Goal: Task Accomplishment & Management: Manage account settings

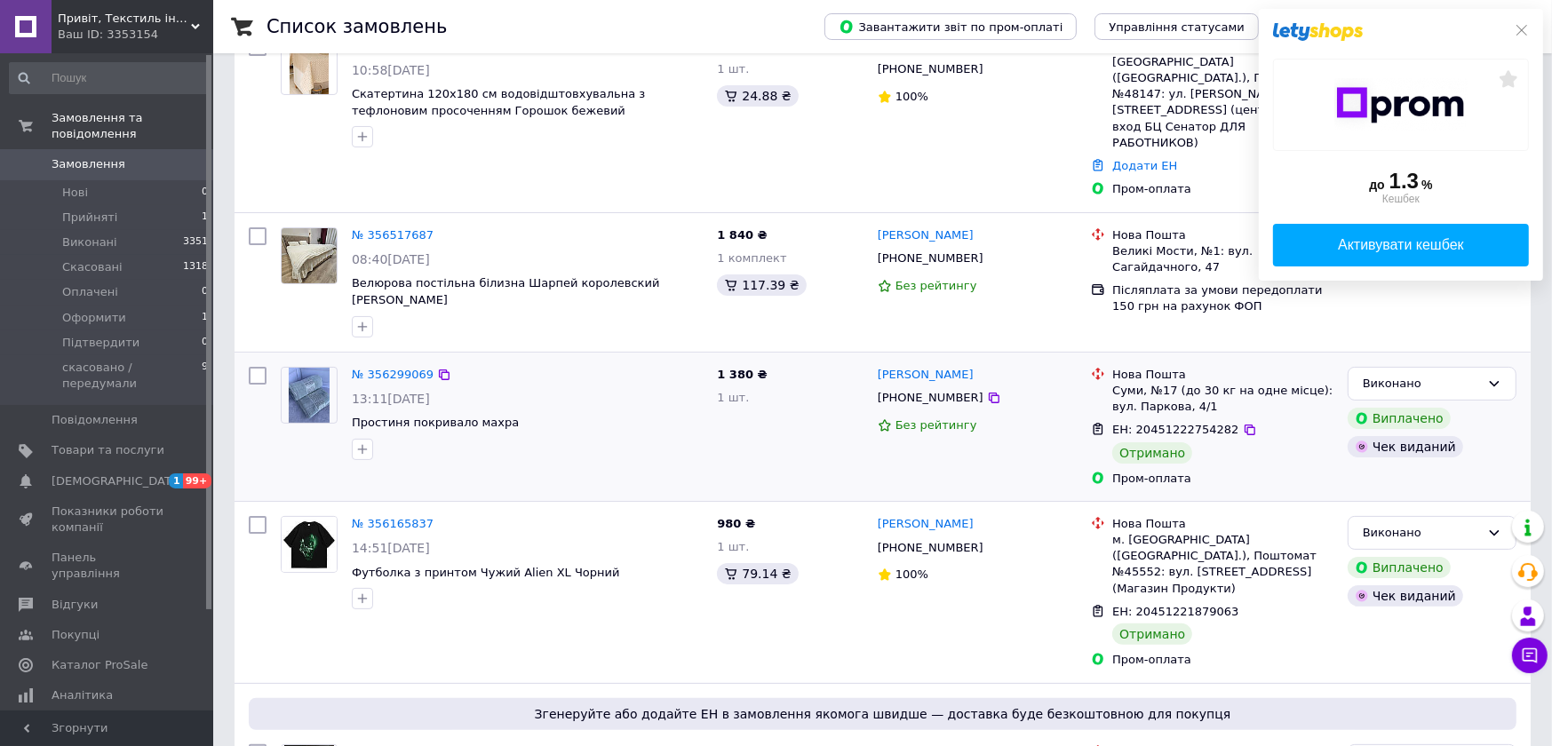
scroll to position [221, 0]
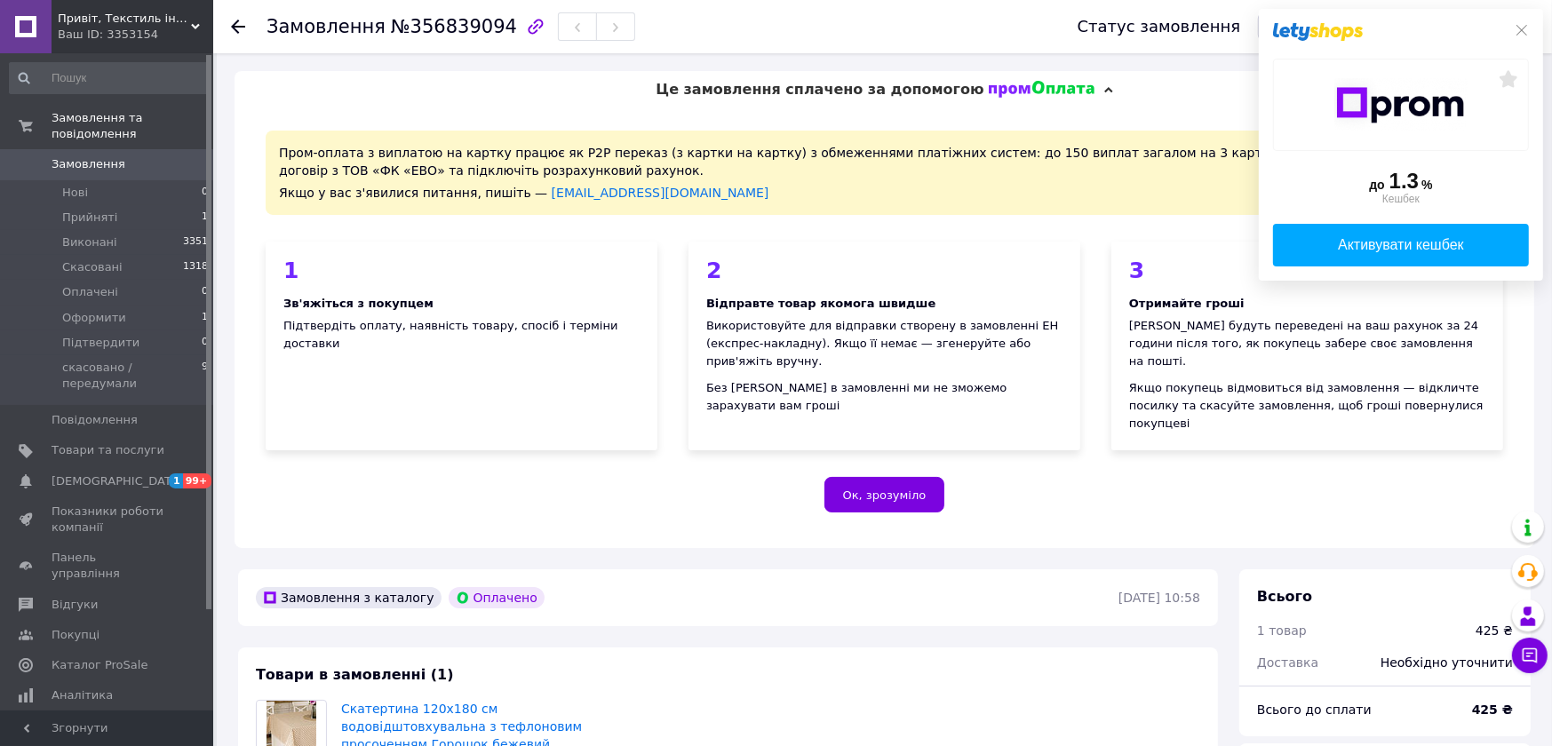
scroll to position [554, 0]
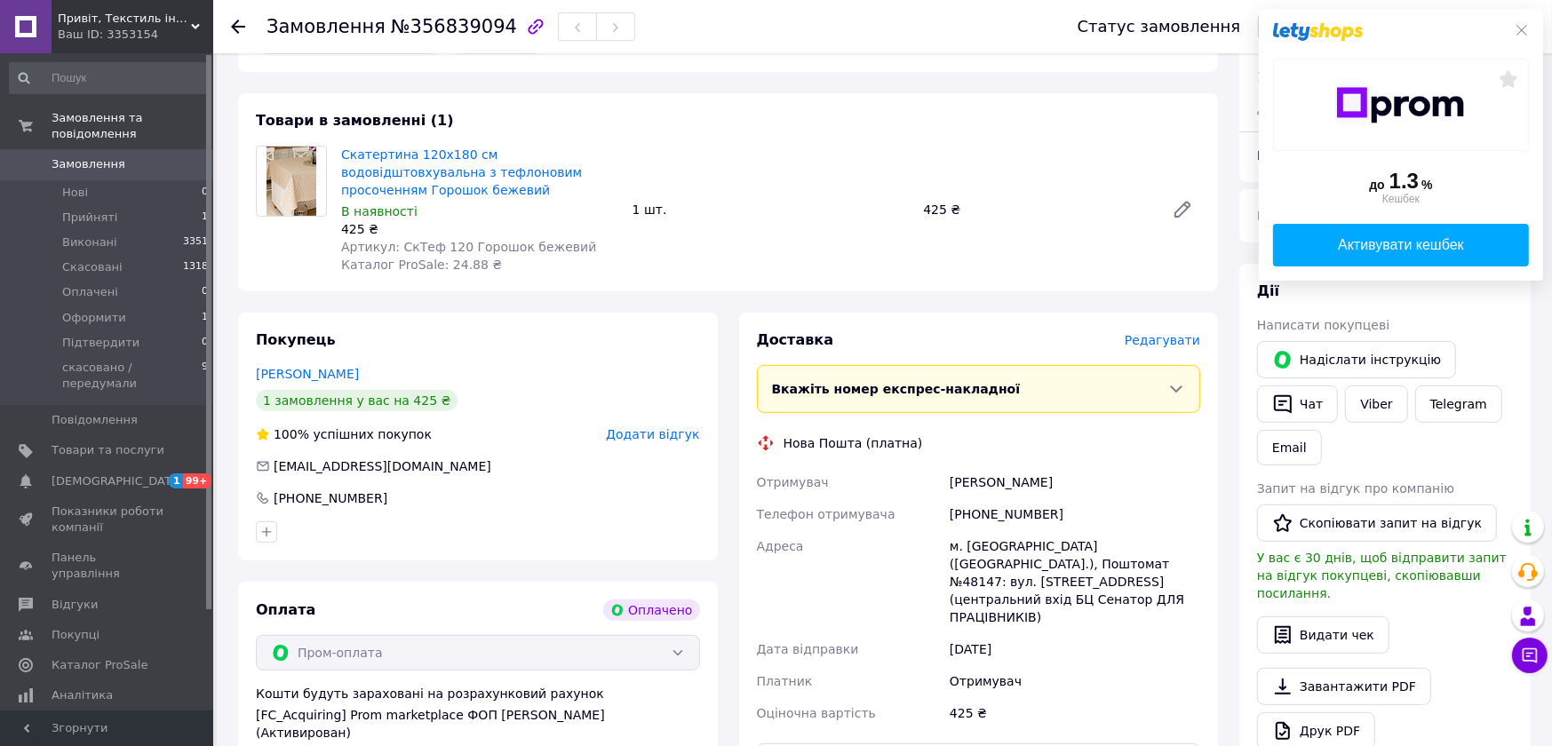
drag, startPoint x: 1050, startPoint y: 327, endPoint x: 932, endPoint y: 339, distance: 118.8
click at [932, 466] on div "Отримувач [PERSON_NAME] Телефон отримувача [PHONE_NUMBER] Адреса м. [GEOGRAPHIC…" at bounding box center [979, 597] width 451 height 263
copy div "Отримувач [PERSON_NAME]"
drag, startPoint x: 996, startPoint y: 366, endPoint x: 929, endPoint y: 369, distance: 67.6
click at [929, 466] on div "Отримувач [PERSON_NAME] Телефон отримувача [PHONE_NUMBER] Адреса м. [GEOGRAPHIC…" at bounding box center [979, 597] width 451 height 263
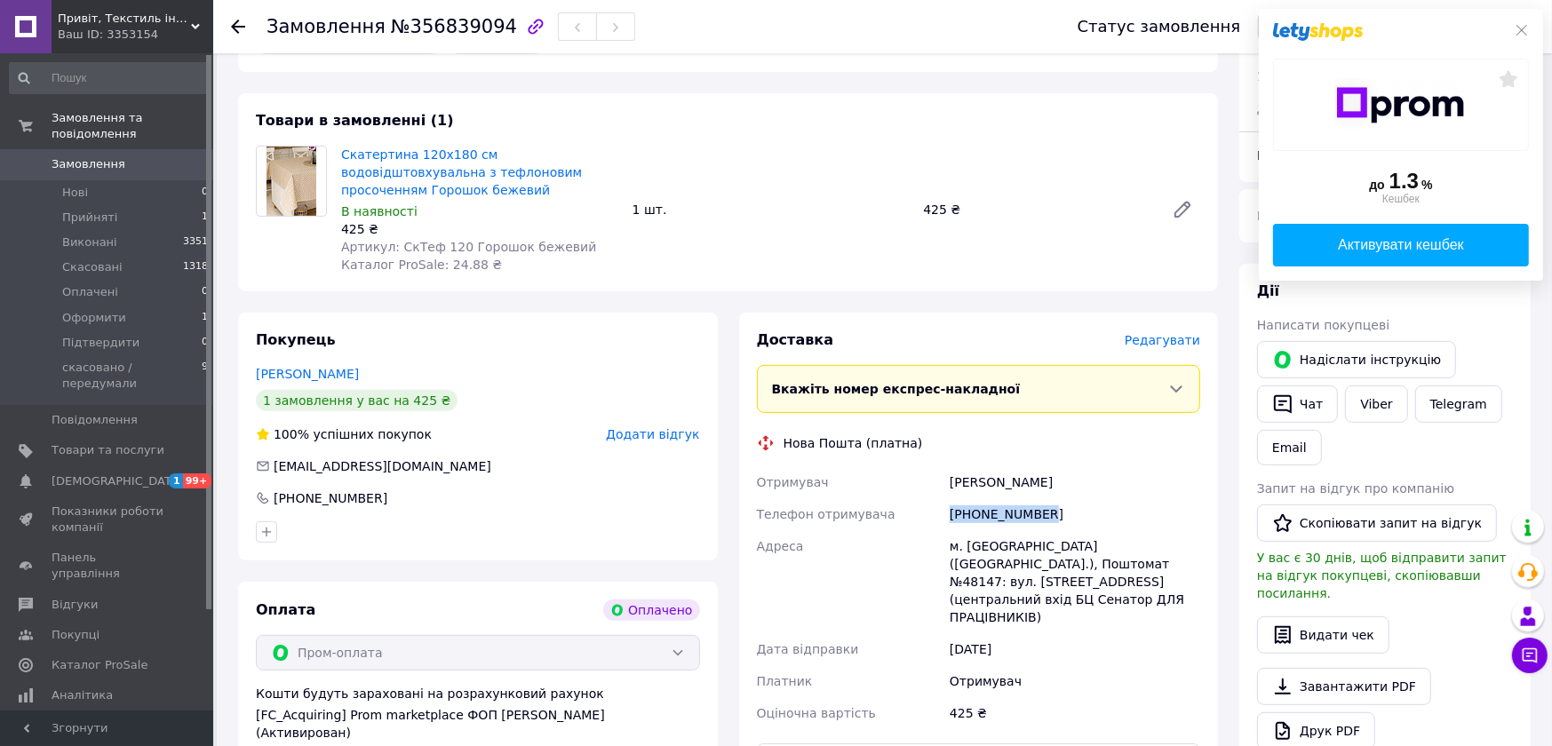
copy div "Телефон отримувача [PHONE_NUMBER]"
click at [947, 466] on div "Отримувач [PERSON_NAME] Телефон отримувача [PHONE_NUMBER] Адреса м. [GEOGRAPHIC…" at bounding box center [979, 597] width 451 height 263
click at [1021, 634] on div "[DATE]" at bounding box center [1075, 650] width 258 height 32
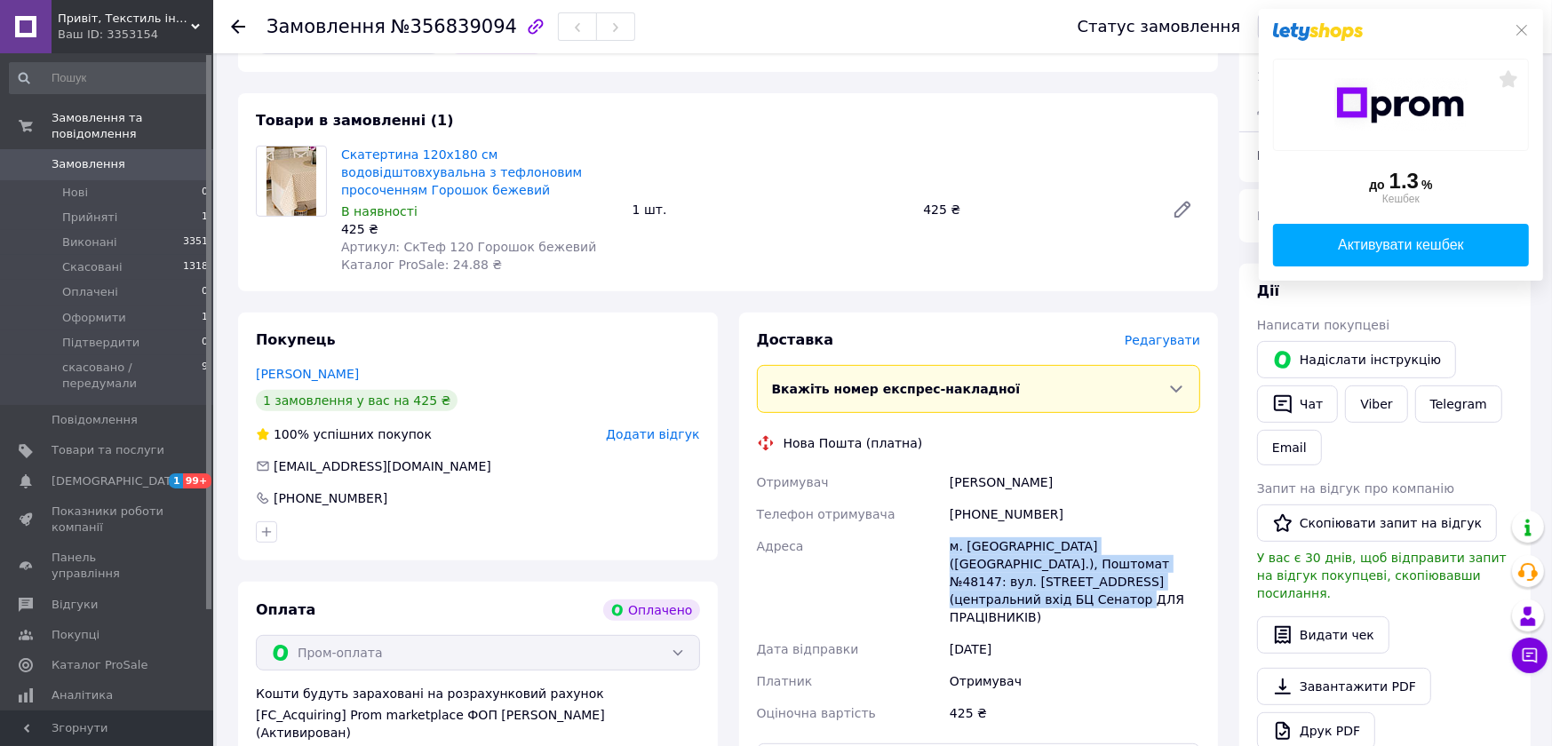
drag, startPoint x: 1055, startPoint y: 417, endPoint x: 941, endPoint y: 389, distance: 117.0
click at [941, 466] on div "Отримувач [PERSON_NAME] Телефон отримувача [PHONE_NUMBER] Адреса м. [GEOGRAPHIC…" at bounding box center [979, 597] width 451 height 263
copy div "Адреса [PERSON_NAME]. [GEOGRAPHIC_DATA] ([GEOGRAPHIC_DATA].), Поштомат №48147: …"
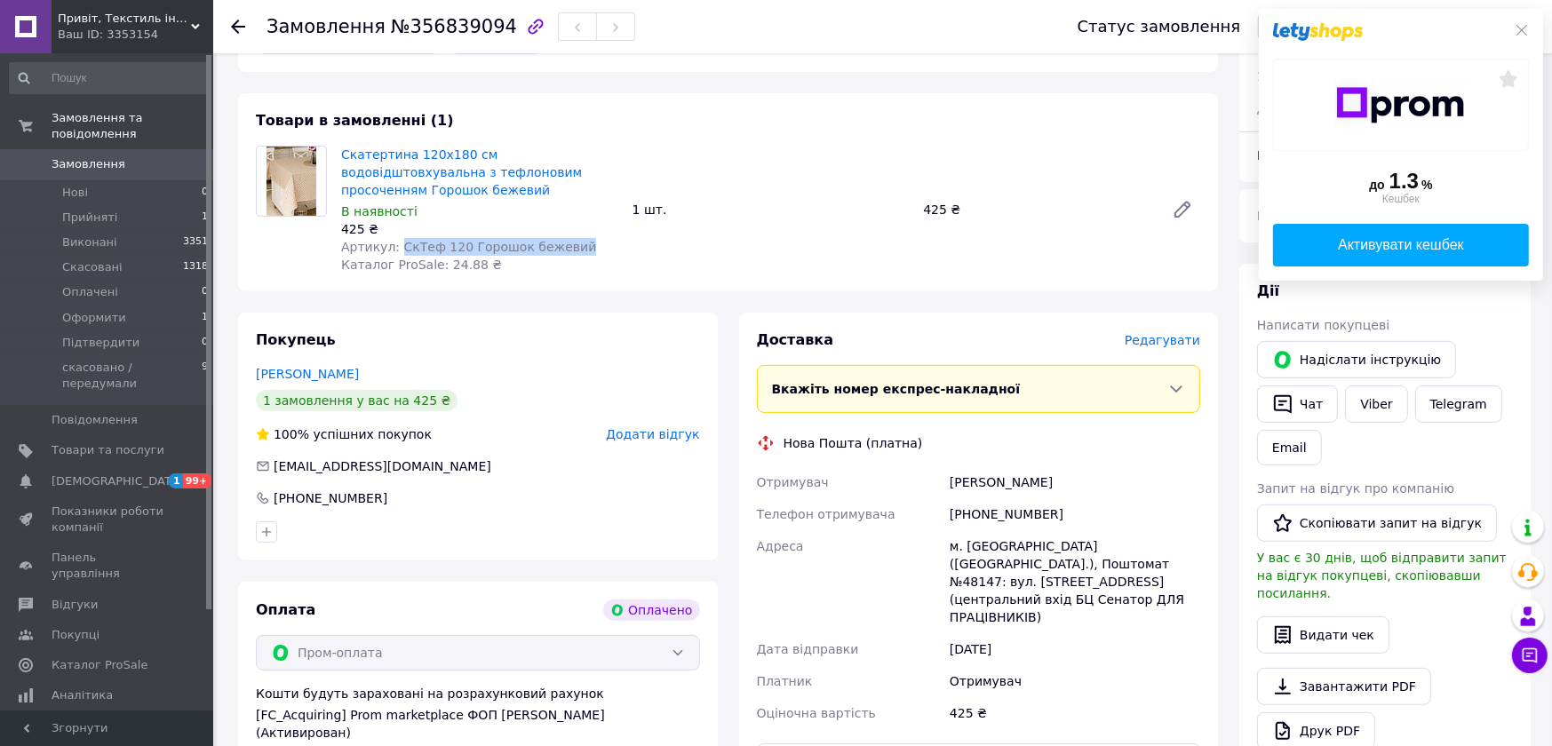
drag, startPoint x: 524, startPoint y: 119, endPoint x: 383, endPoint y: 119, distance: 141.3
click at [383, 238] on div "Артикул: СкТеф 120 Горошок бежевий" at bounding box center [479, 247] width 277 height 18
copy span "СкТеф 120 Горошок бежевий"
click at [1332, 617] on button "Видати чек" at bounding box center [1323, 635] width 132 height 37
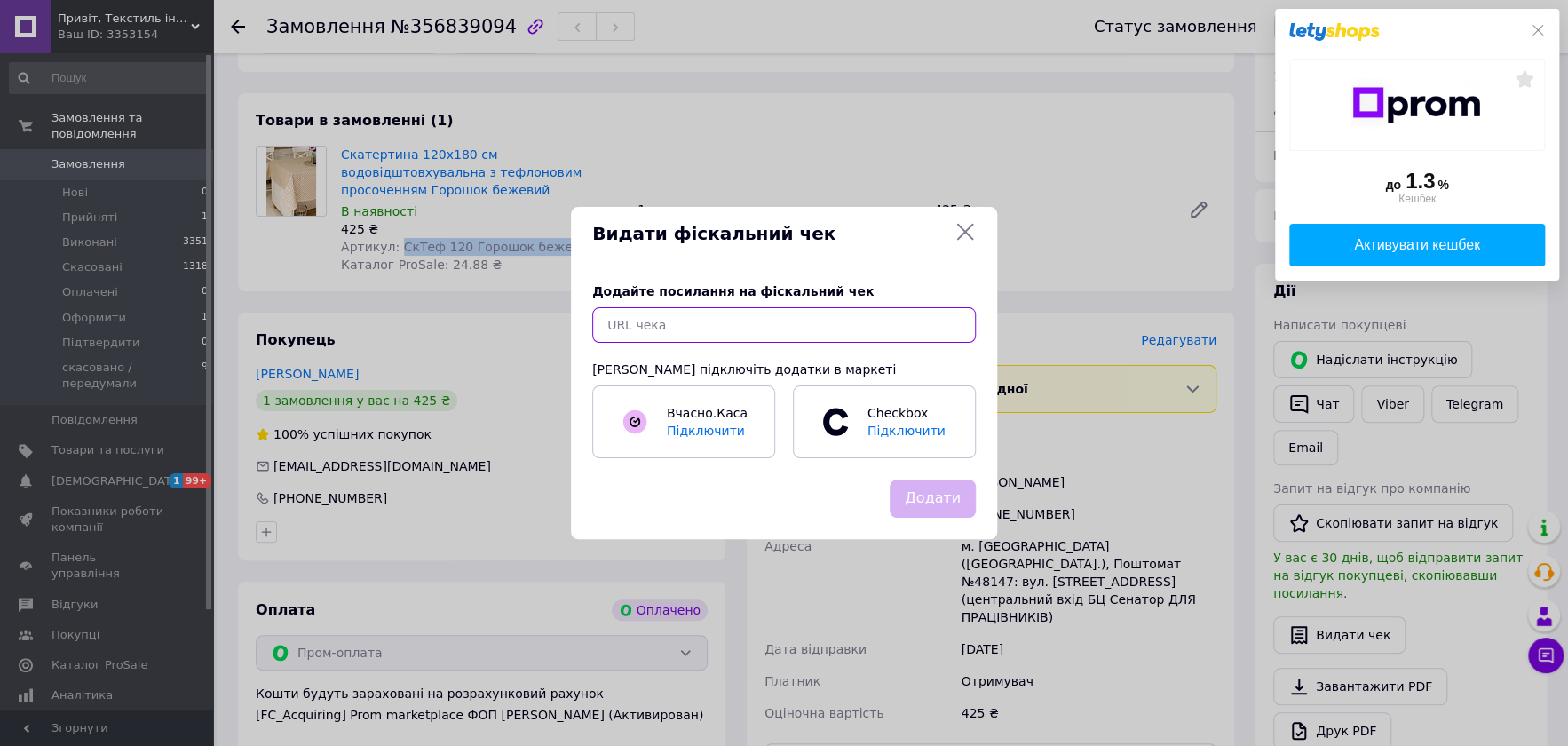
click at [826, 336] on input "text" at bounding box center [784, 325] width 384 height 36
paste input "[URL][DOMAIN_NAME]"
type input "[URL][DOMAIN_NAME]"
drag, startPoint x: 928, startPoint y: 480, endPoint x: 929, endPoint y: 441, distance: 39.0
click at [928, 481] on button "Додати" at bounding box center [932, 499] width 86 height 38
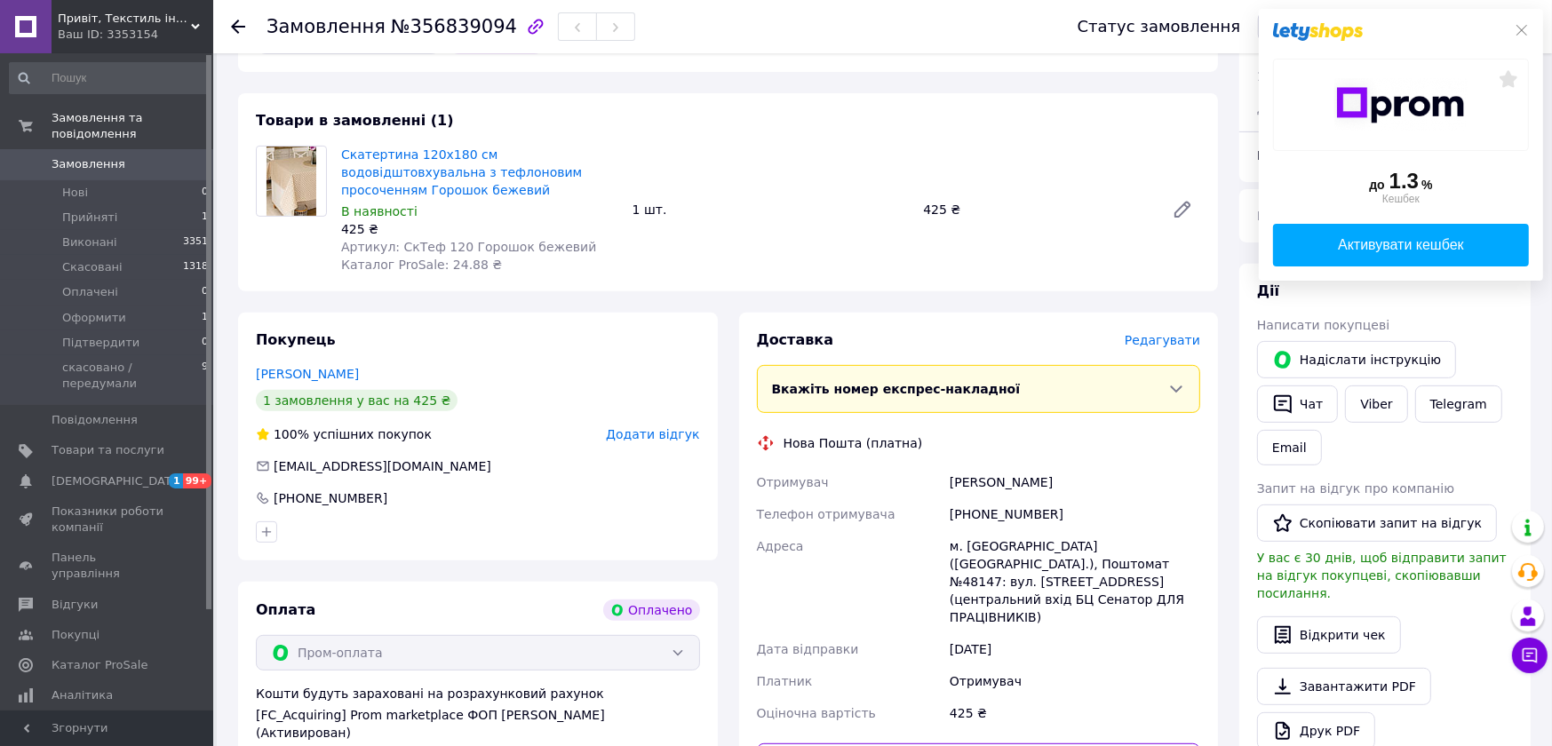
paste input "20451225075093"
type input "20451225075093"
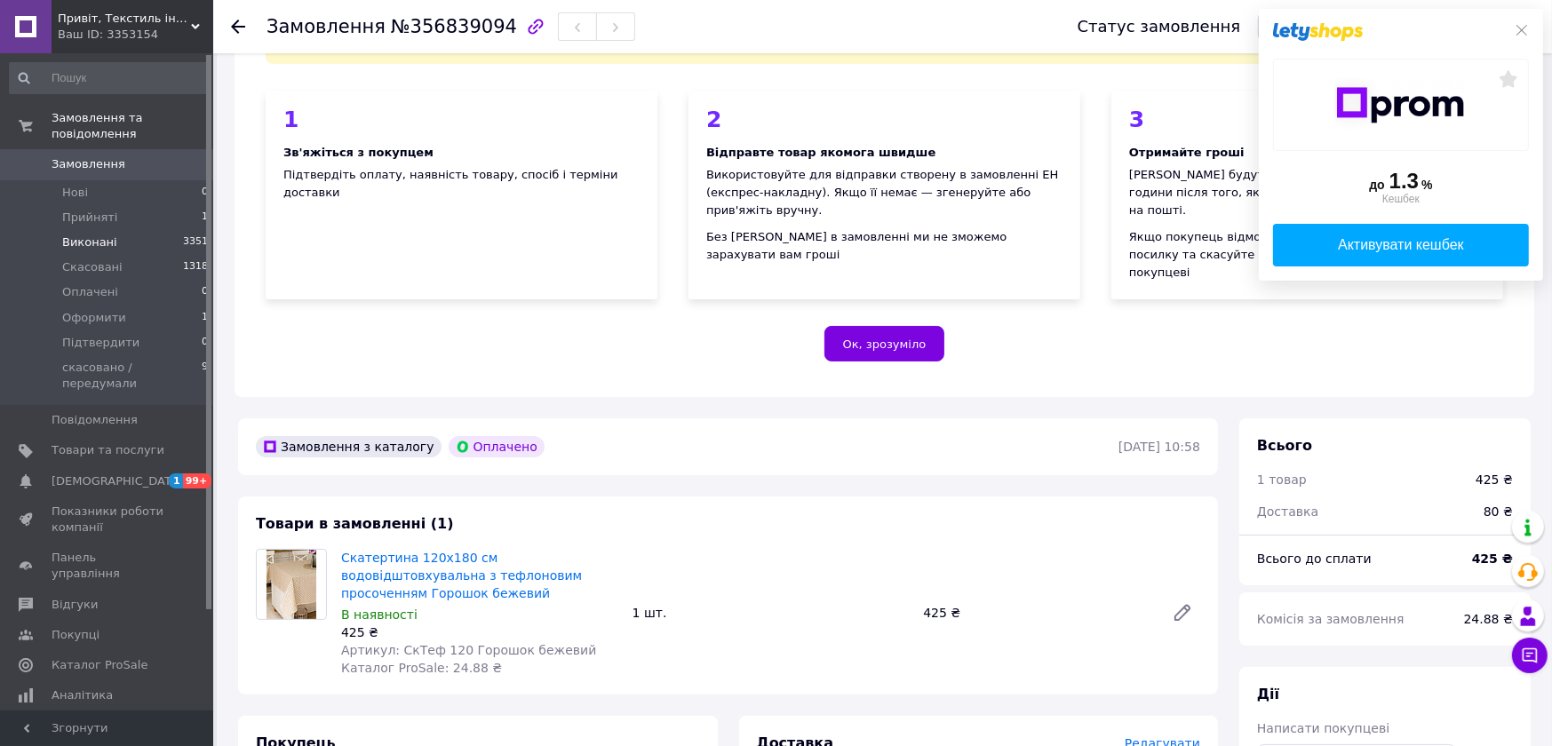
scroll to position [0, 0]
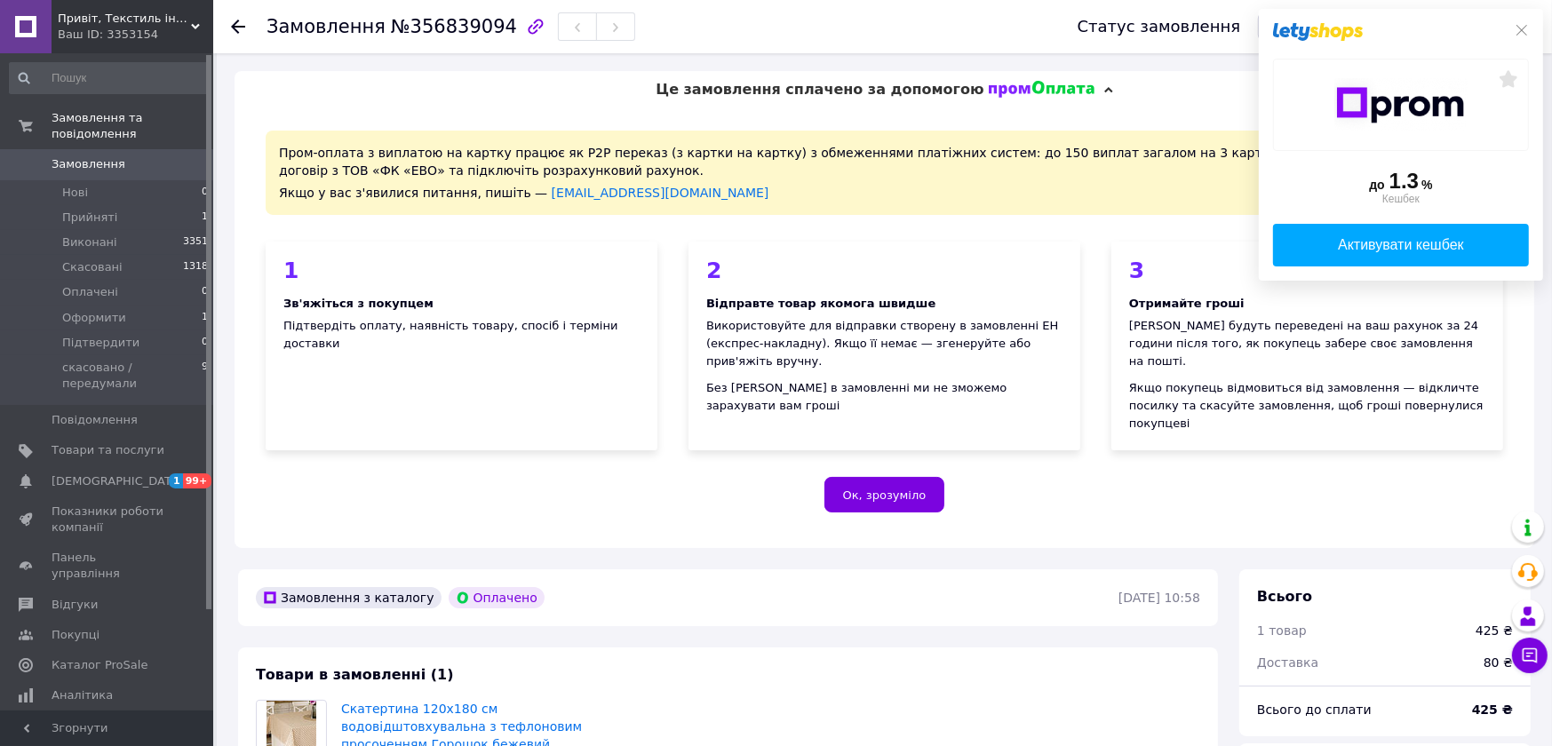
click at [127, 156] on span "Замовлення" at bounding box center [108, 164] width 113 height 16
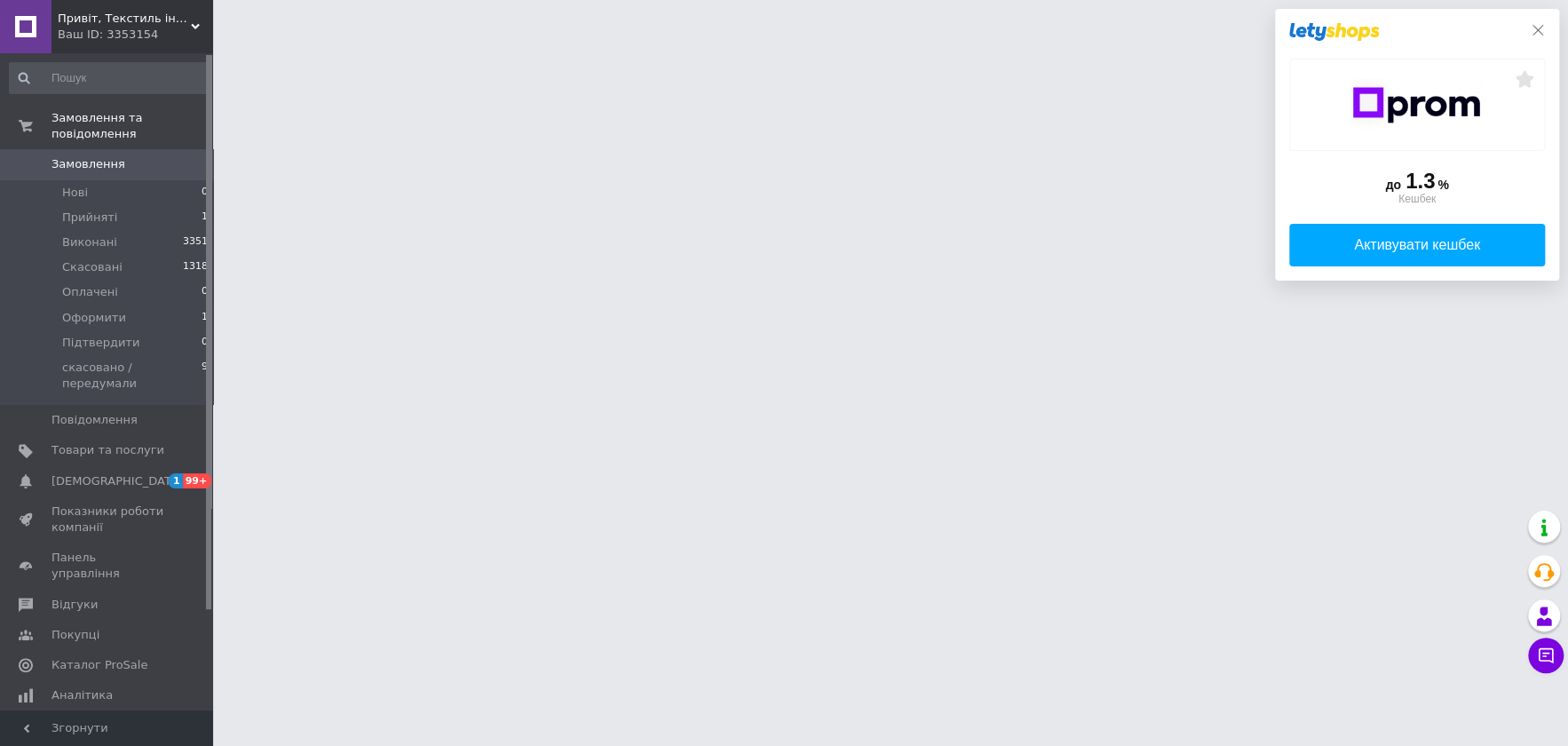
click at [1534, 24] on icon at bounding box center [1538, 30] width 14 height 14
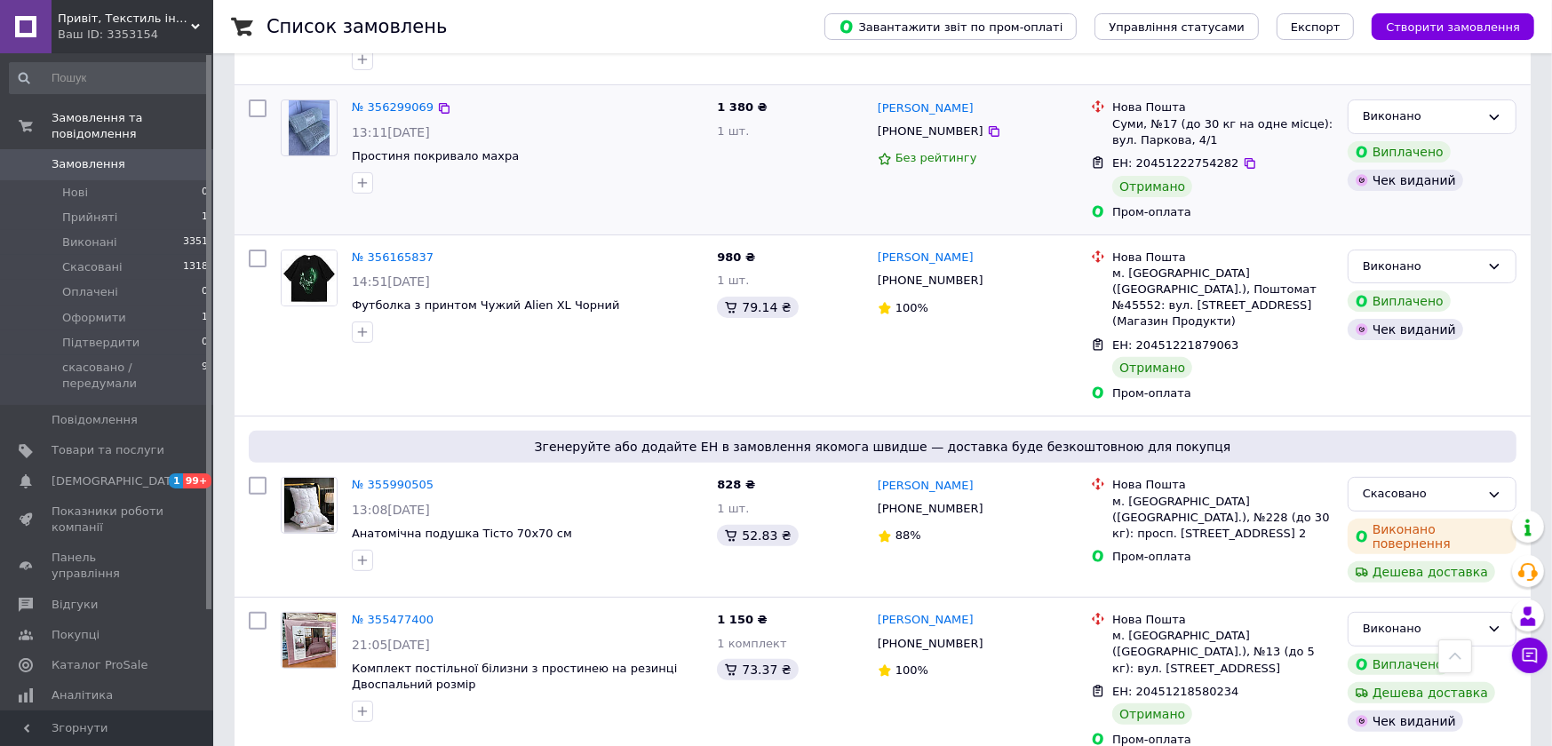
scroll to position [666, 0]
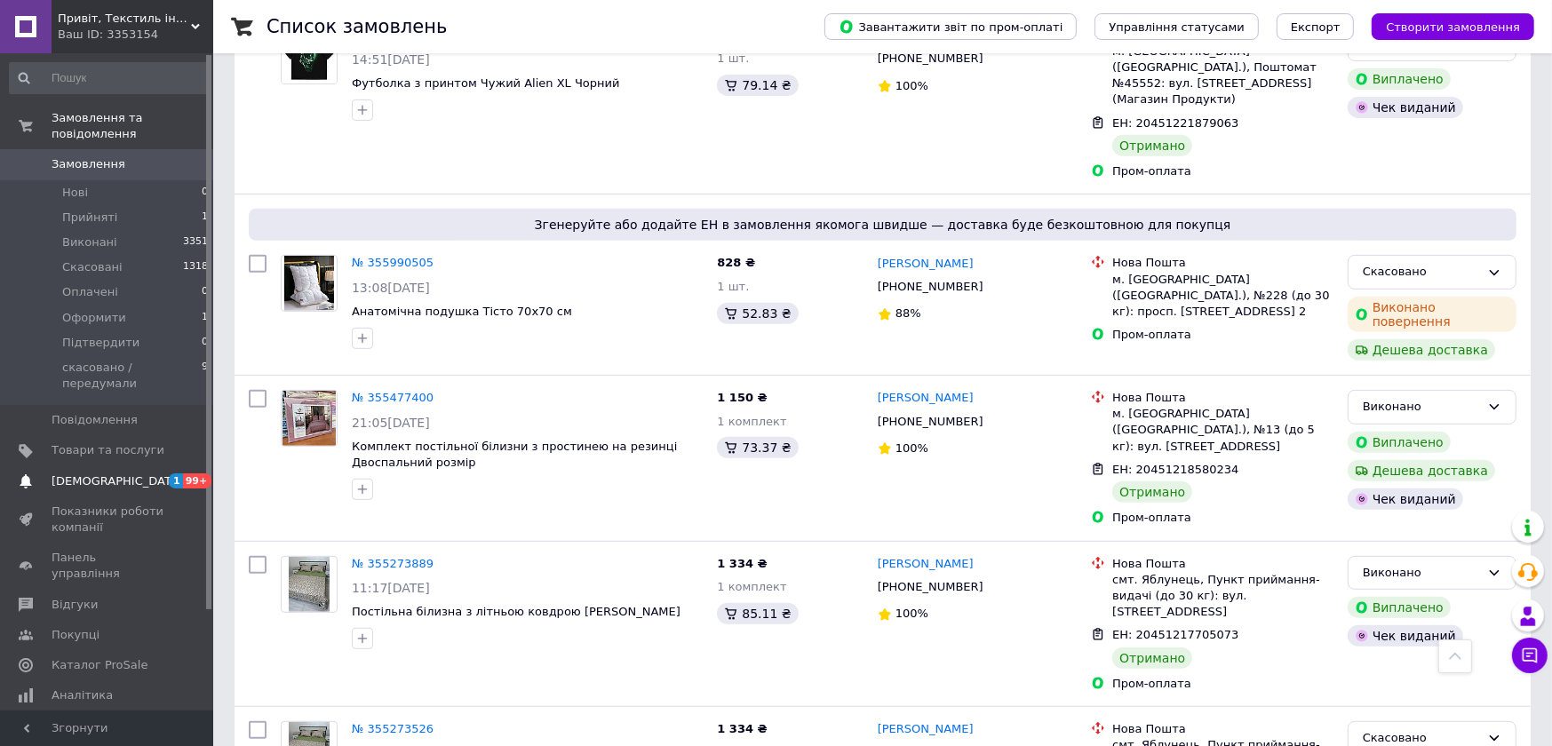
click at [165, 474] on span "1 99+" at bounding box center [188, 482] width 49 height 16
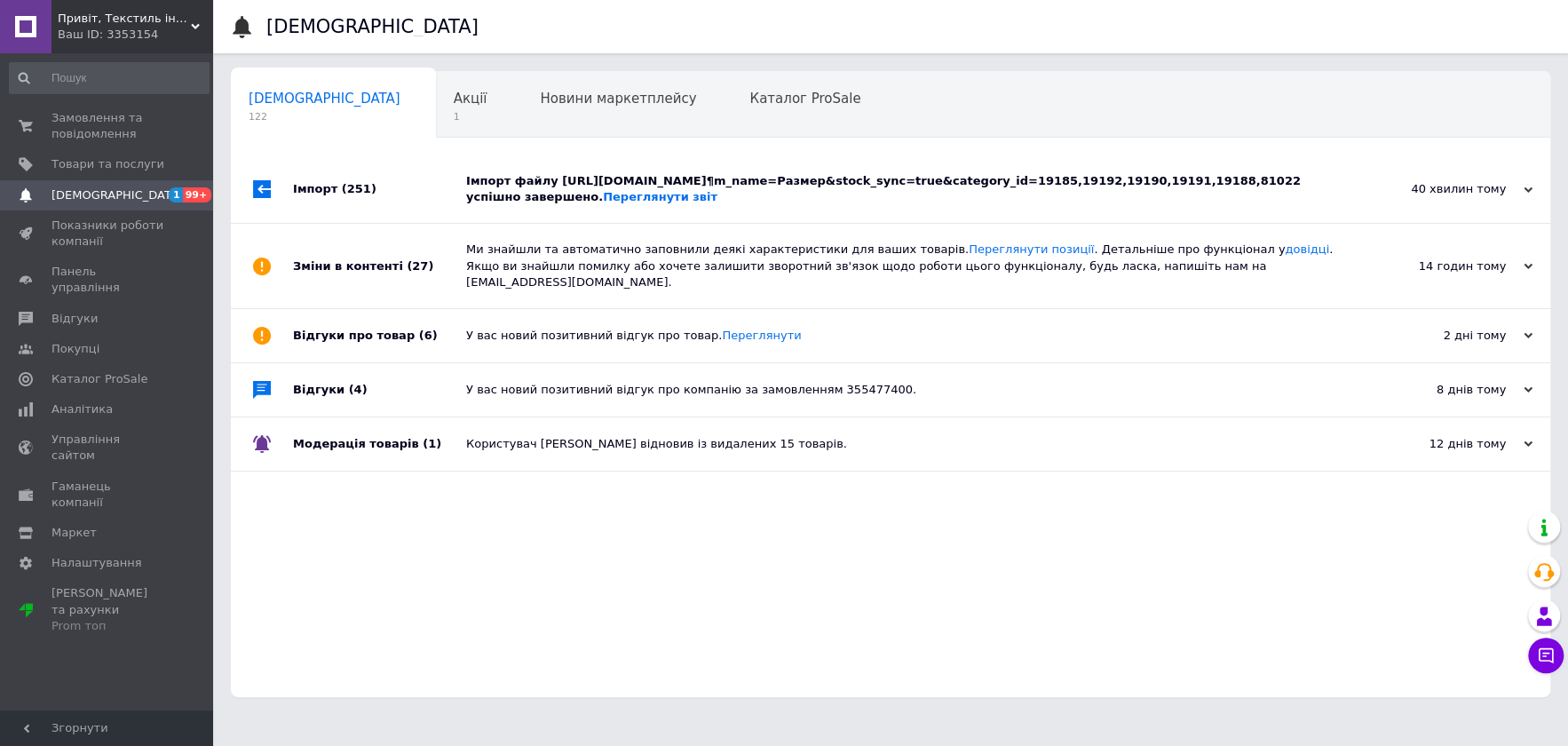
click at [506, 200] on div "Імпорт файлу [URL][DOMAIN_NAME]¶m_name=Размер&stock_sync=true&category_id=19185…" at bounding box center [909, 189] width 888 height 32
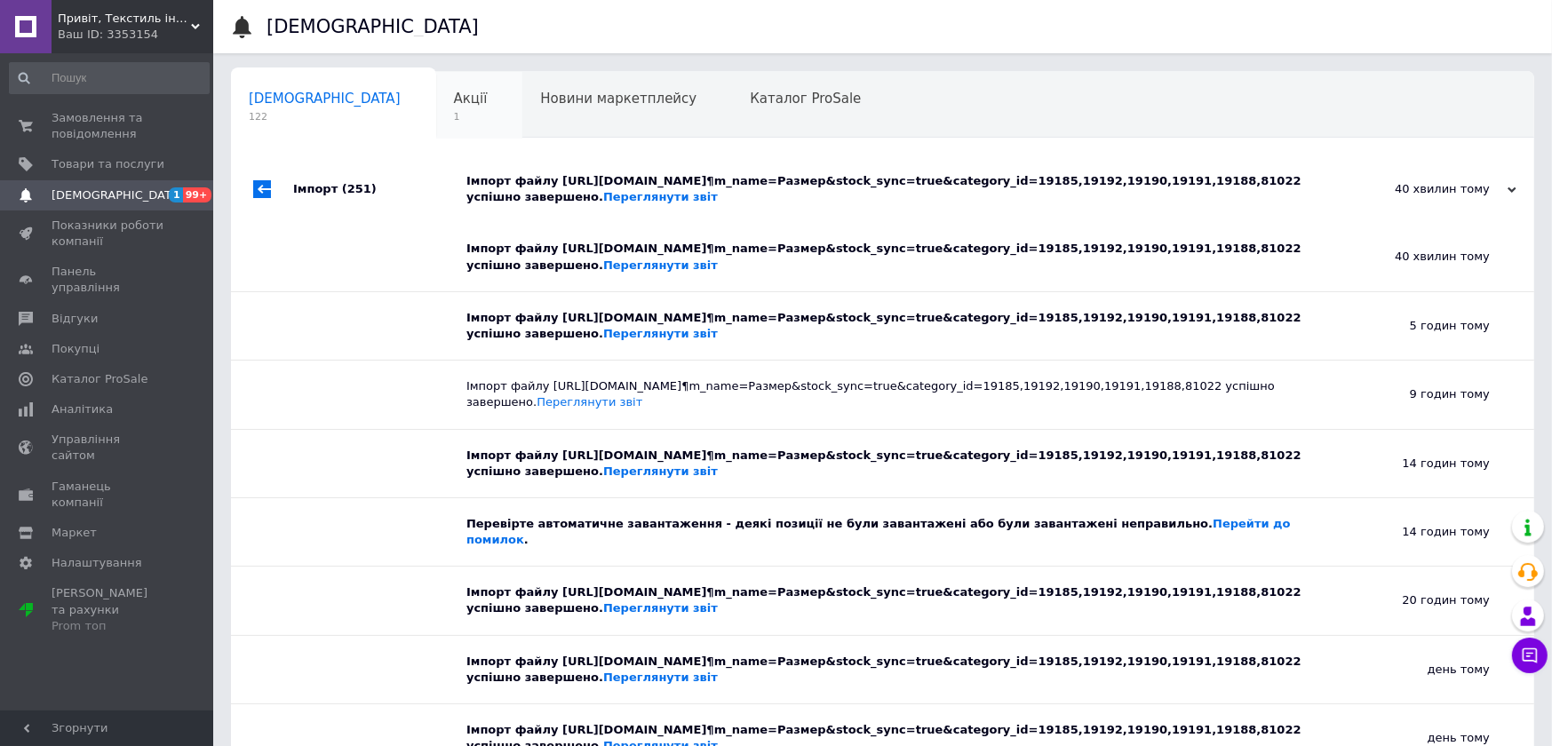
click at [454, 114] on span "1" at bounding box center [471, 116] width 34 height 13
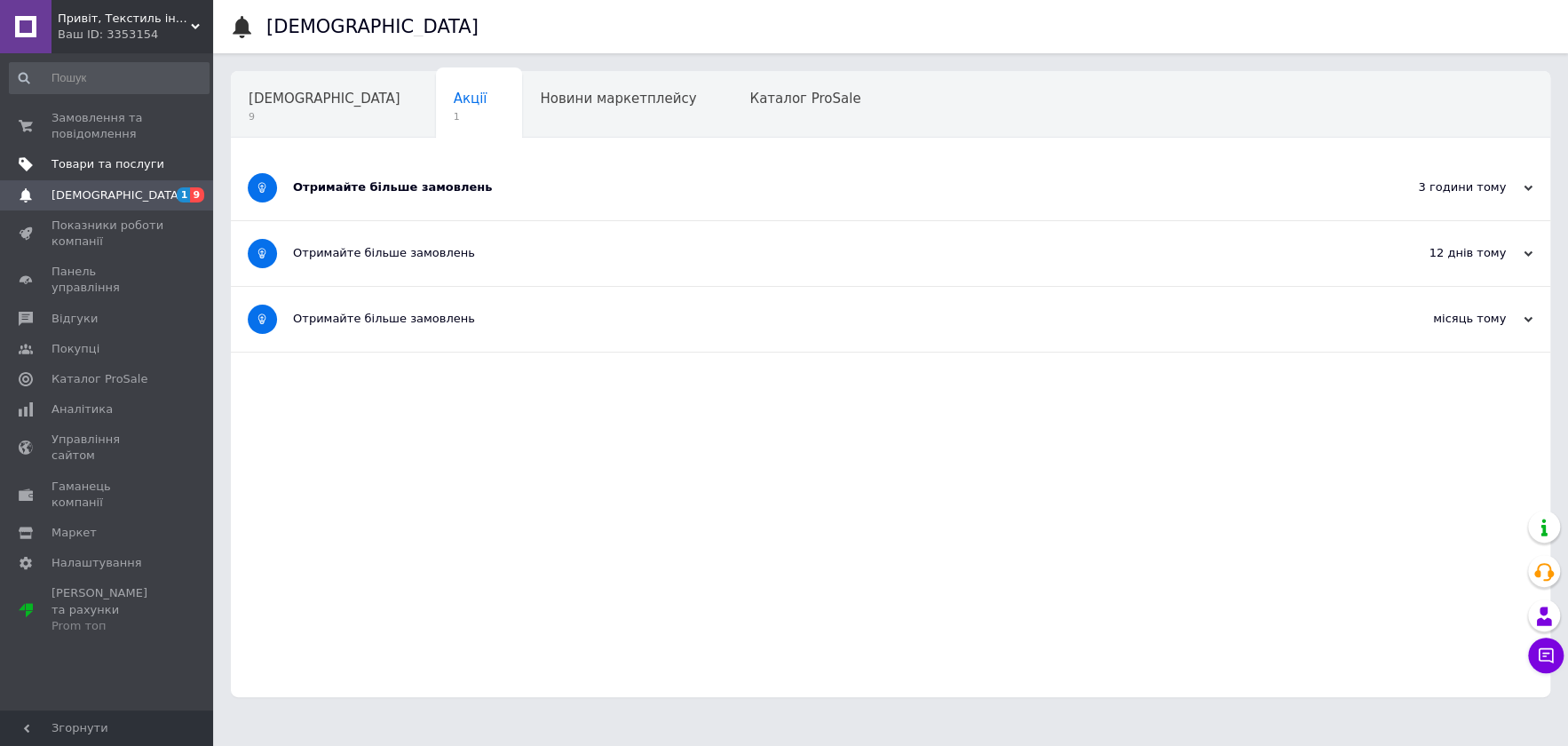
click at [132, 156] on span "Товари та послуги" at bounding box center [108, 164] width 113 height 16
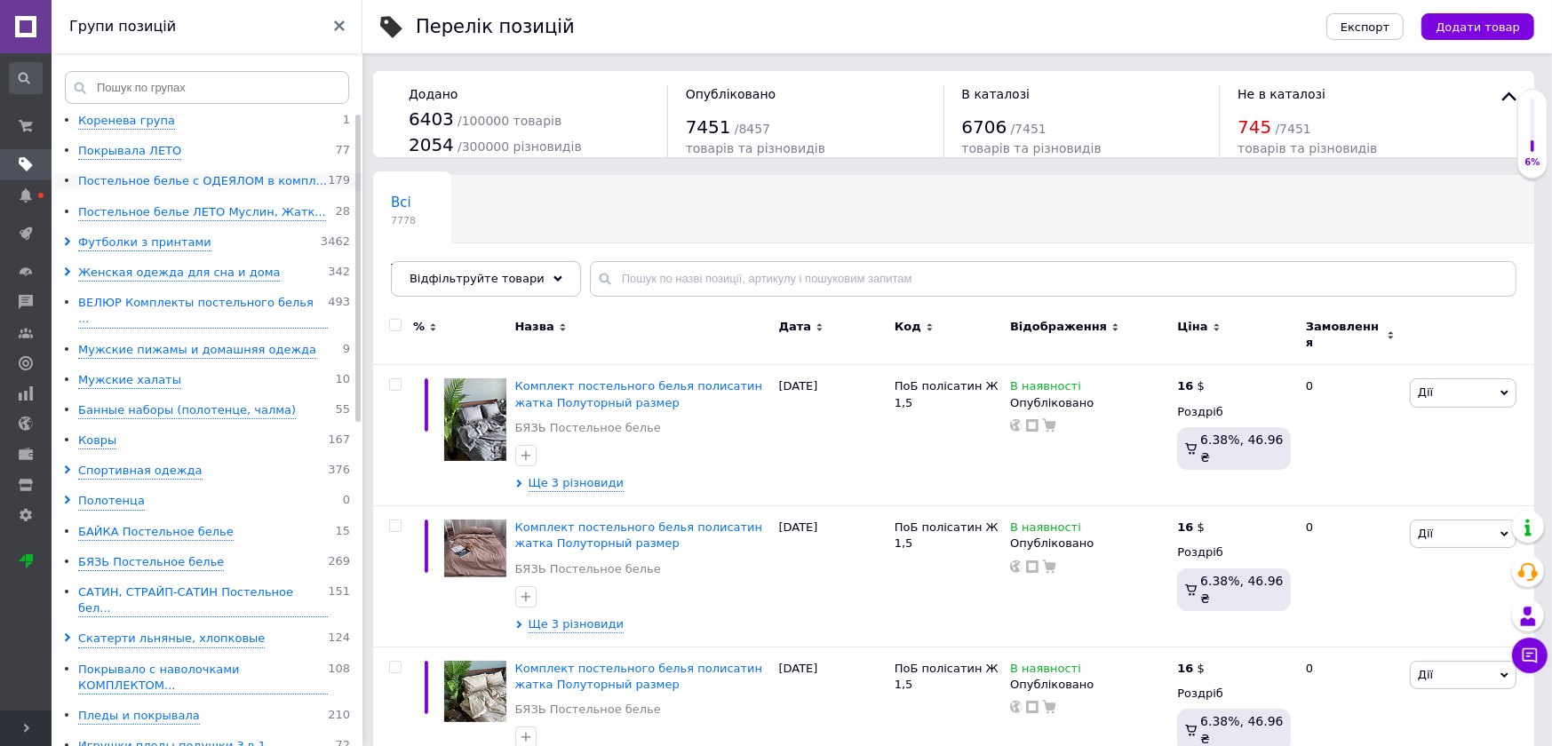
click at [187, 179] on div "Постельное белье с ОДЕЯЛОМ в компл..." at bounding box center [202, 181] width 249 height 17
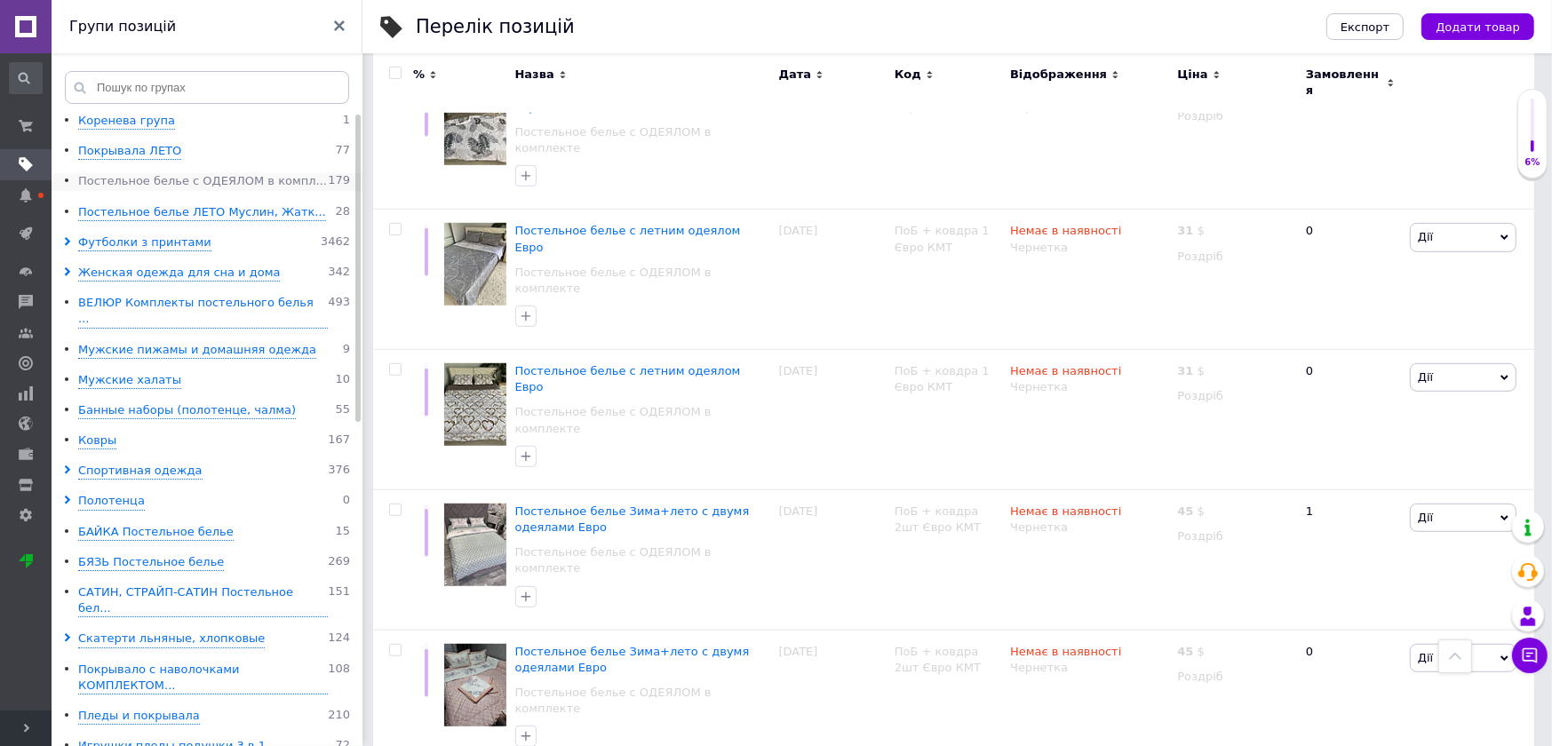
scroll to position [110, 0]
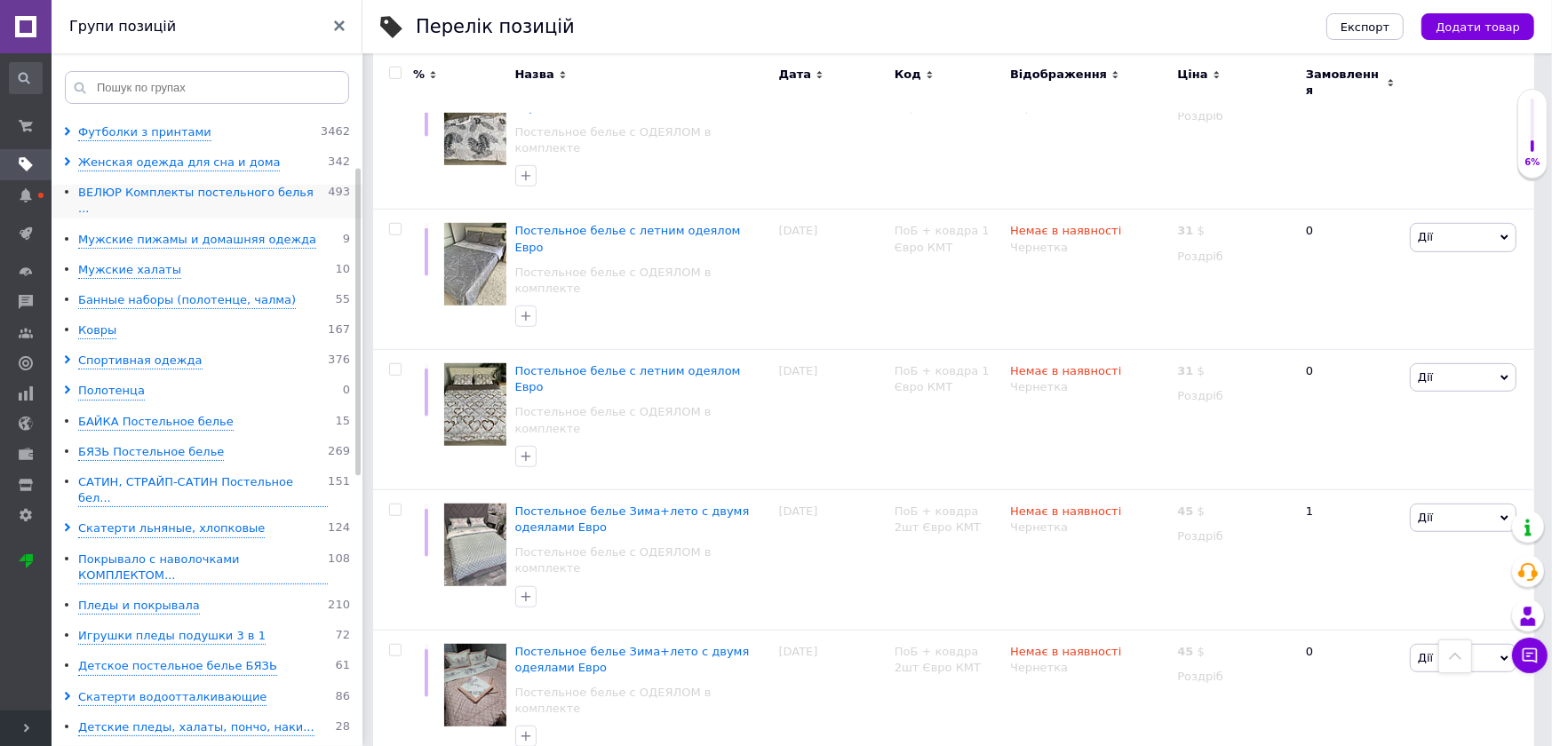
click at [145, 187] on div "ВЕЛЮР Комплекты постельного белья ..." at bounding box center [203, 201] width 250 height 33
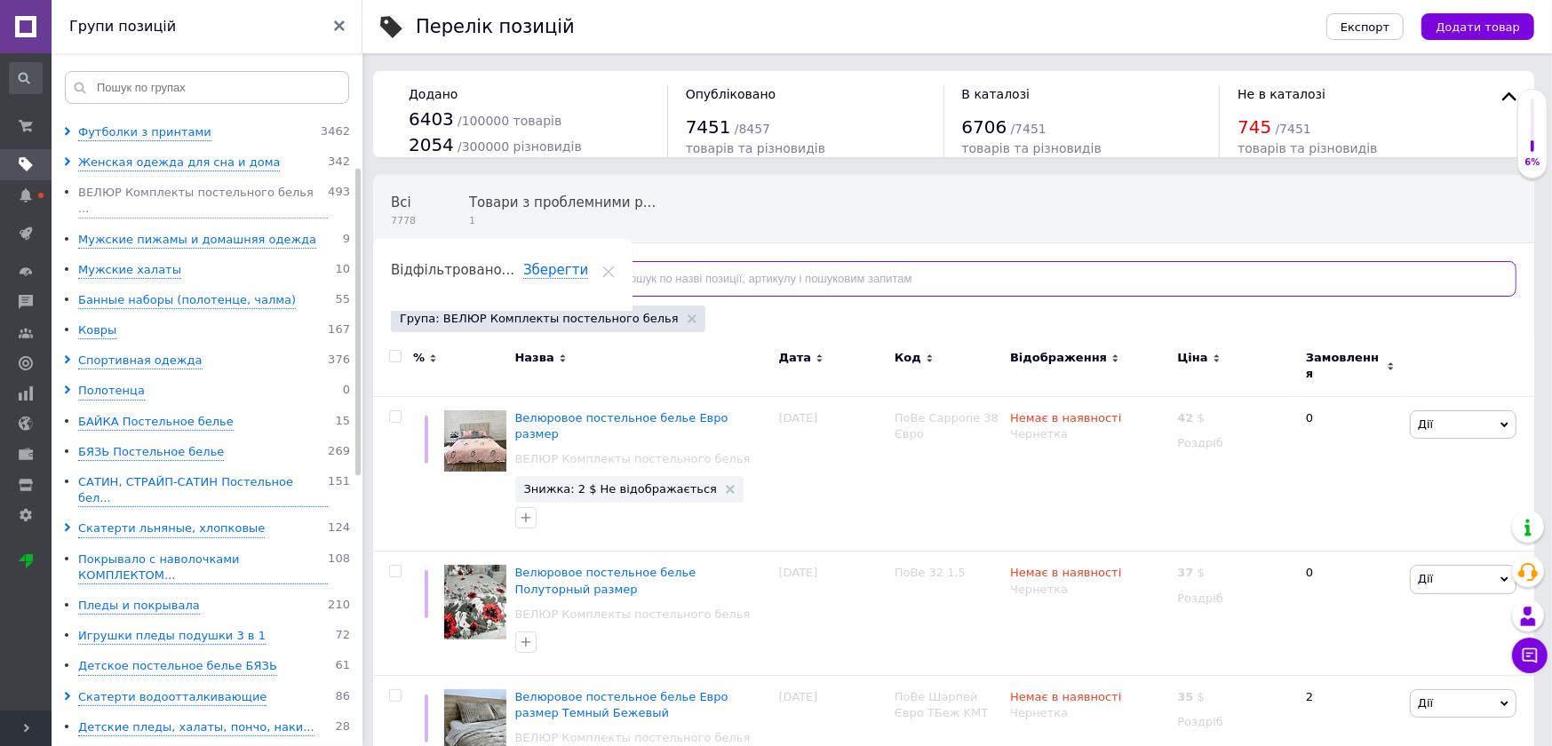
click at [889, 284] on input "text" at bounding box center [1053, 279] width 927 height 36
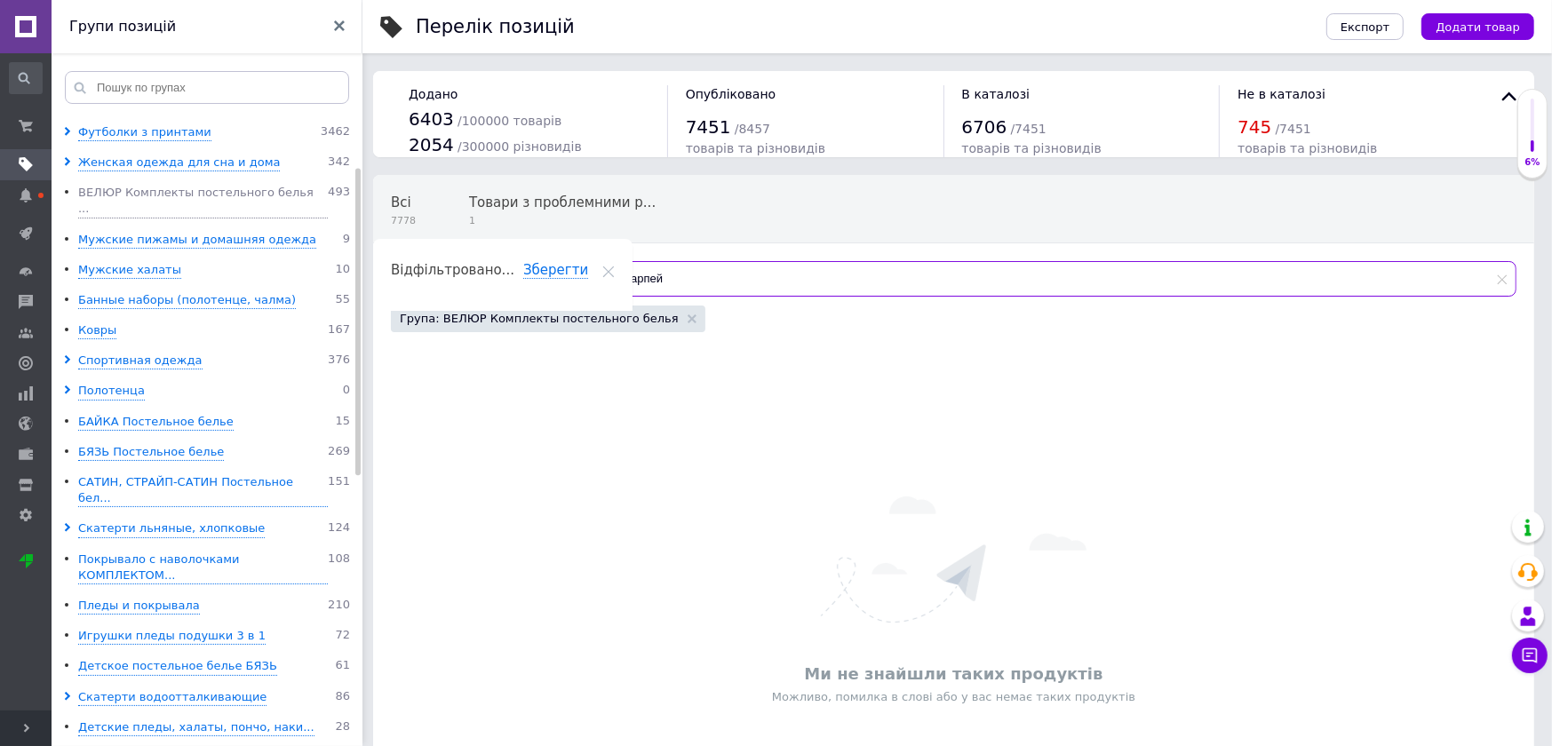
type input "шарпей"
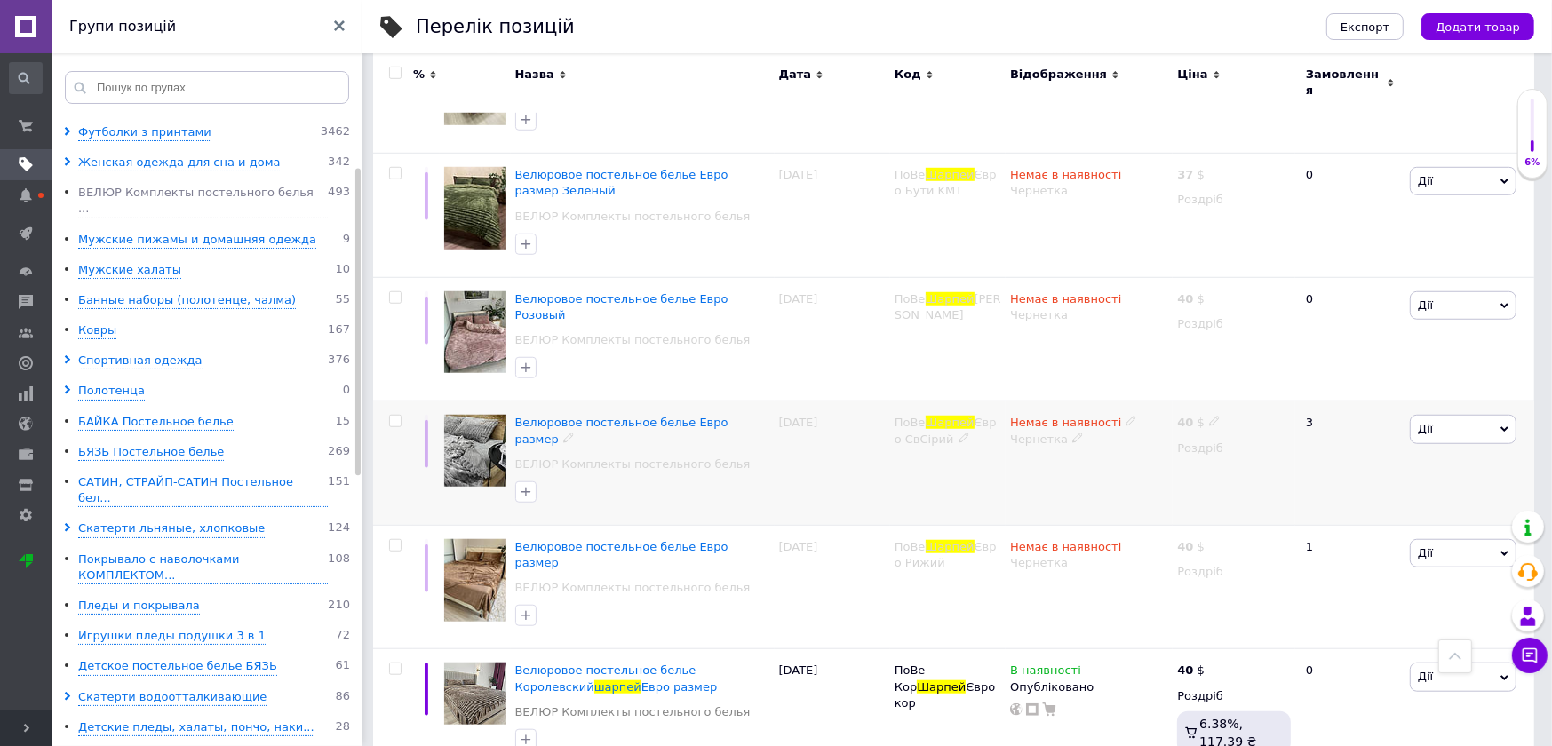
scroll to position [1554, 0]
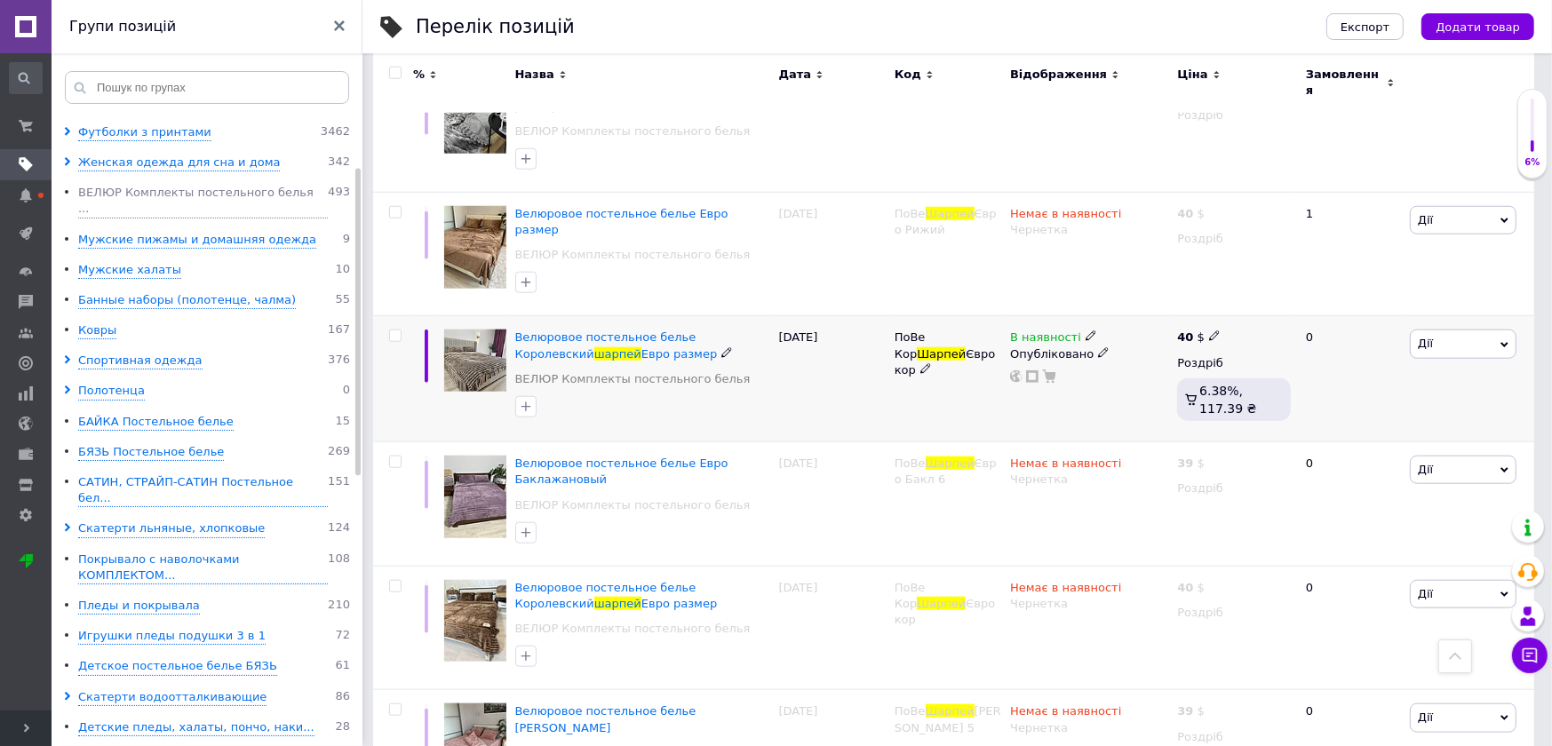
click at [1436, 330] on span "Дії" at bounding box center [1463, 344] width 107 height 28
click at [1396, 441] on li "Знижка" at bounding box center [1397, 453] width 235 height 25
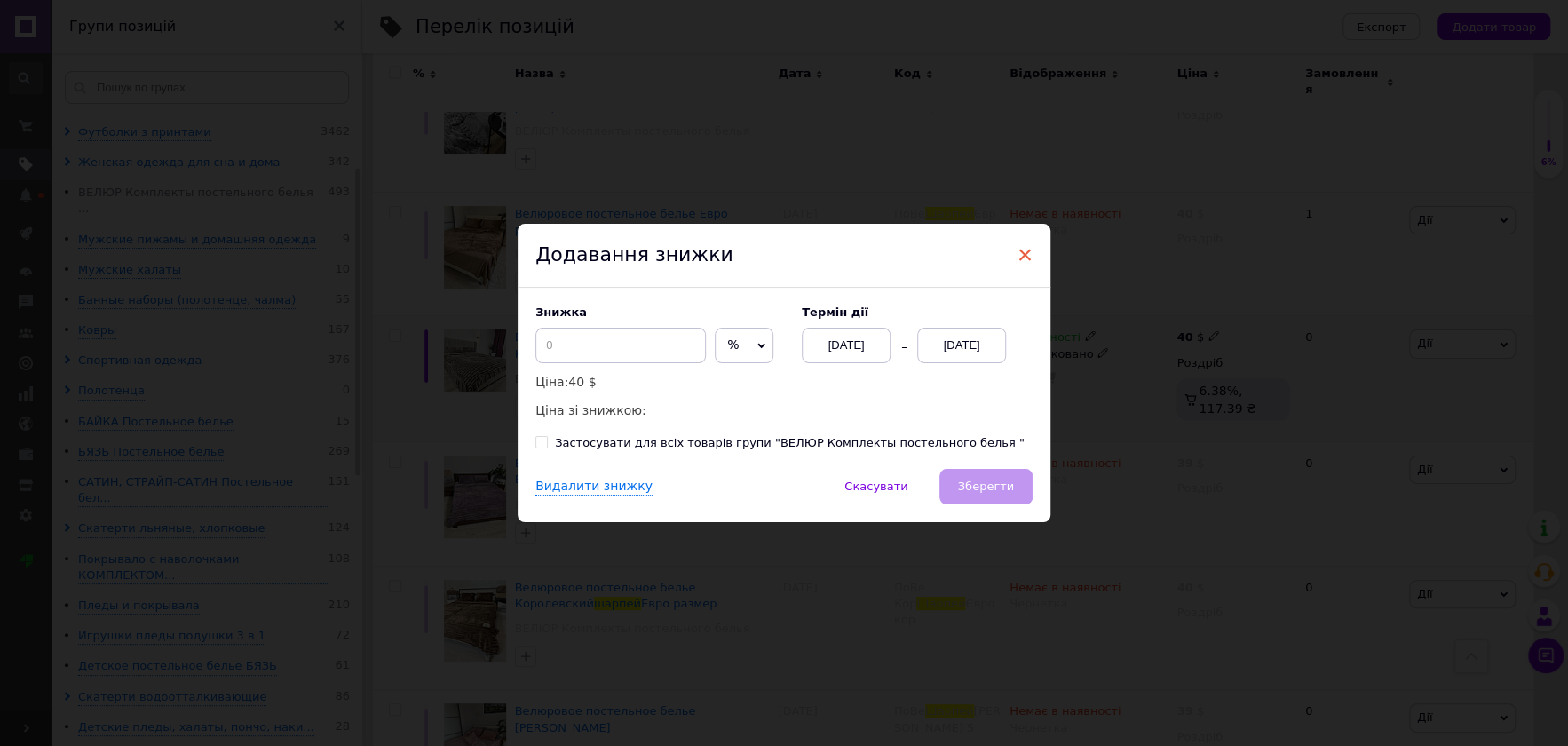
click at [1024, 253] on span "×" at bounding box center [1024, 255] width 16 height 30
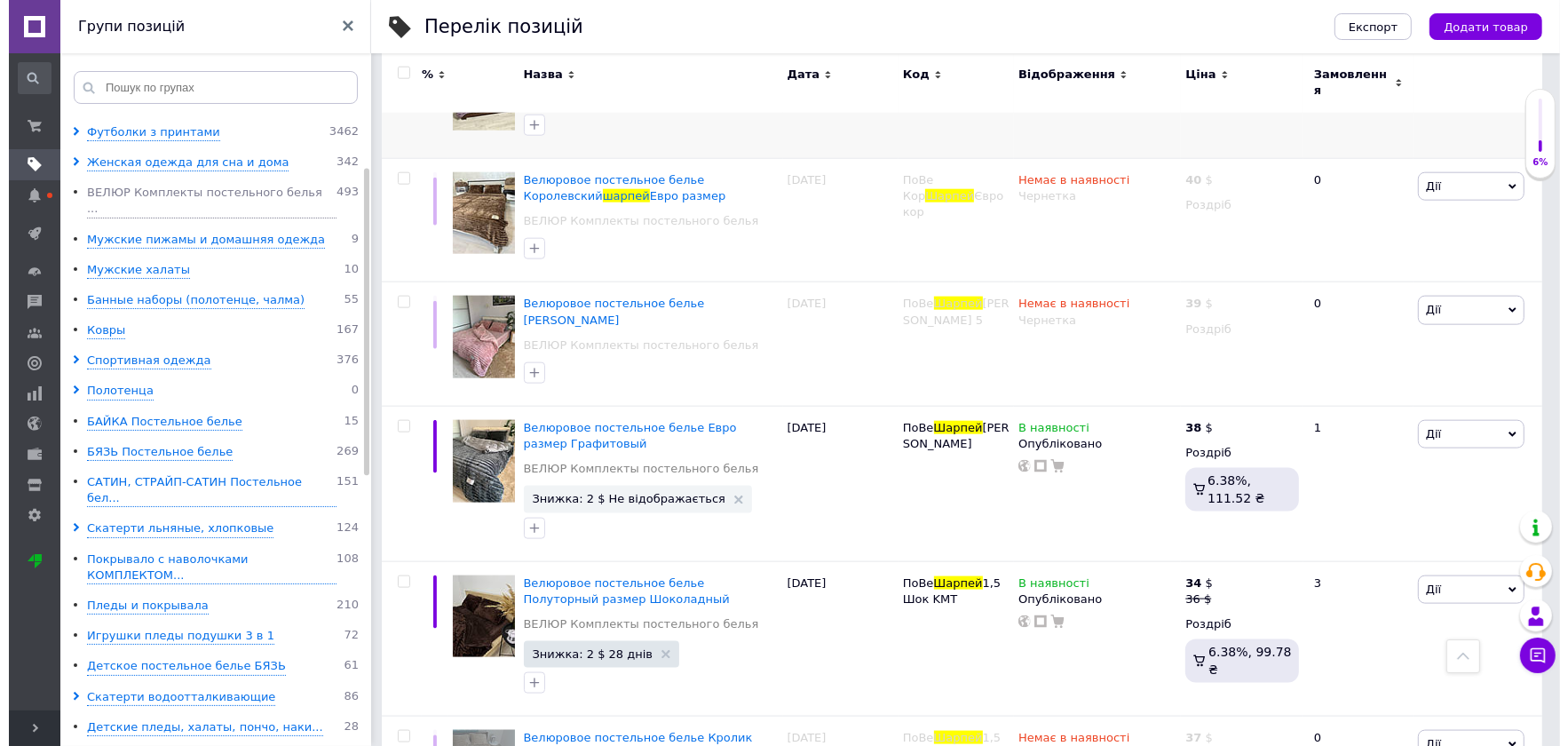
scroll to position [2221, 0]
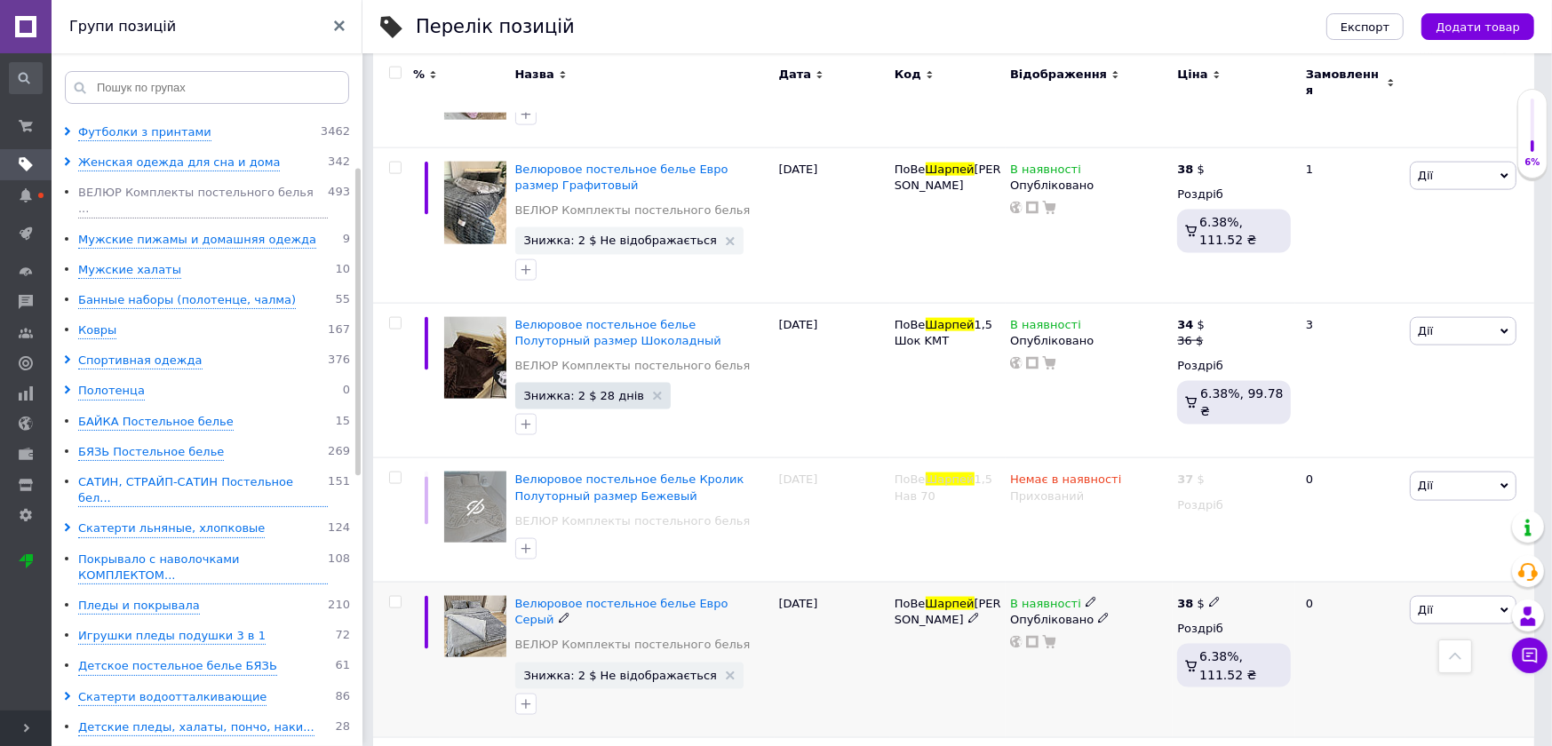
click at [1431, 603] on span "Дії" at bounding box center [1425, 609] width 15 height 13
click at [1373, 707] on li "Знижка" at bounding box center [1397, 719] width 235 height 25
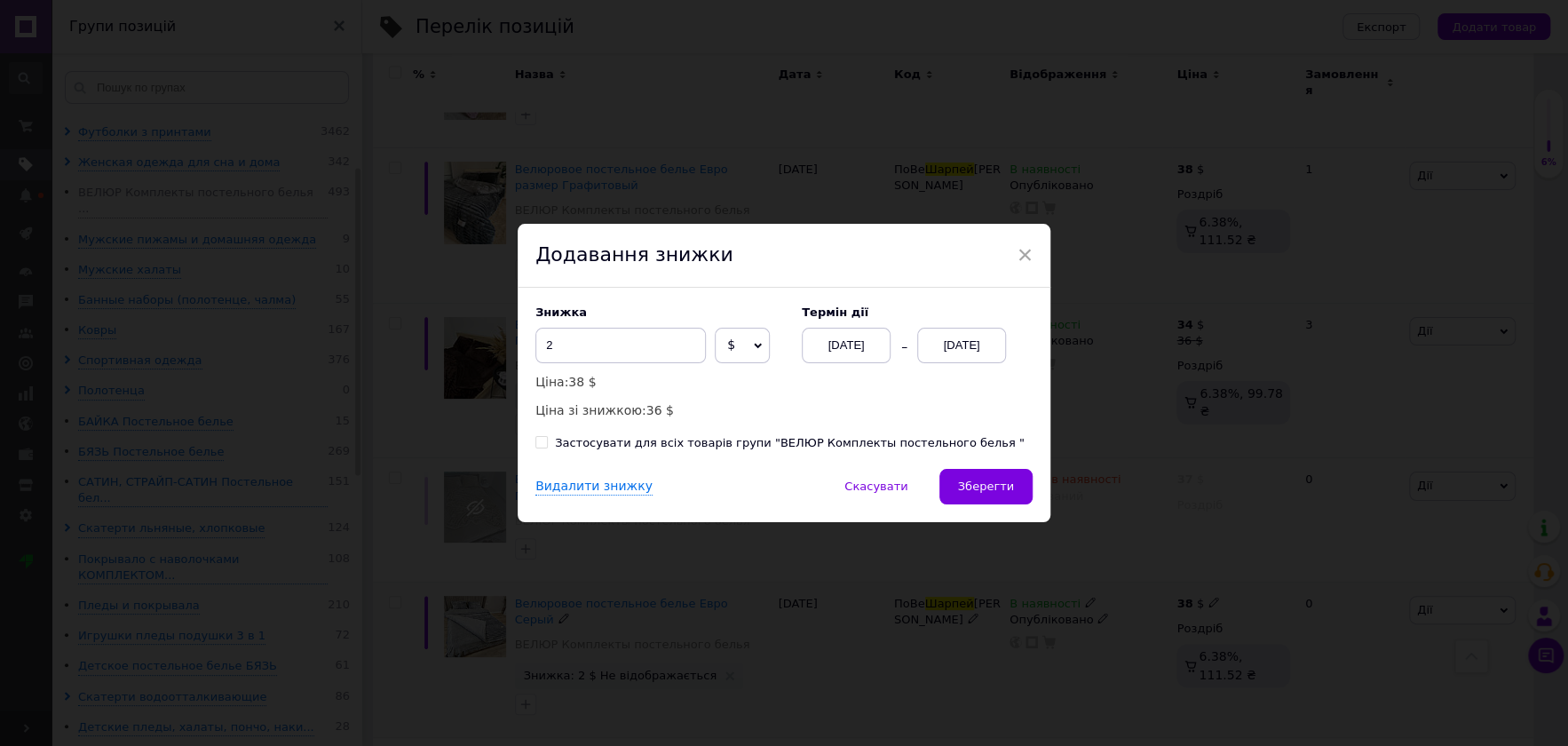
click at [949, 347] on div "[DATE]" at bounding box center [961, 346] width 89 height 36
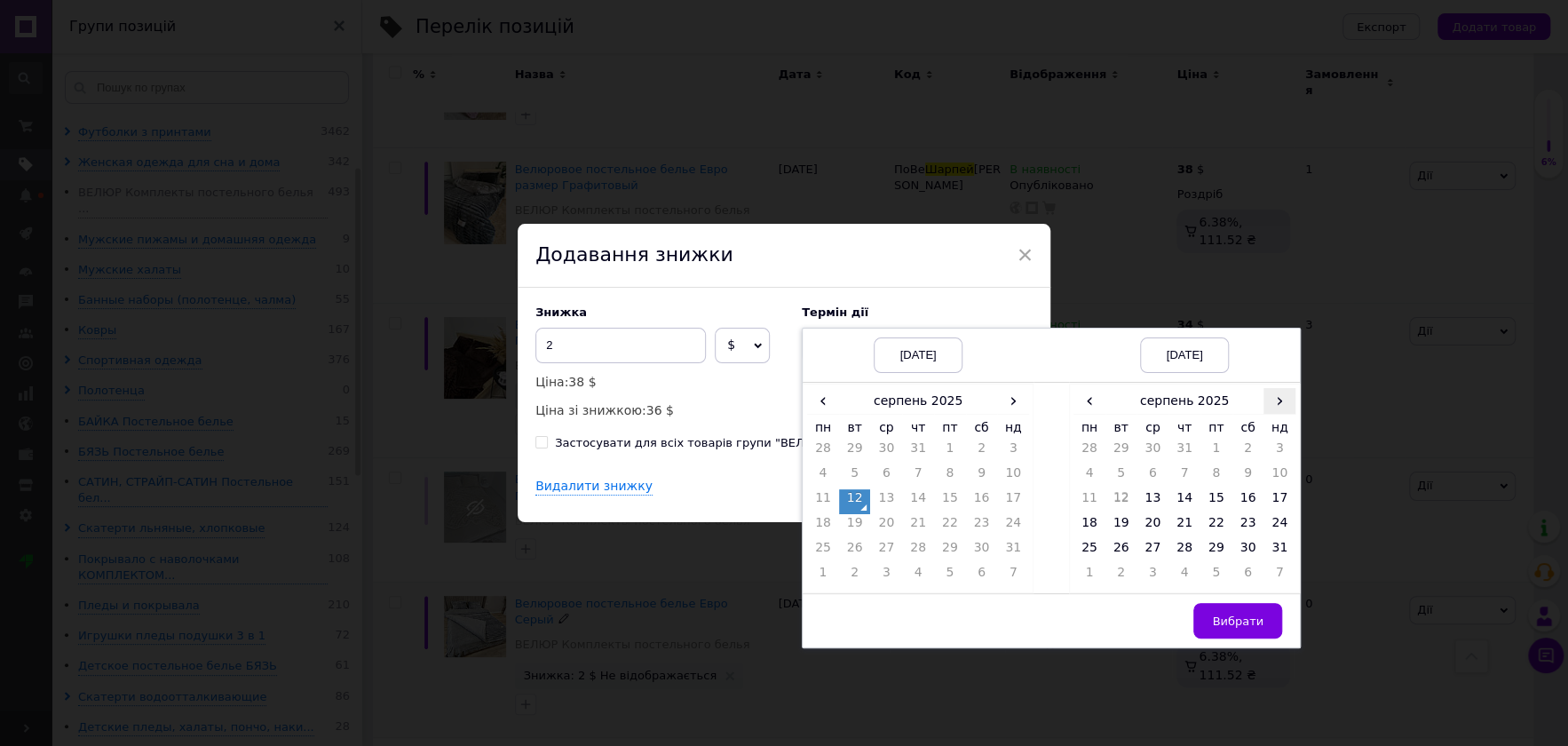
click at [1273, 414] on span "›" at bounding box center [1279, 401] width 32 height 26
click at [1087, 395] on span "‹" at bounding box center [1089, 401] width 32 height 26
click at [1215, 545] on td "26" at bounding box center [1216, 551] width 32 height 25
click at [1245, 627] on span "Вибрати" at bounding box center [1238, 621] width 52 height 13
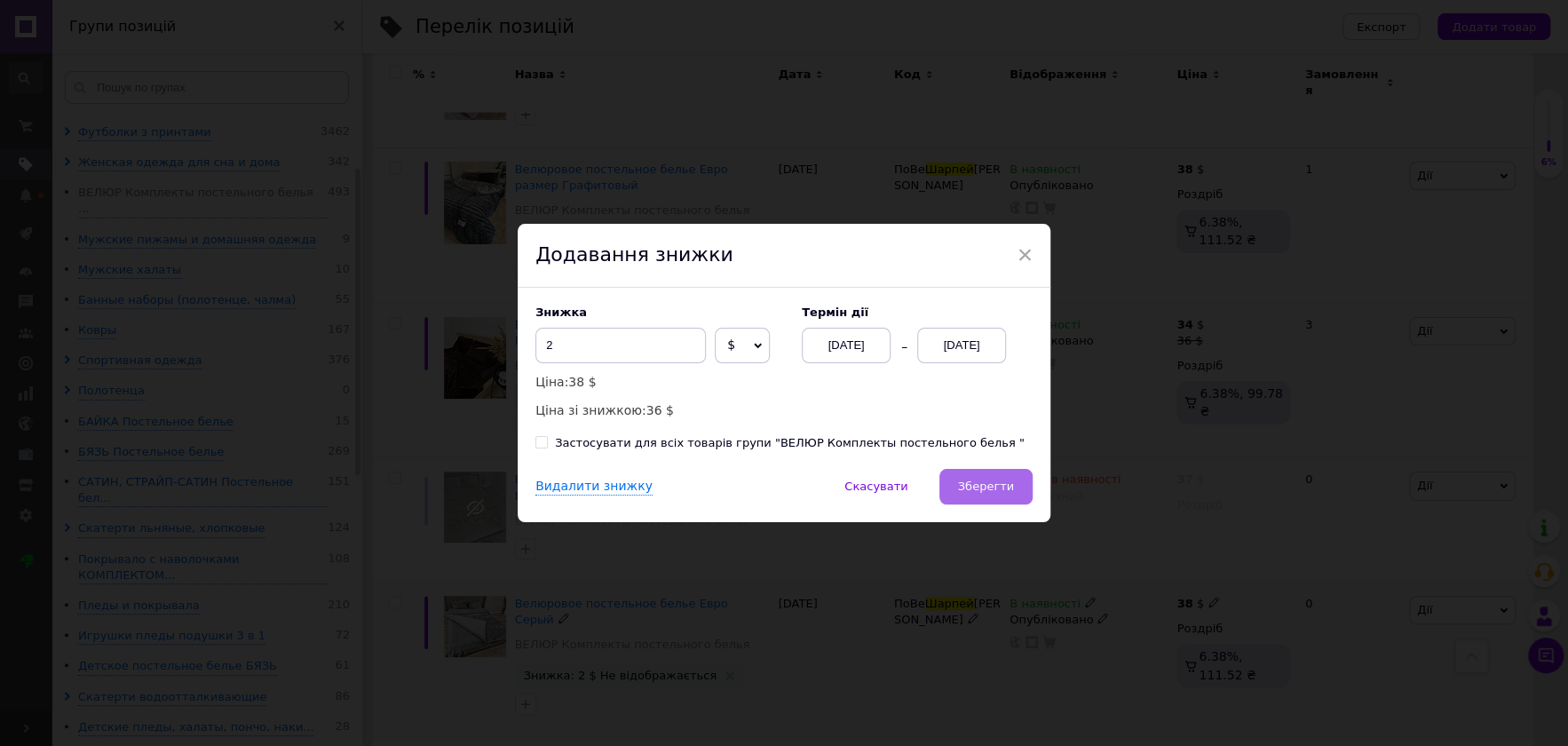
click at [1018, 479] on button "Зберегти" at bounding box center [985, 487] width 93 height 36
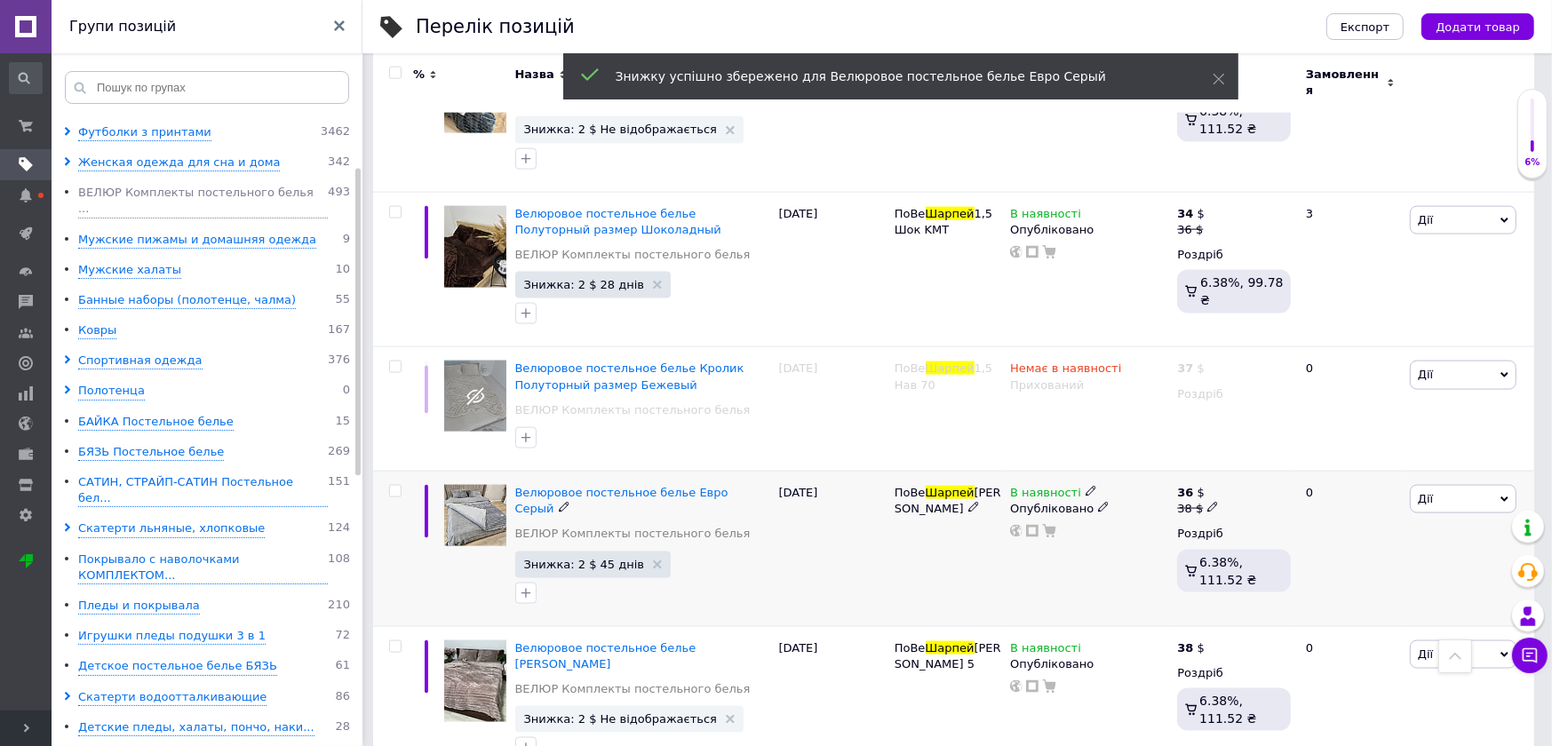
scroll to position [2443, 0]
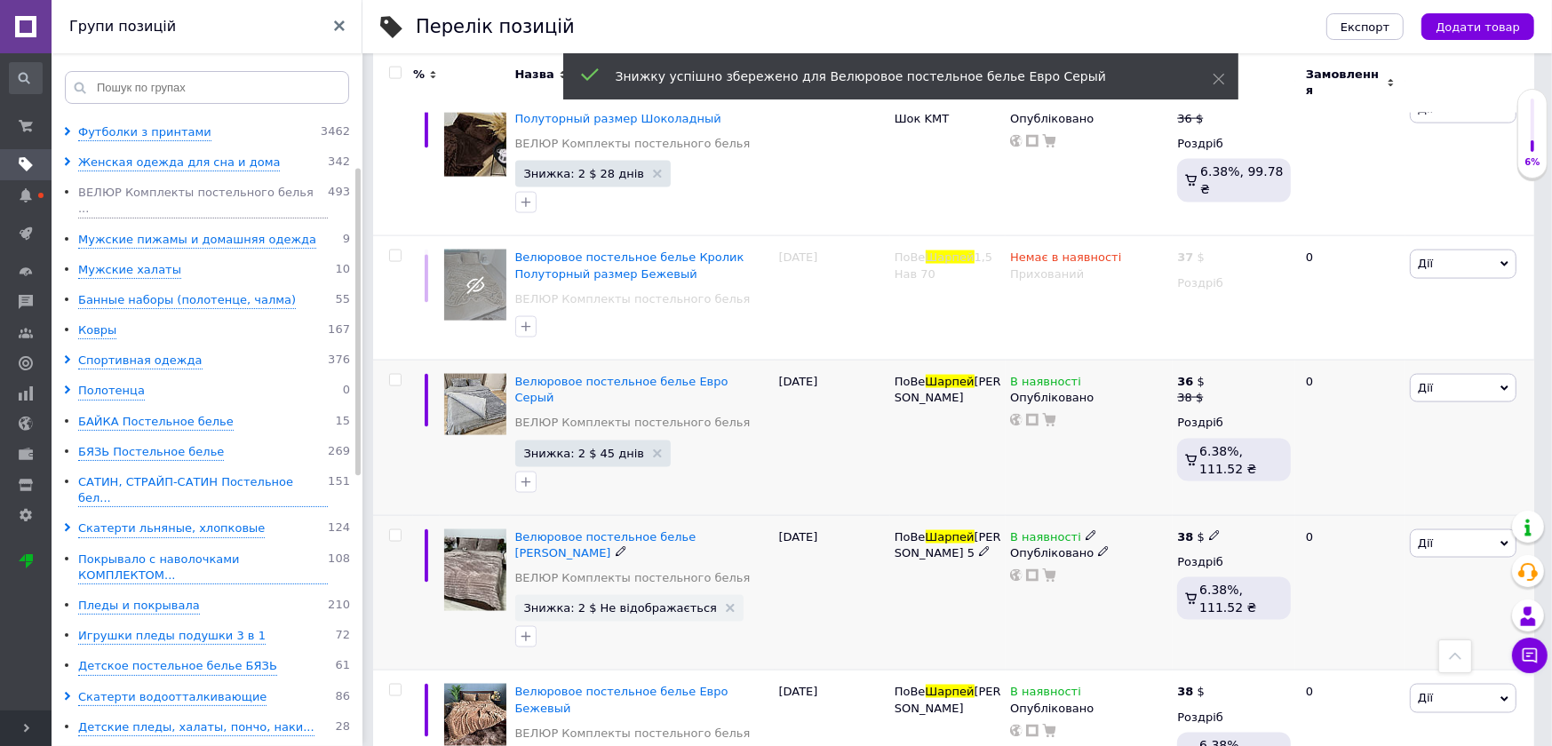
click at [1434, 530] on span "Дії" at bounding box center [1463, 544] width 107 height 28
click at [1407, 640] on li "Знижка" at bounding box center [1397, 652] width 235 height 25
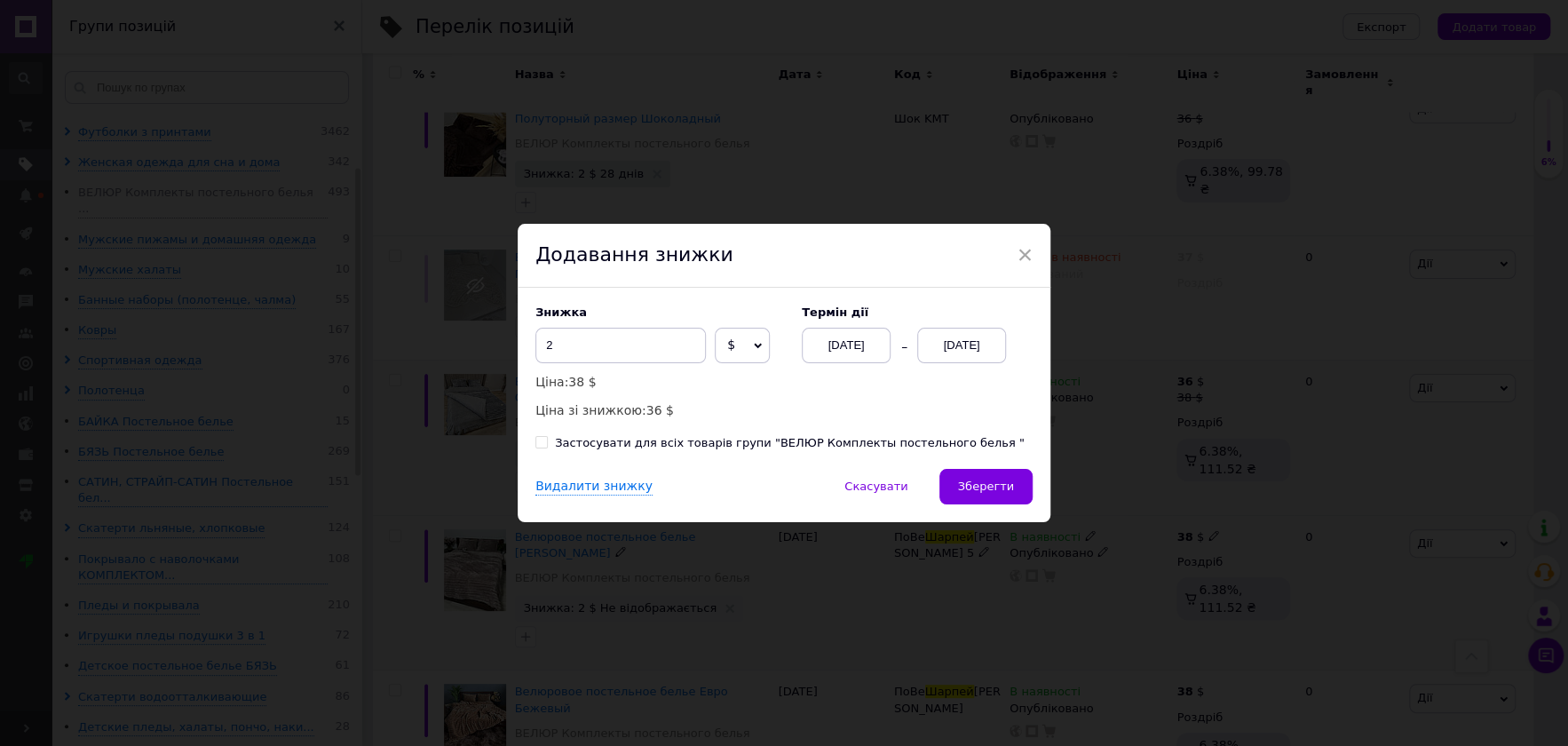
click at [965, 339] on div "[DATE]" at bounding box center [961, 346] width 89 height 36
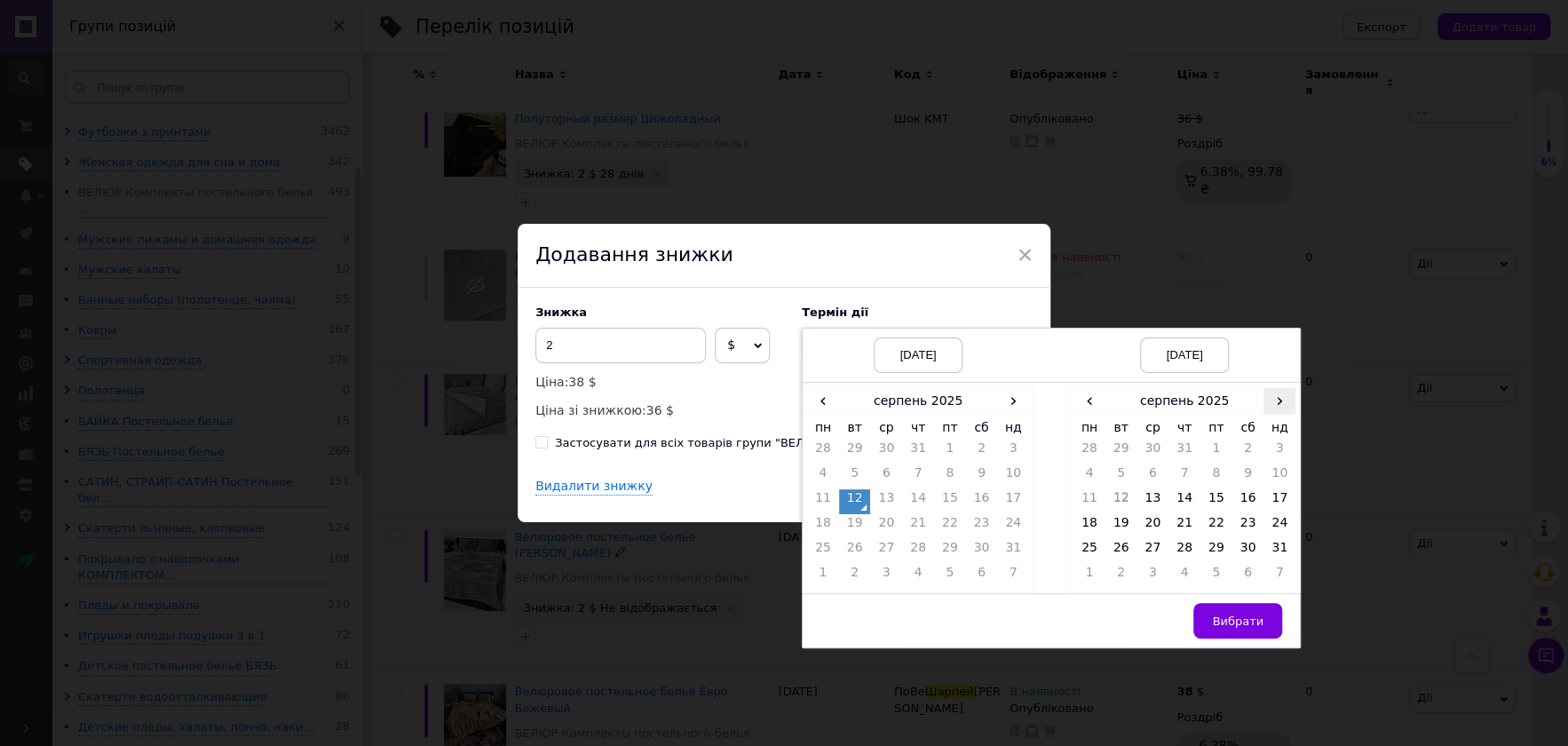
click at [1281, 414] on span "›" at bounding box center [1279, 401] width 32 height 26
click at [1082, 409] on span "‹" at bounding box center [1089, 401] width 32 height 26
click at [1215, 551] on td "26" at bounding box center [1216, 551] width 32 height 25
drag, startPoint x: 1236, startPoint y: 622, endPoint x: 1224, endPoint y: 614, distance: 14.4
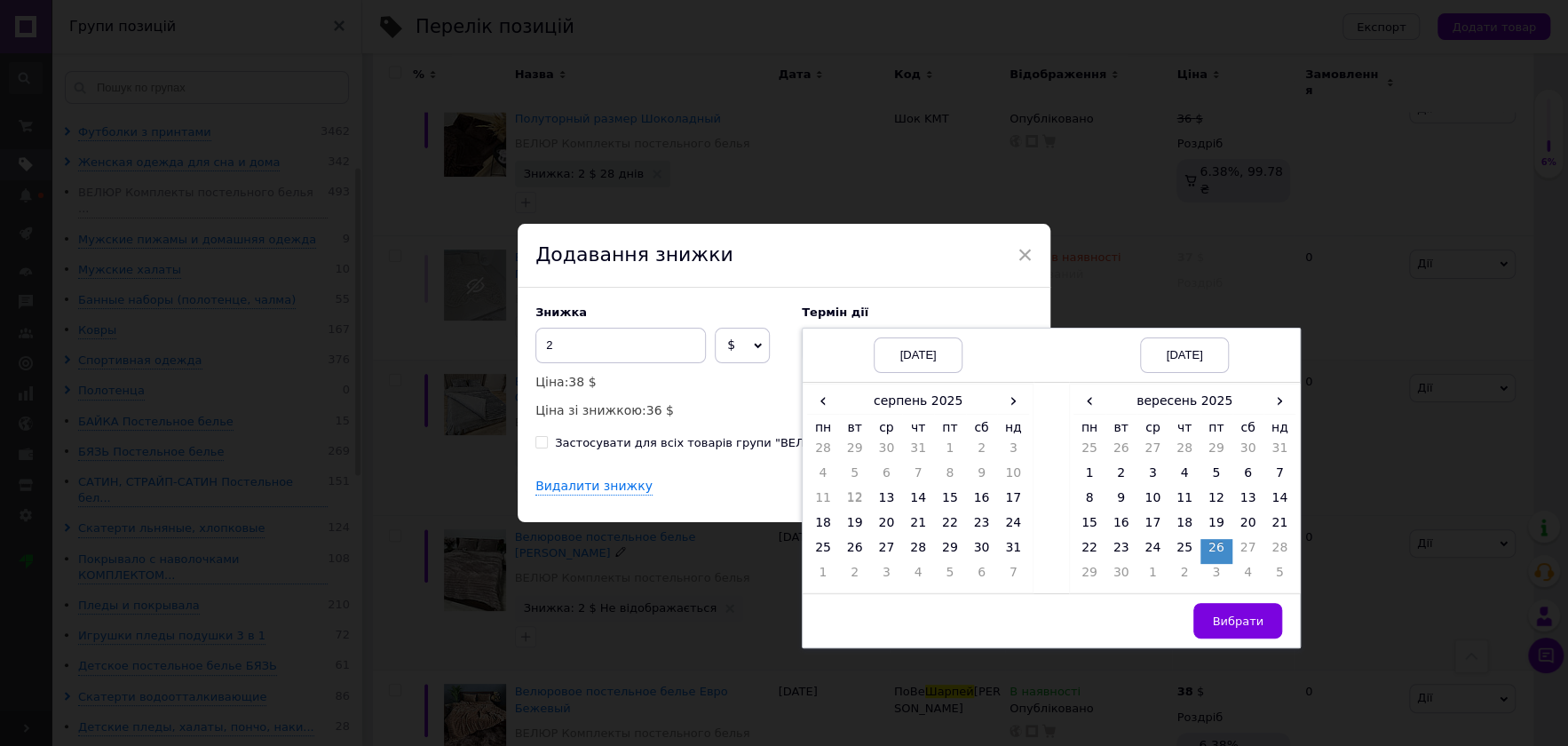
click at [1237, 621] on span "Вибрати" at bounding box center [1238, 621] width 52 height 13
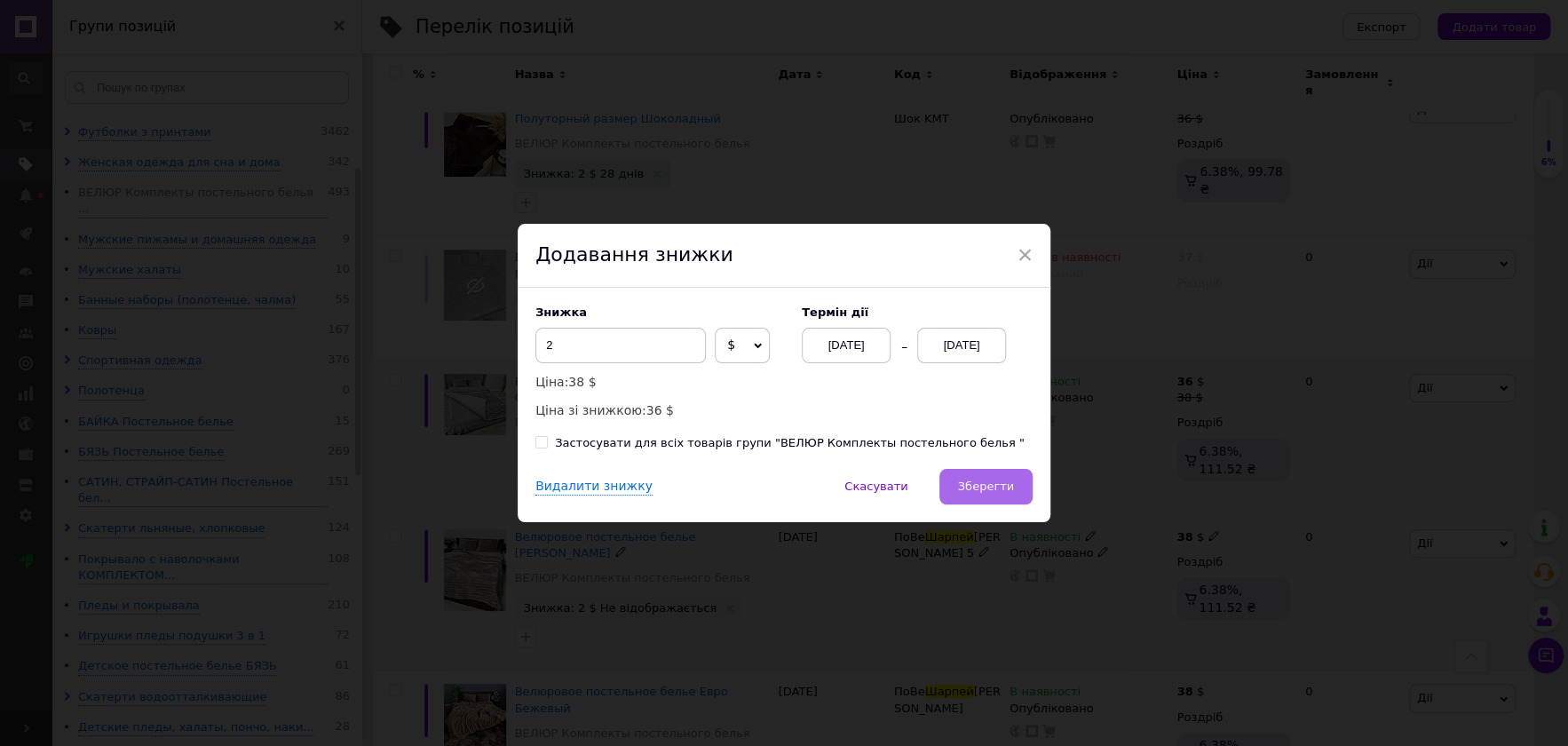
click at [1024, 485] on button "Зберегти" at bounding box center [985, 487] width 93 height 36
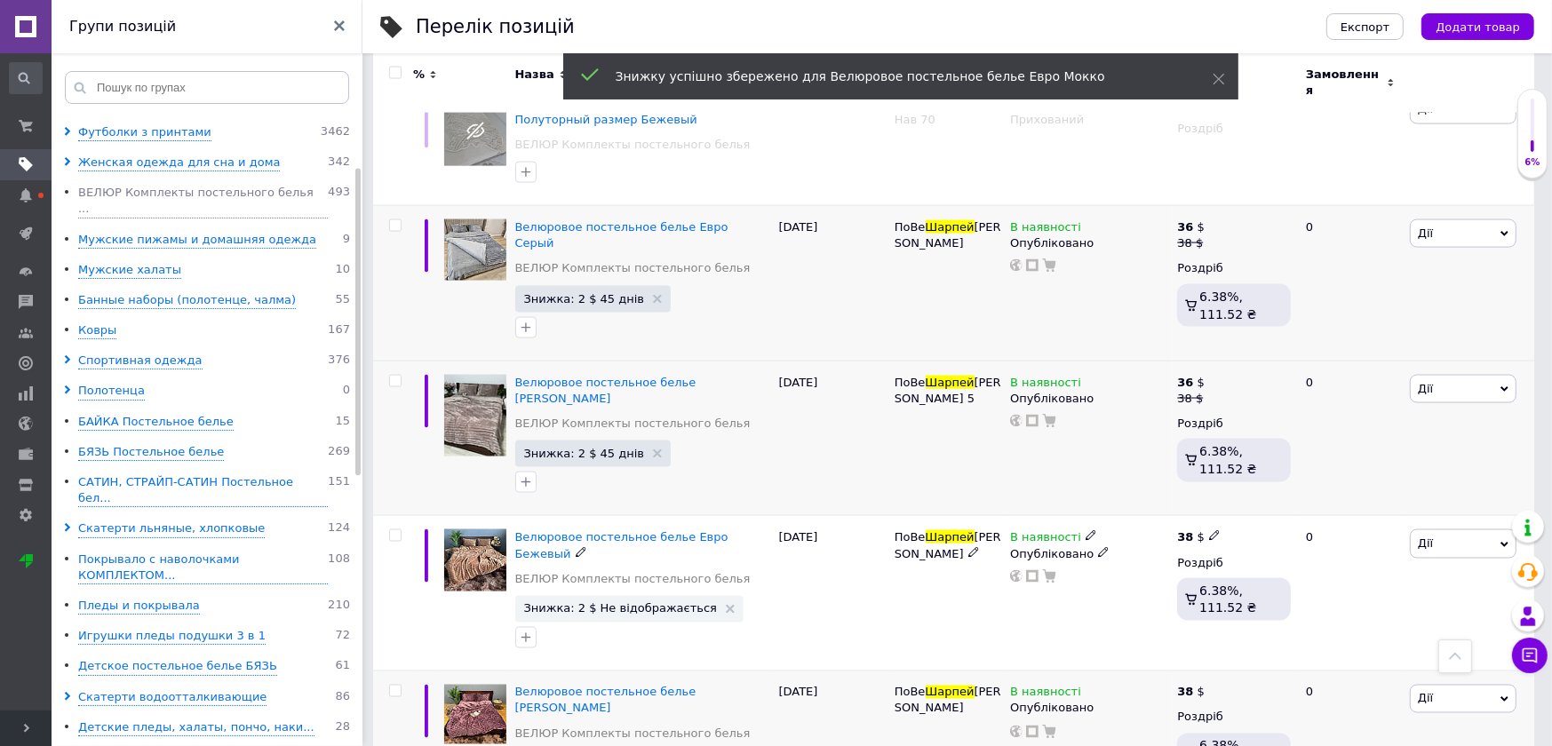
scroll to position [2665, 0]
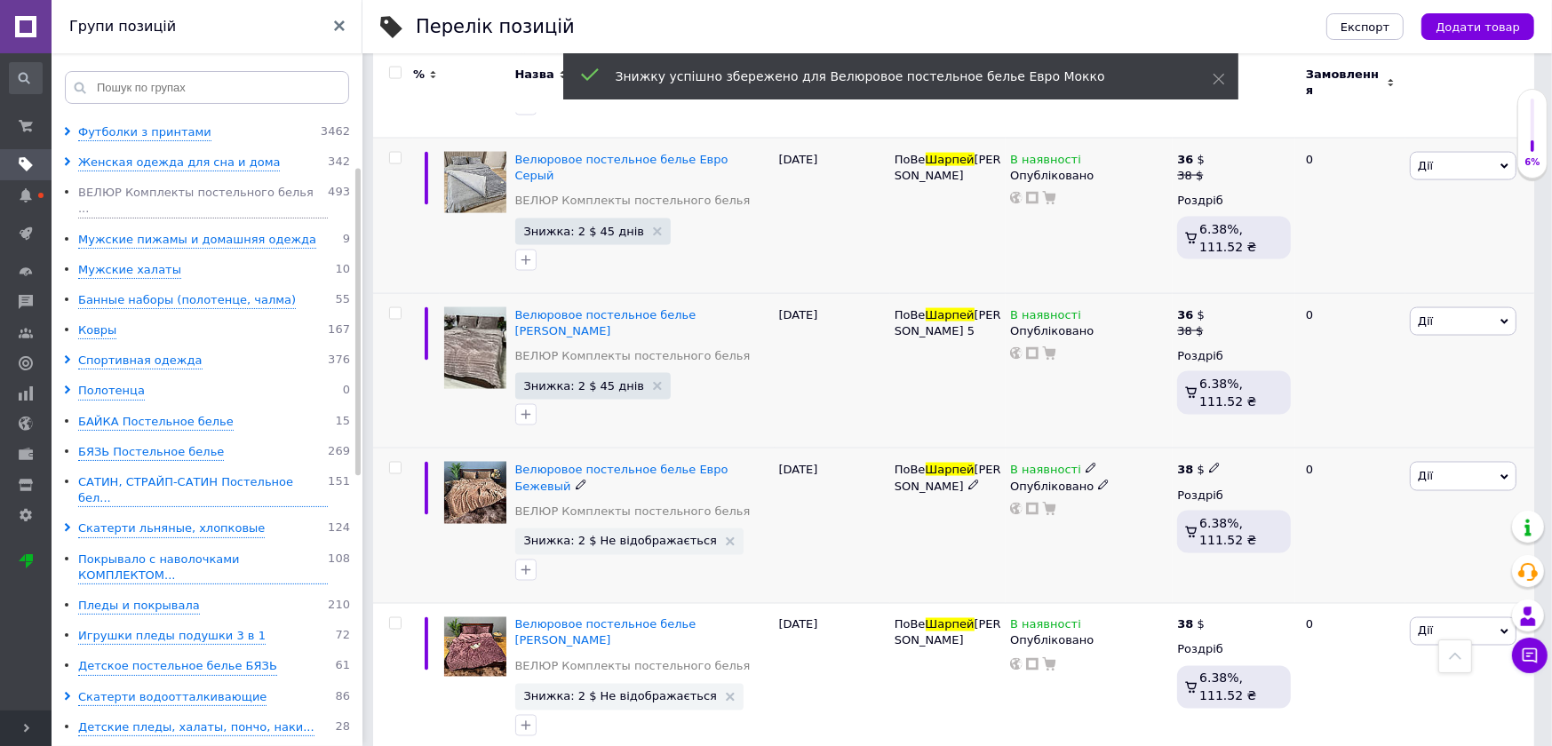
click at [1477, 462] on span "Дії" at bounding box center [1463, 476] width 107 height 28
click at [1374, 573] on li "Знижка" at bounding box center [1397, 585] width 235 height 25
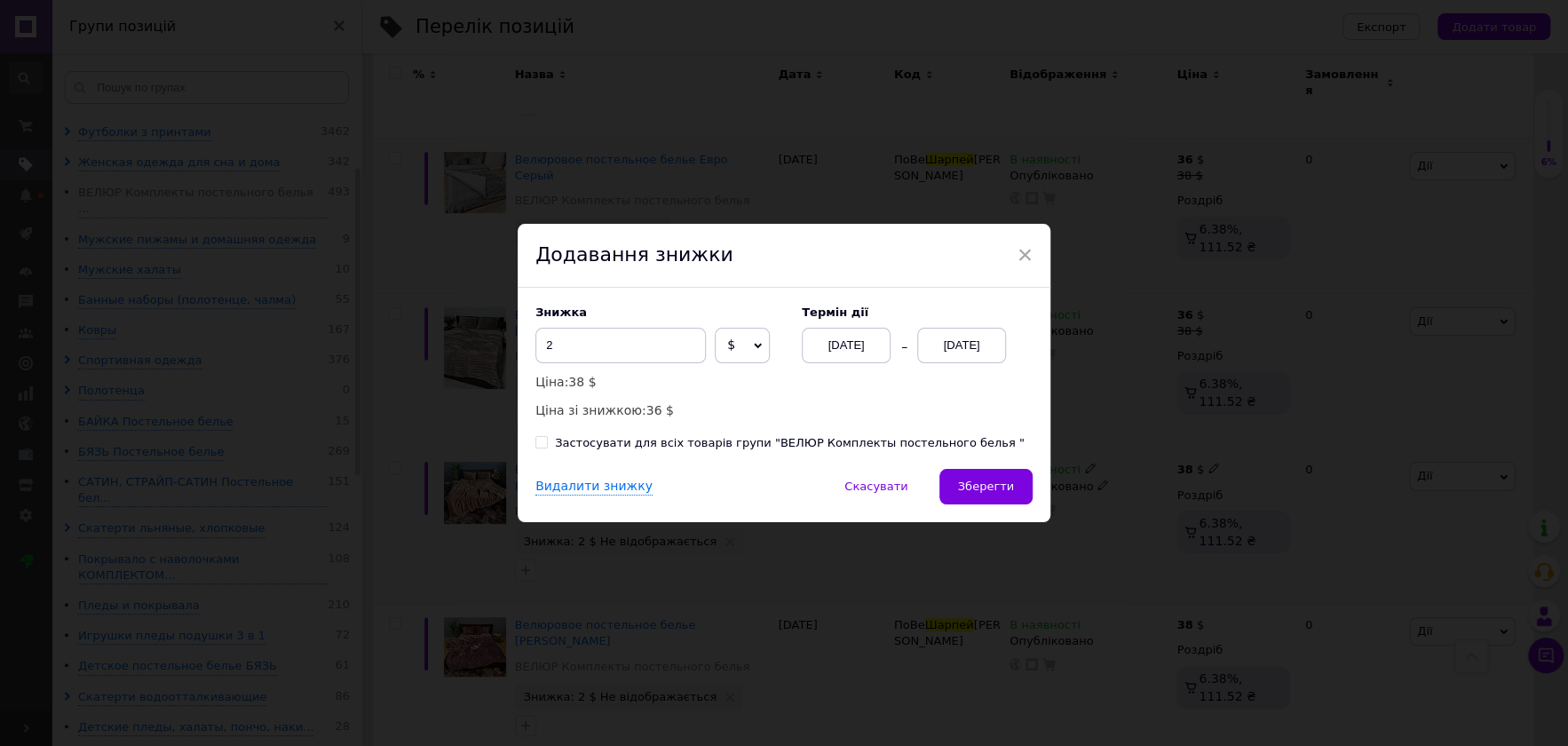
click at [953, 353] on div "[DATE]" at bounding box center [961, 346] width 89 height 36
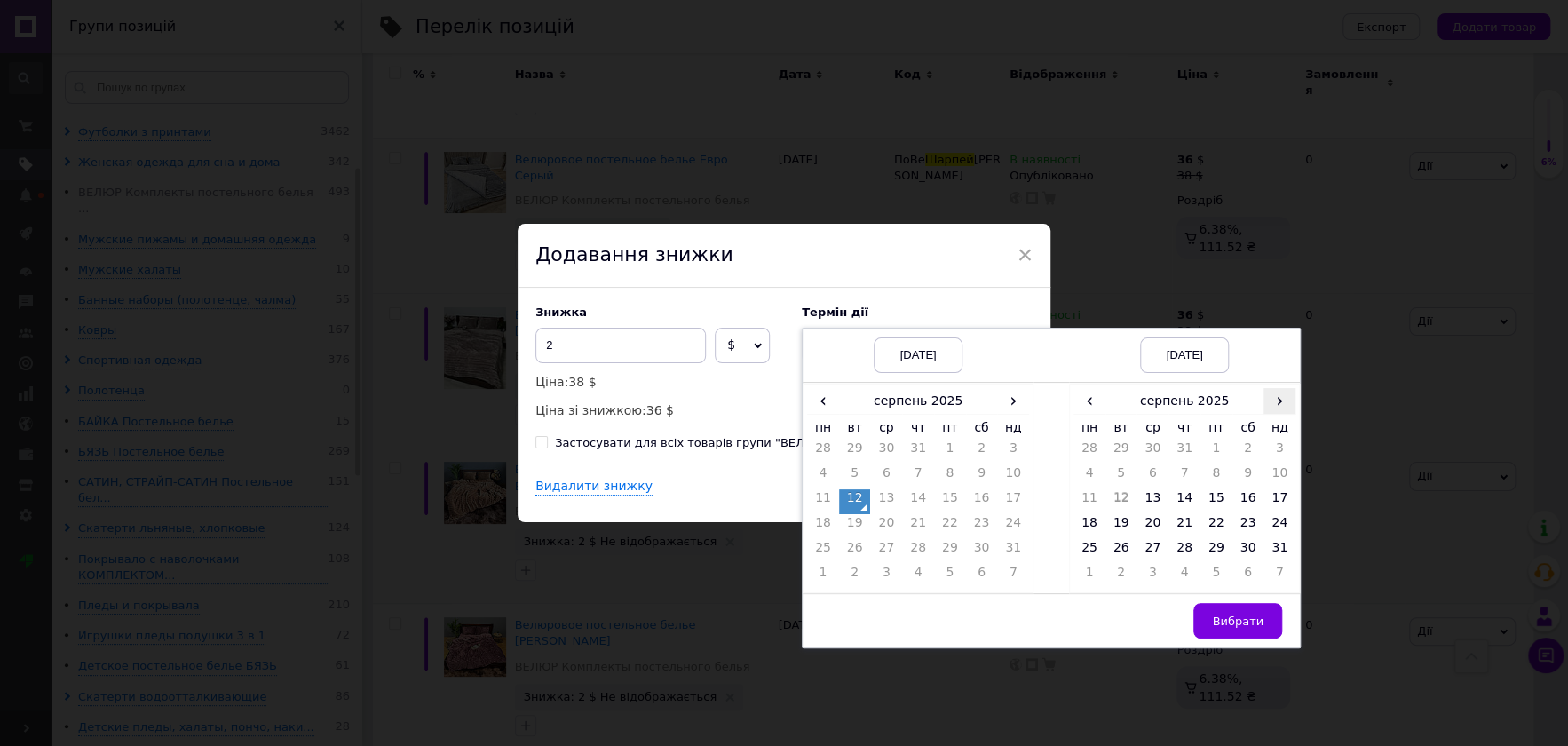
click at [1271, 412] on span "›" at bounding box center [1279, 401] width 32 height 26
click at [1084, 408] on span "‹" at bounding box center [1089, 401] width 32 height 26
click at [1215, 552] on td "26" at bounding box center [1216, 551] width 32 height 25
click at [1239, 628] on span "Вибрати" at bounding box center [1238, 621] width 52 height 13
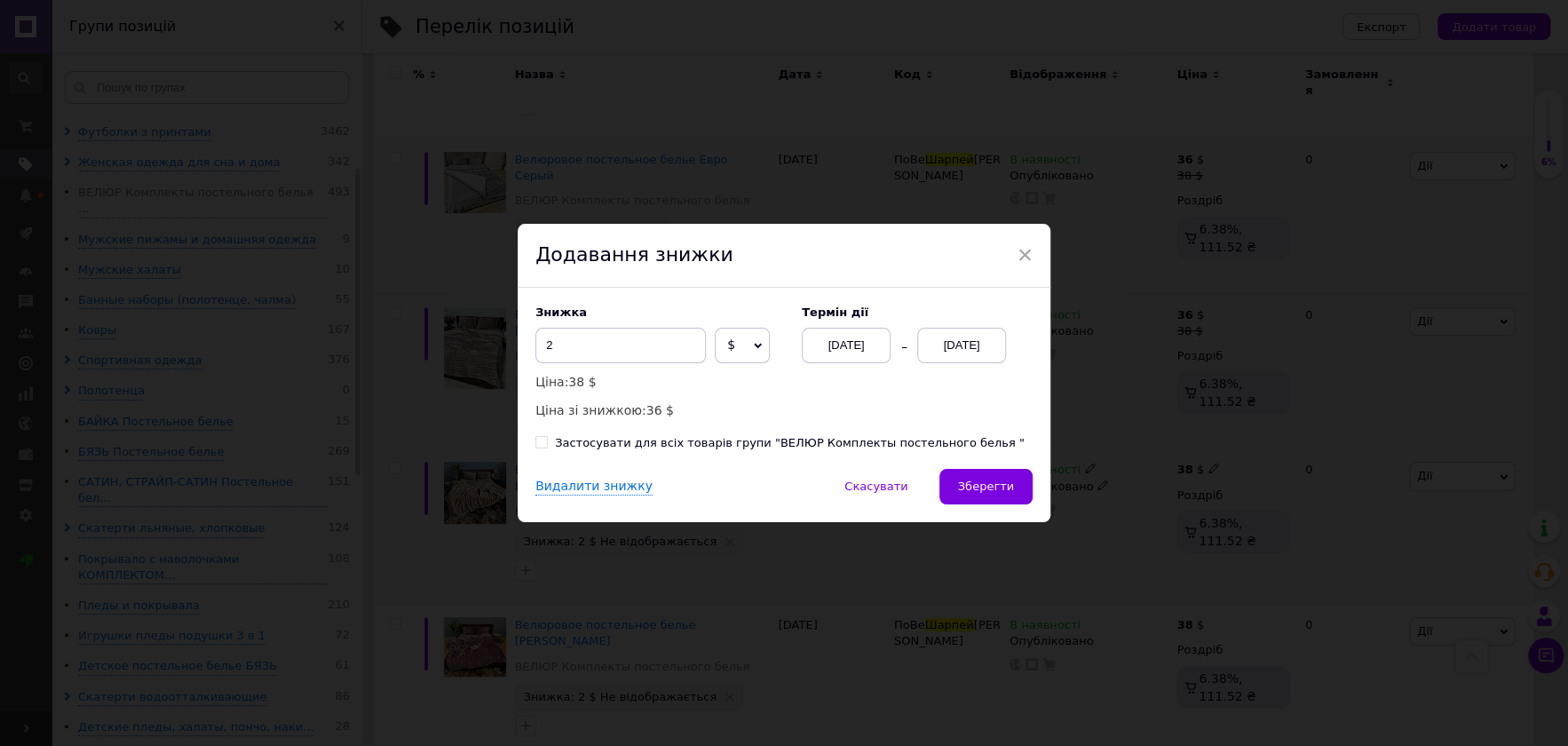
click at [952, 471] on button "Зберегти" at bounding box center [985, 487] width 93 height 36
click at [984, 476] on div "Видалити знижку   Скасувати   Зберегти" at bounding box center [784, 495] width 533 height 53
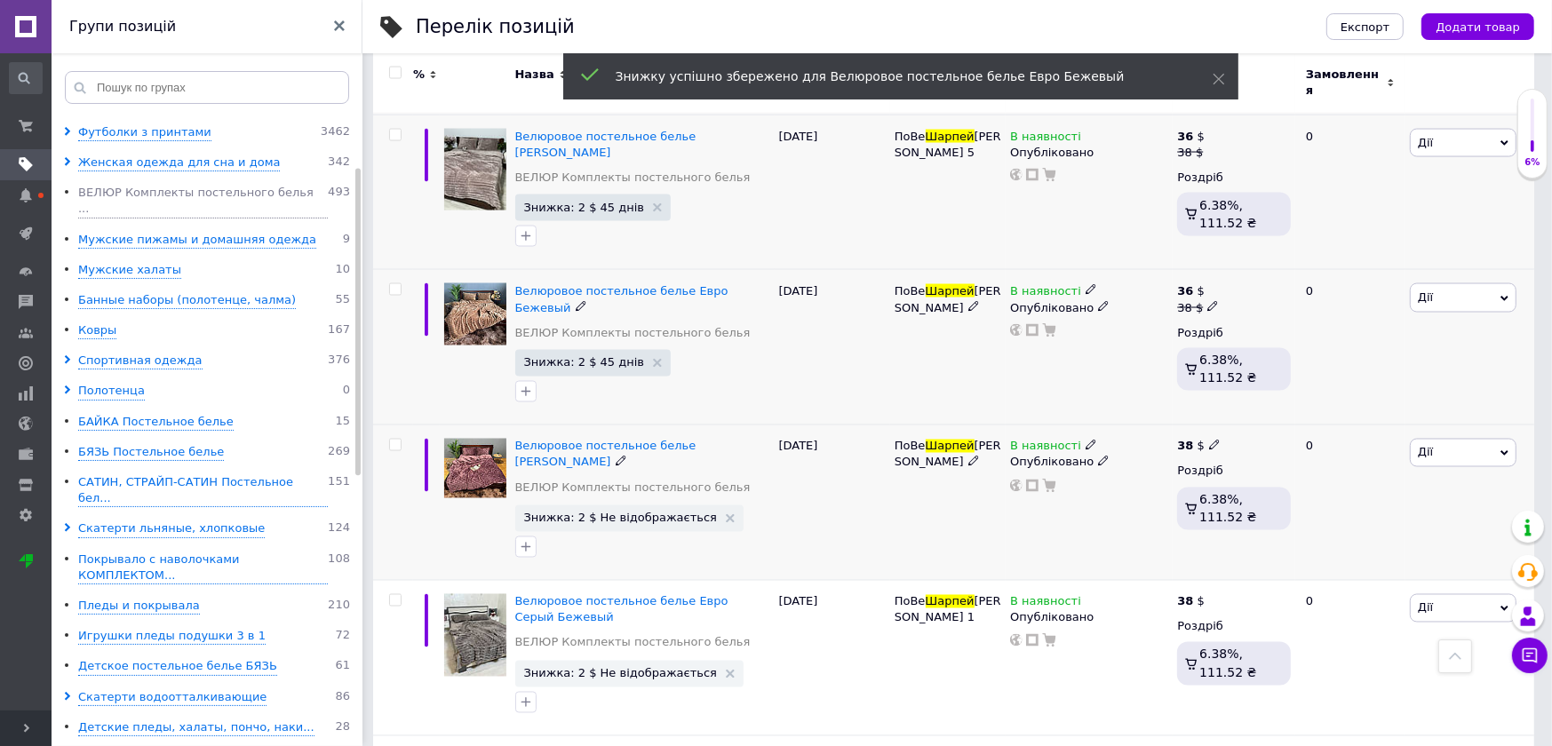
scroll to position [2887, 0]
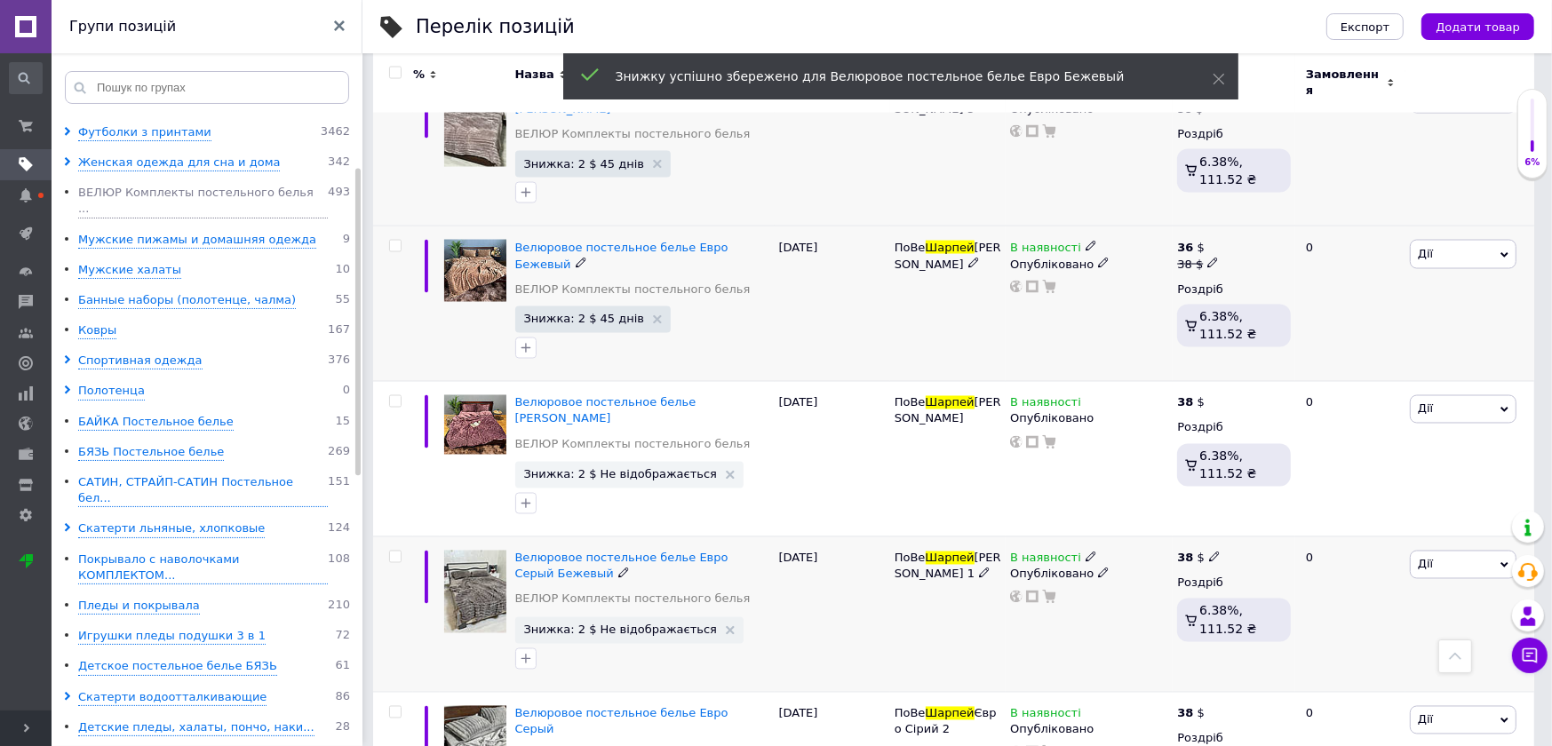
click at [1449, 551] on span "Дії" at bounding box center [1463, 565] width 107 height 28
click at [1371, 662] on li "Знижка" at bounding box center [1397, 674] width 235 height 25
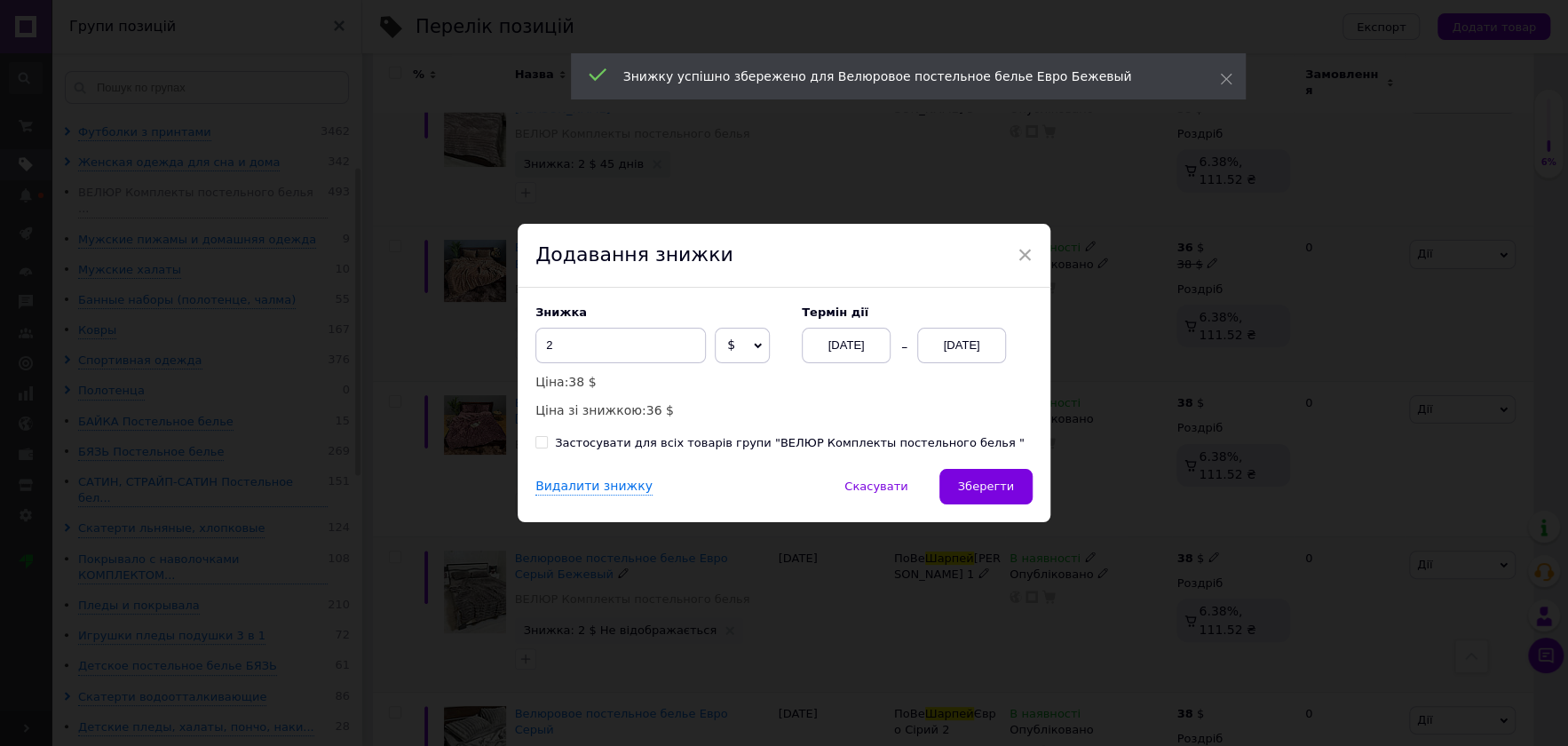
click at [995, 341] on div "[DATE]" at bounding box center [961, 346] width 89 height 36
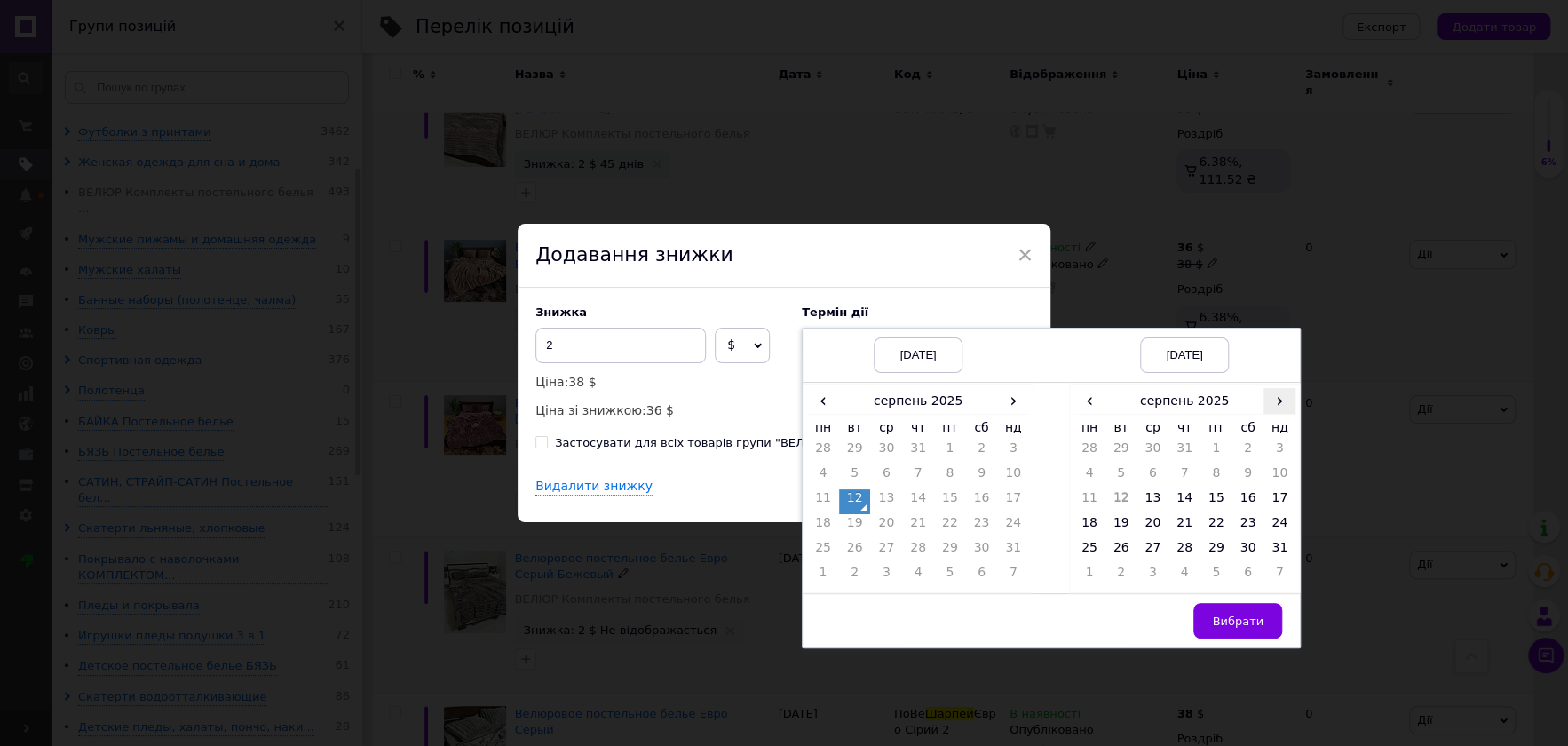
click at [1271, 413] on span "›" at bounding box center [1279, 401] width 32 height 26
click at [1220, 545] on td "26" at bounding box center [1216, 551] width 32 height 25
click at [1235, 620] on span "Вибрати" at bounding box center [1238, 621] width 52 height 13
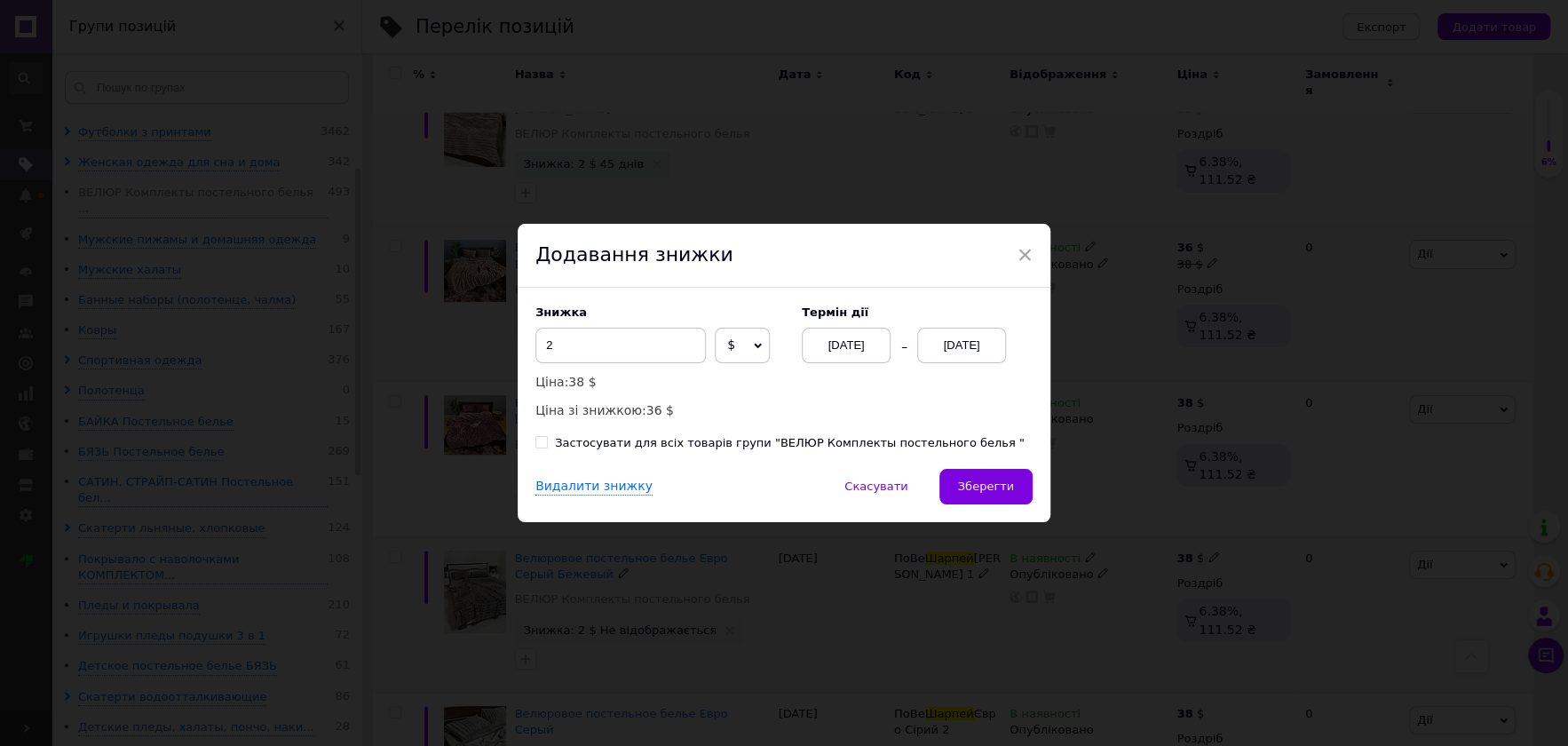
click at [1008, 471] on button "Зберегти" at bounding box center [985, 487] width 93 height 36
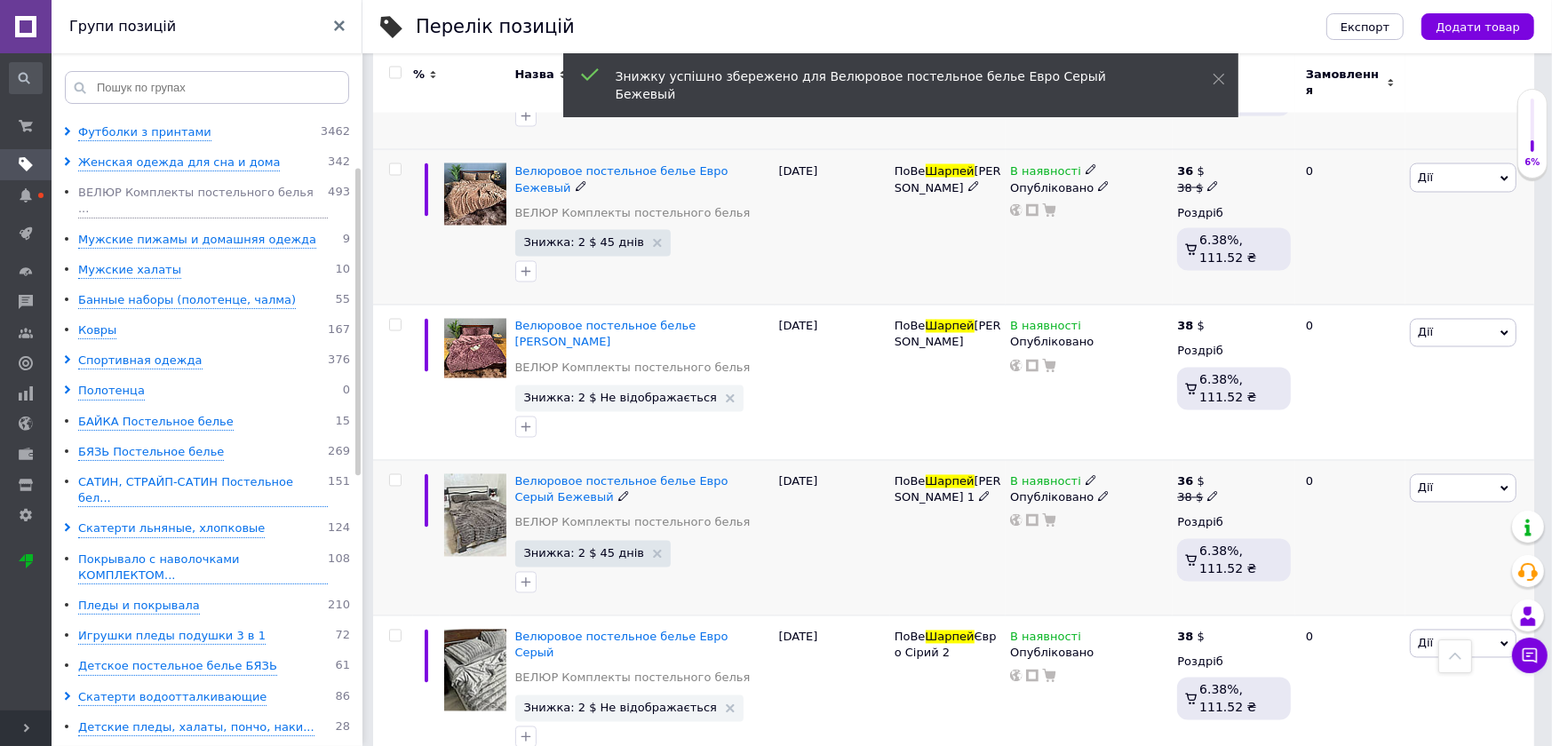
scroll to position [3109, 0]
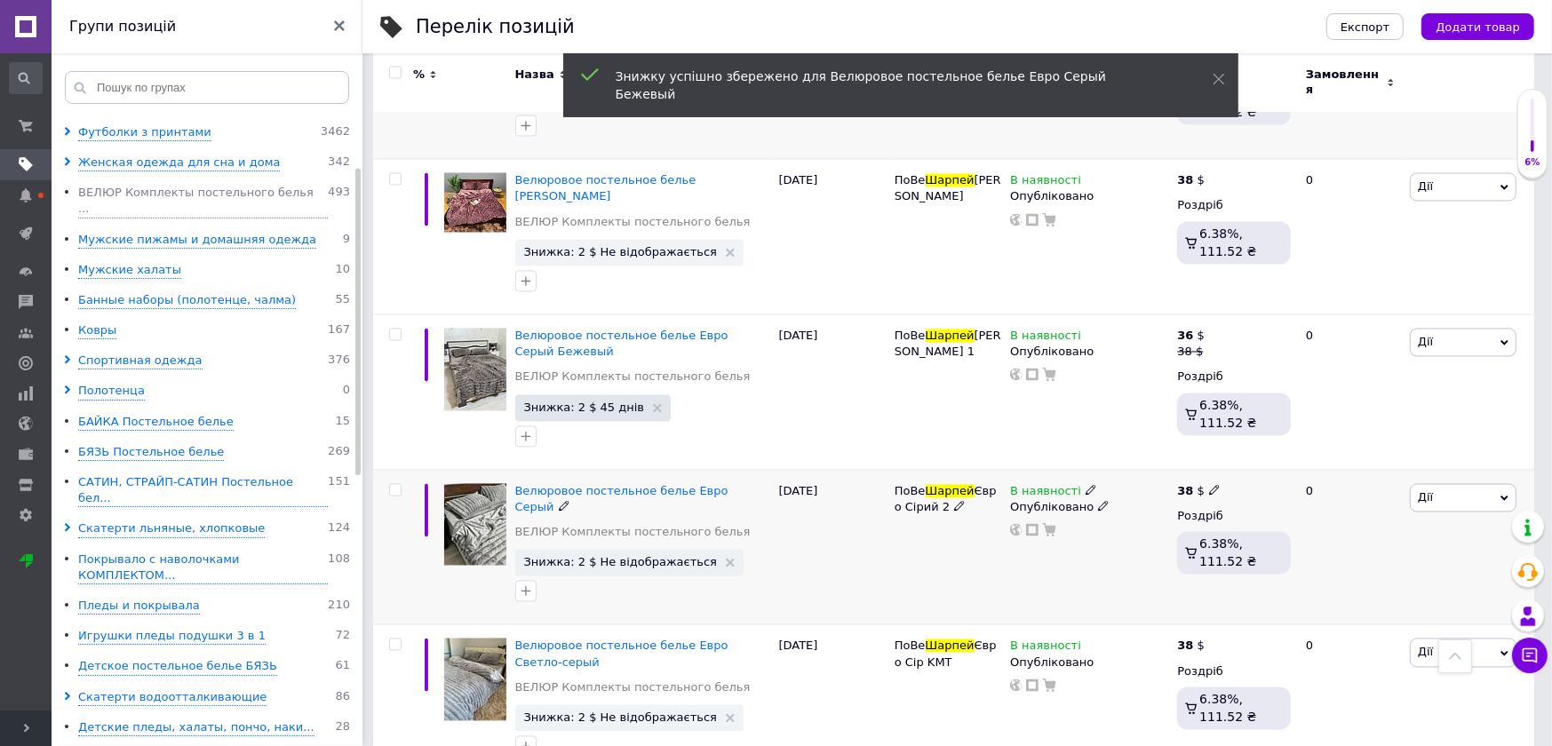
click at [1458, 484] on span "Дії" at bounding box center [1463, 498] width 107 height 28
click at [1366, 594] on li "Знижка" at bounding box center [1397, 606] width 235 height 25
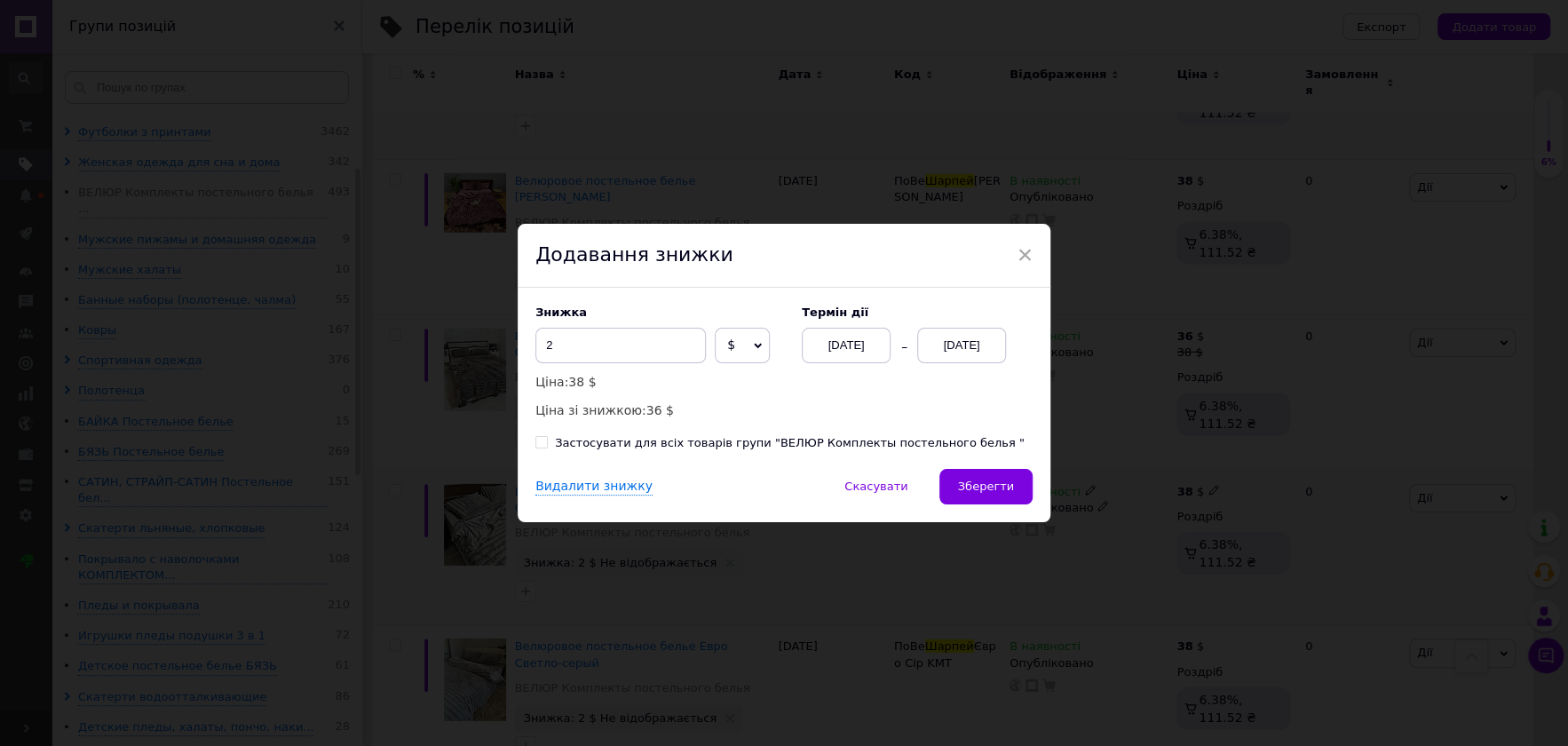
click at [959, 357] on div "[DATE]" at bounding box center [961, 346] width 89 height 36
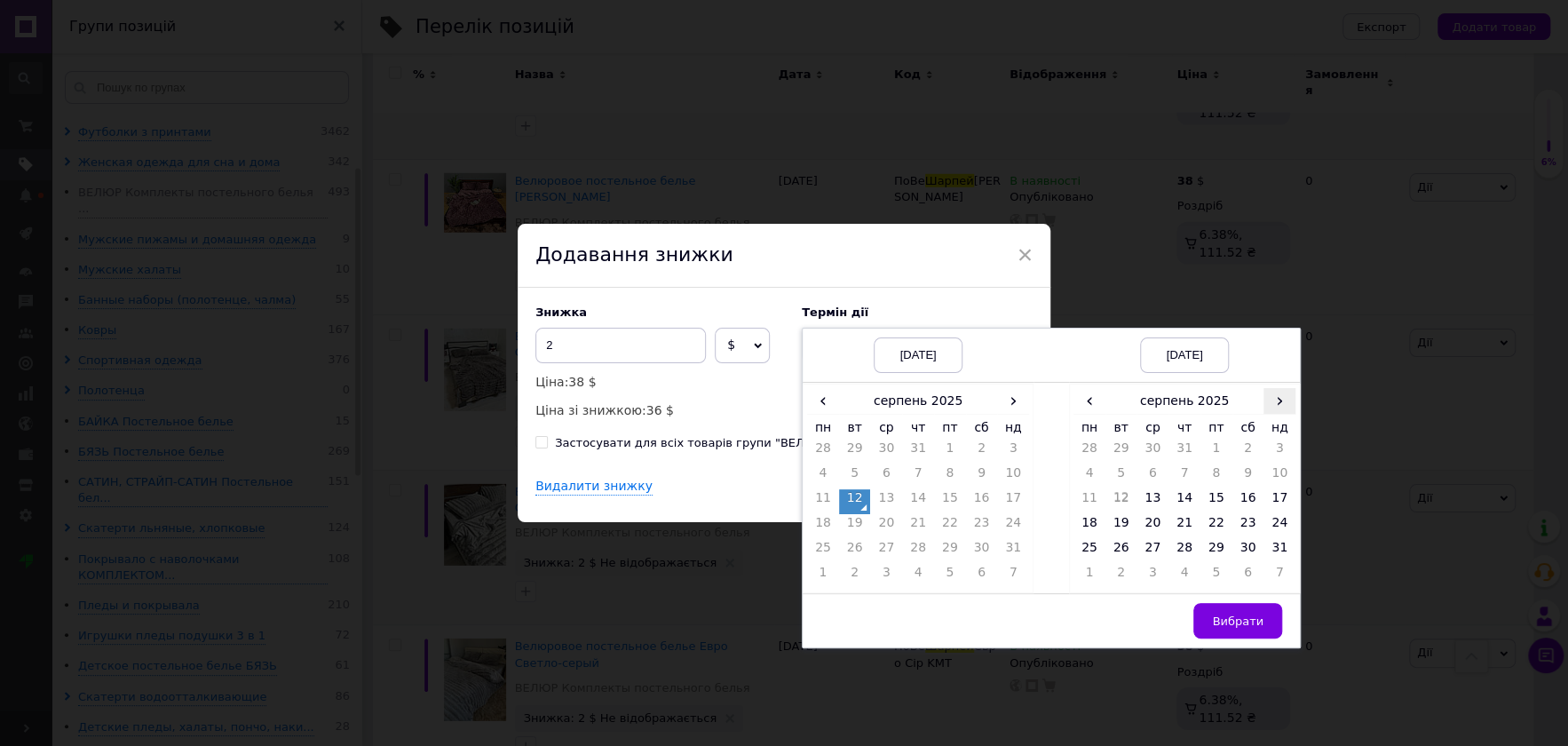
click at [1263, 413] on span "›" at bounding box center [1279, 401] width 32 height 26
click at [1209, 548] on td "26" at bounding box center [1216, 551] width 32 height 25
click at [1263, 647] on td "Вибрати" at bounding box center [1184, 621] width 231 height 54
click at [1260, 643] on td "Вибрати" at bounding box center [1184, 621] width 231 height 54
click at [1251, 633] on button "Вибрати" at bounding box center [1237, 621] width 89 height 36
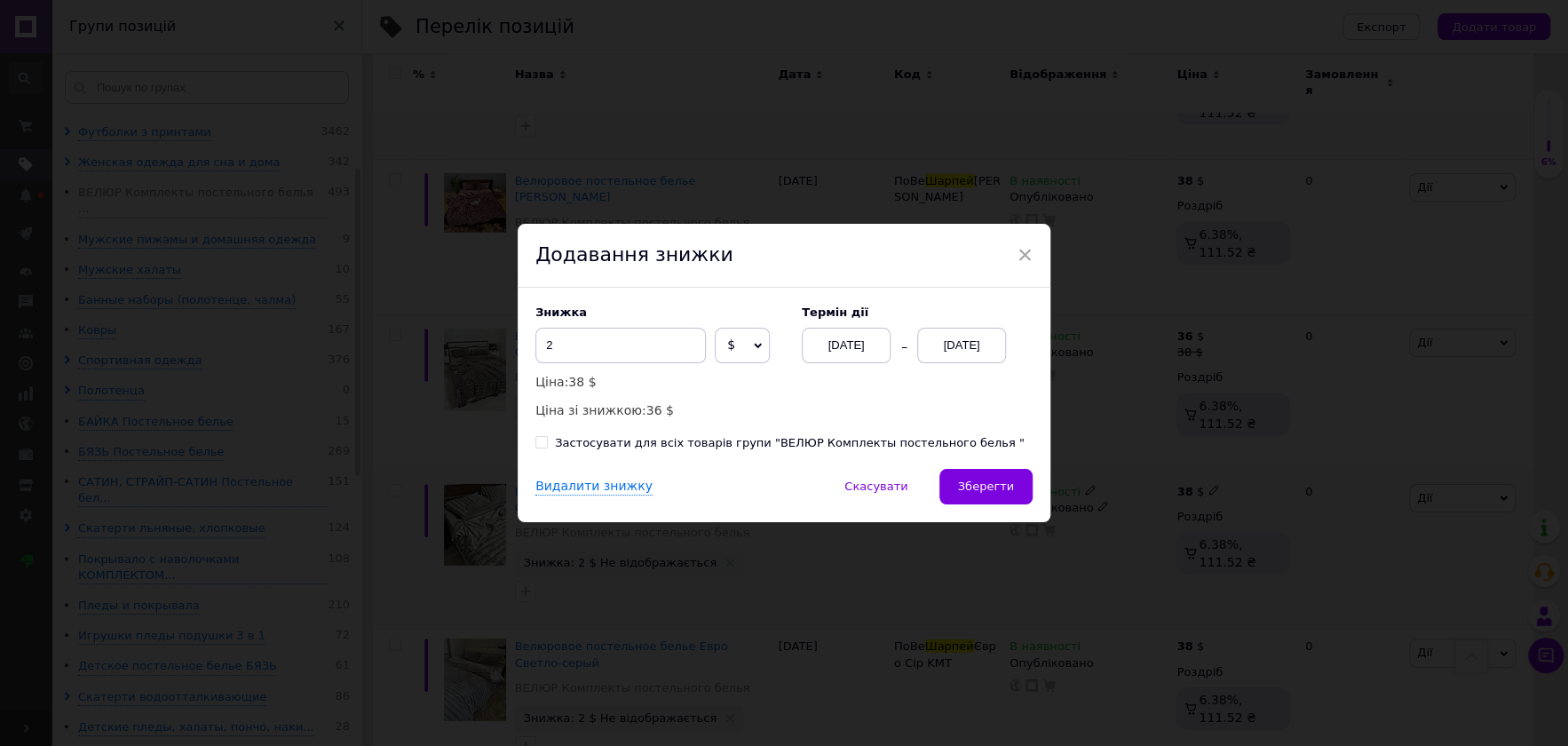
click at [1012, 463] on div "Знижка 2 $ % Ціна: 38 $ Ціна зі знижкою: 36 $ Термін дії [DATE] [DATE] Застосув…" at bounding box center [784, 378] width 533 height 181
click at [1007, 472] on button "Зберегти" at bounding box center [985, 487] width 93 height 36
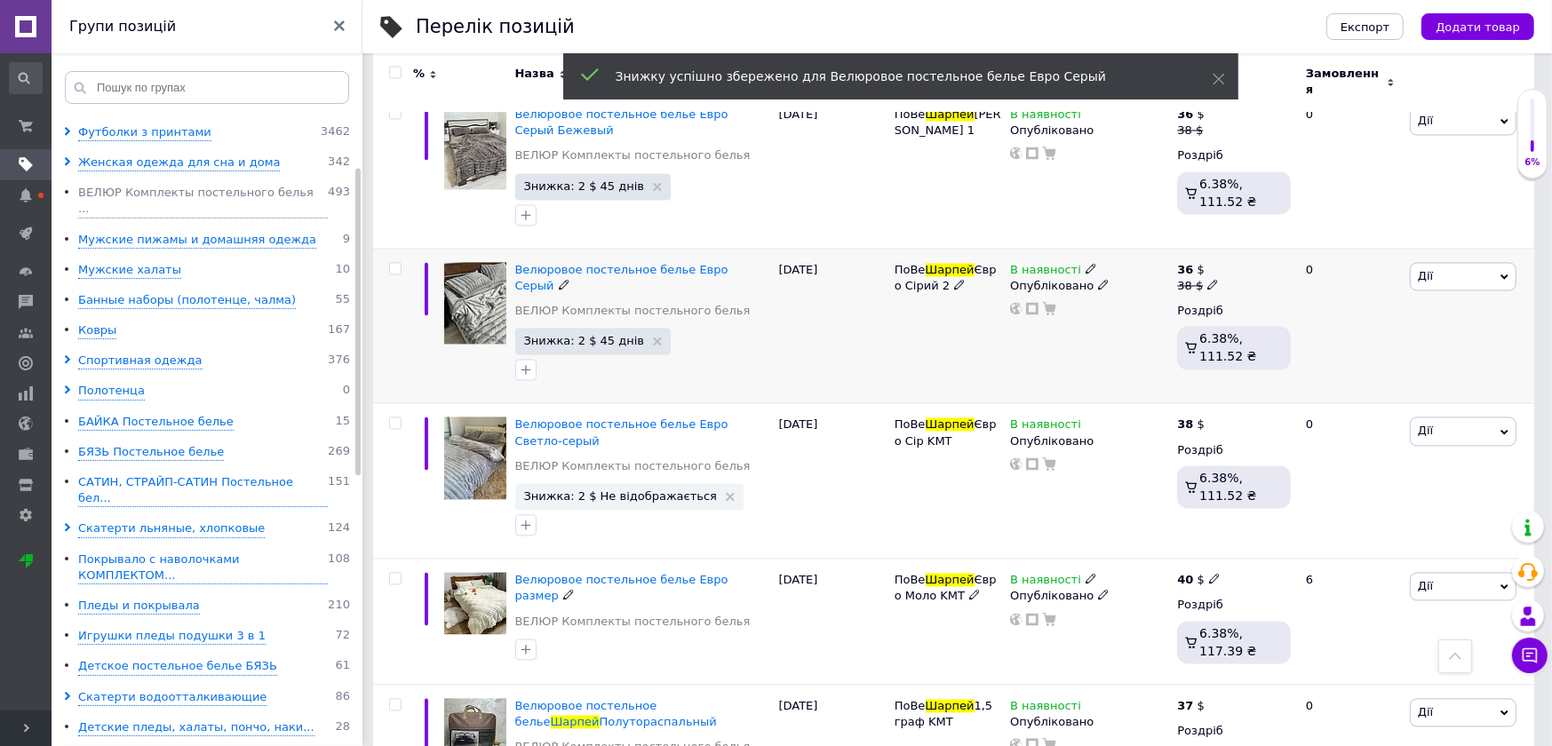
scroll to position [3442, 0]
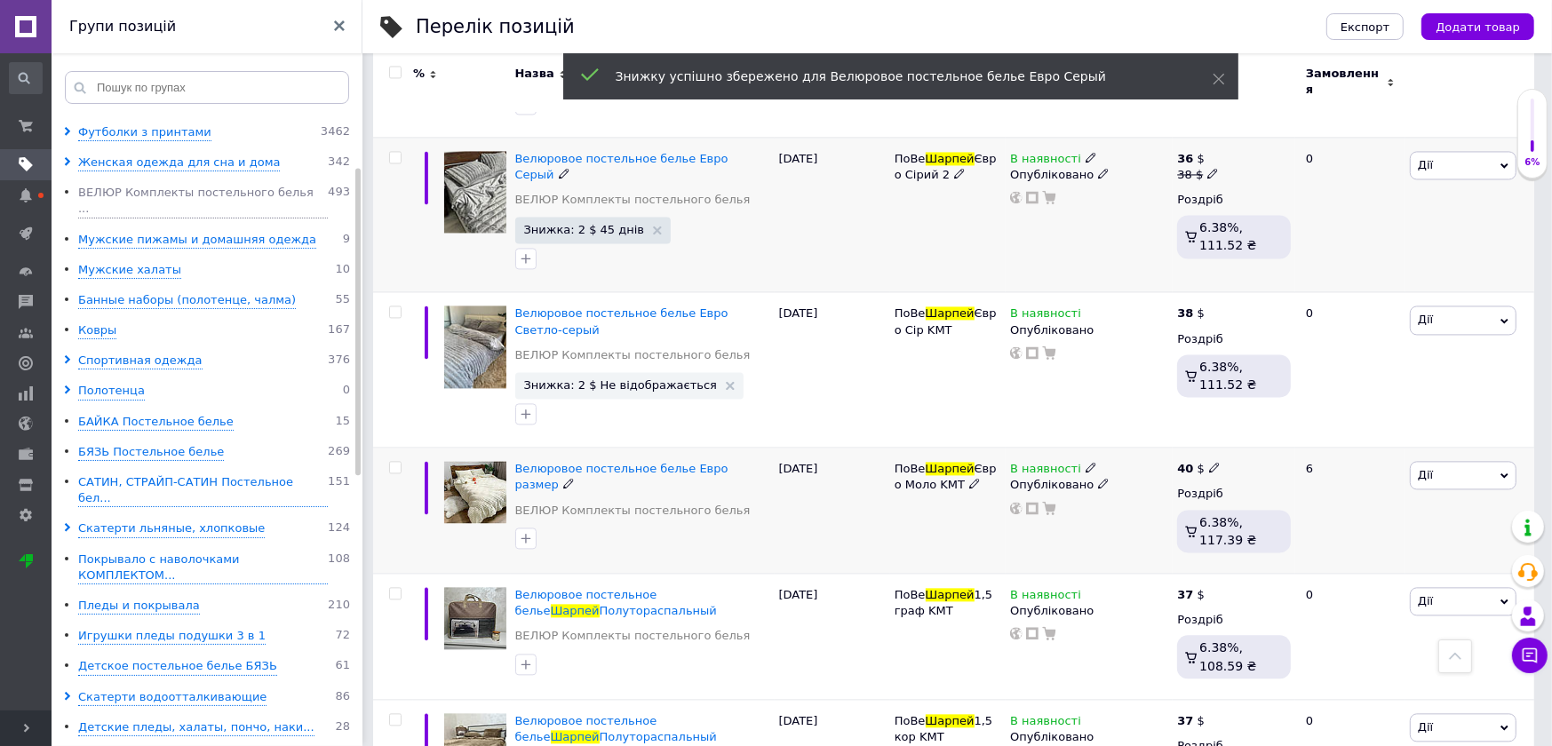
click at [1434, 461] on span "Дії" at bounding box center [1463, 475] width 107 height 28
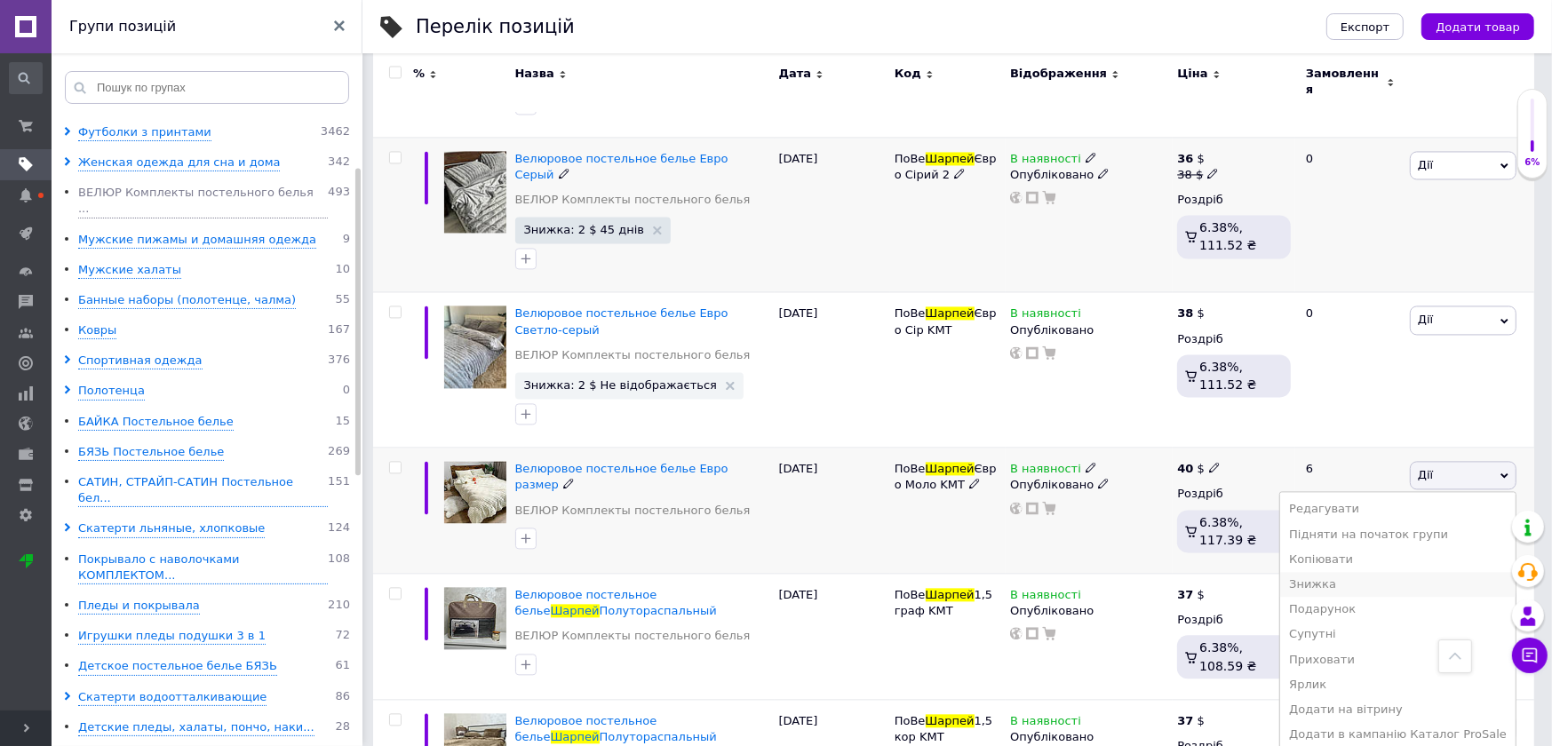
click at [1377, 572] on li "Знижка" at bounding box center [1397, 584] width 235 height 25
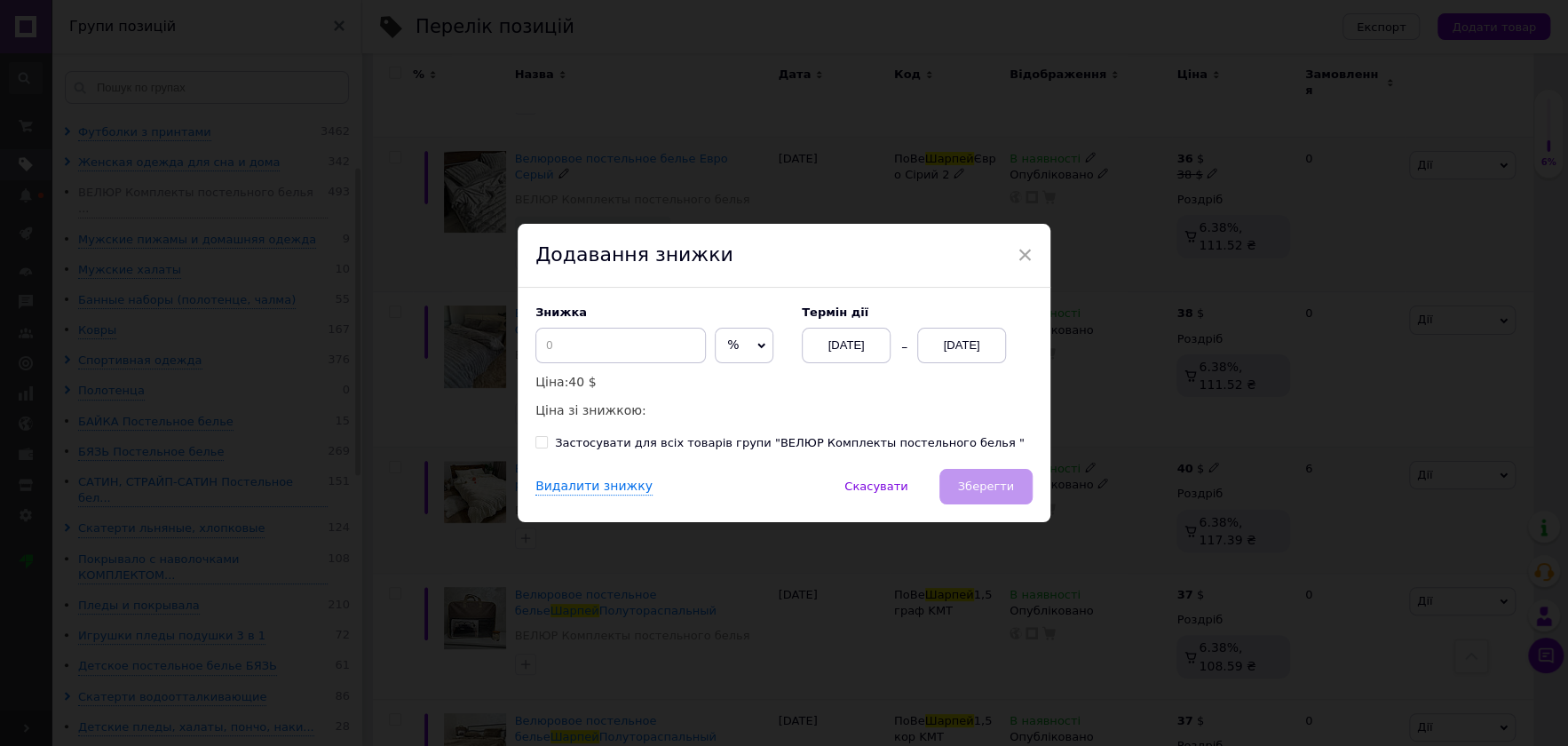
click at [976, 348] on div "[DATE]" at bounding box center [961, 346] width 89 height 36
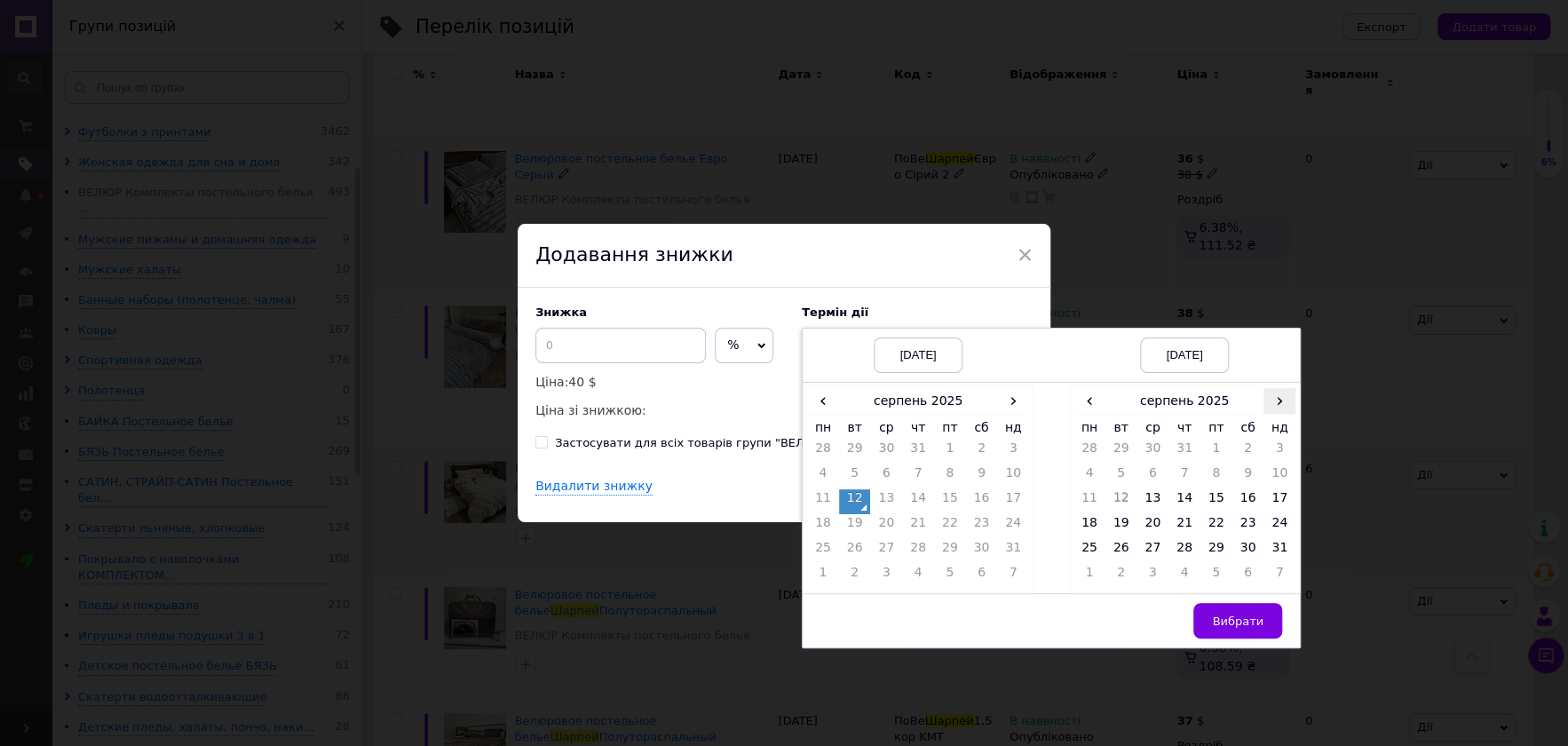
click at [1278, 409] on span "›" at bounding box center [1279, 401] width 32 height 26
click at [1211, 547] on td "26" at bounding box center [1216, 551] width 32 height 25
drag, startPoint x: 1233, startPoint y: 621, endPoint x: 1159, endPoint y: 579, distance: 85.1
click at [1233, 620] on span "Вибрати" at bounding box center [1238, 621] width 52 height 13
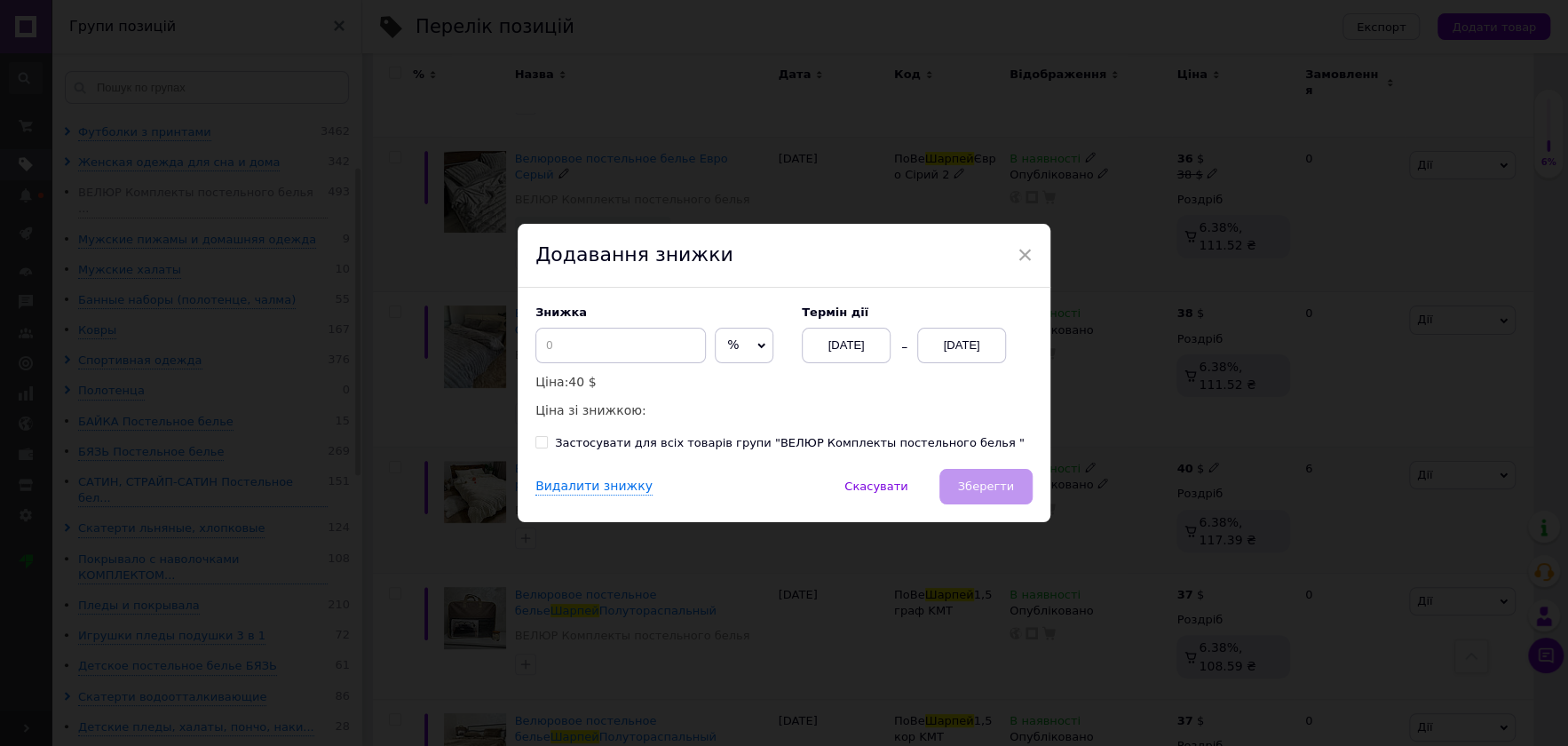
click at [1011, 497] on div "Видалити знижку   Скасувати   Зберегти" at bounding box center [784, 495] width 533 height 53
click at [994, 482] on div "Видалити знижку   Скасувати   Зберегти" at bounding box center [784, 495] width 533 height 53
click at [989, 474] on div "Видалити знижку   Скасувати   Зберегти" at bounding box center [784, 495] width 533 height 53
click at [621, 330] on div "Знижка % $ Ціна: 40 $ Ціна зі знижкою:" at bounding box center [660, 364] width 249 height 116
click at [622, 347] on input at bounding box center [621, 346] width 171 height 36
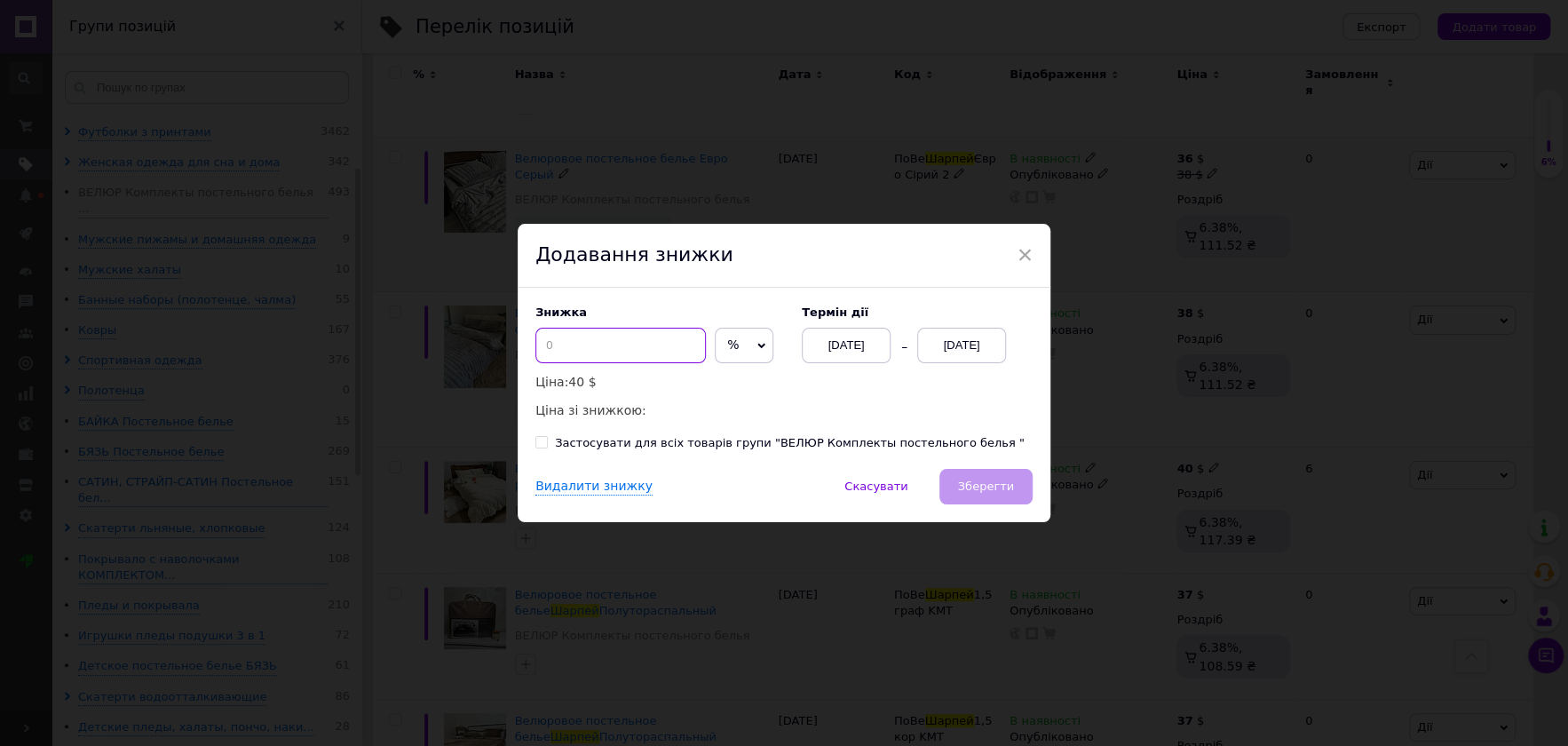
click at [623, 347] on input at bounding box center [621, 346] width 171 height 36
type input "2"
click at [747, 344] on span "%" at bounding box center [744, 346] width 59 height 36
click at [730, 369] on ul "$" at bounding box center [744, 383] width 59 height 36
click at [729, 350] on span "%" at bounding box center [744, 346] width 59 height 36
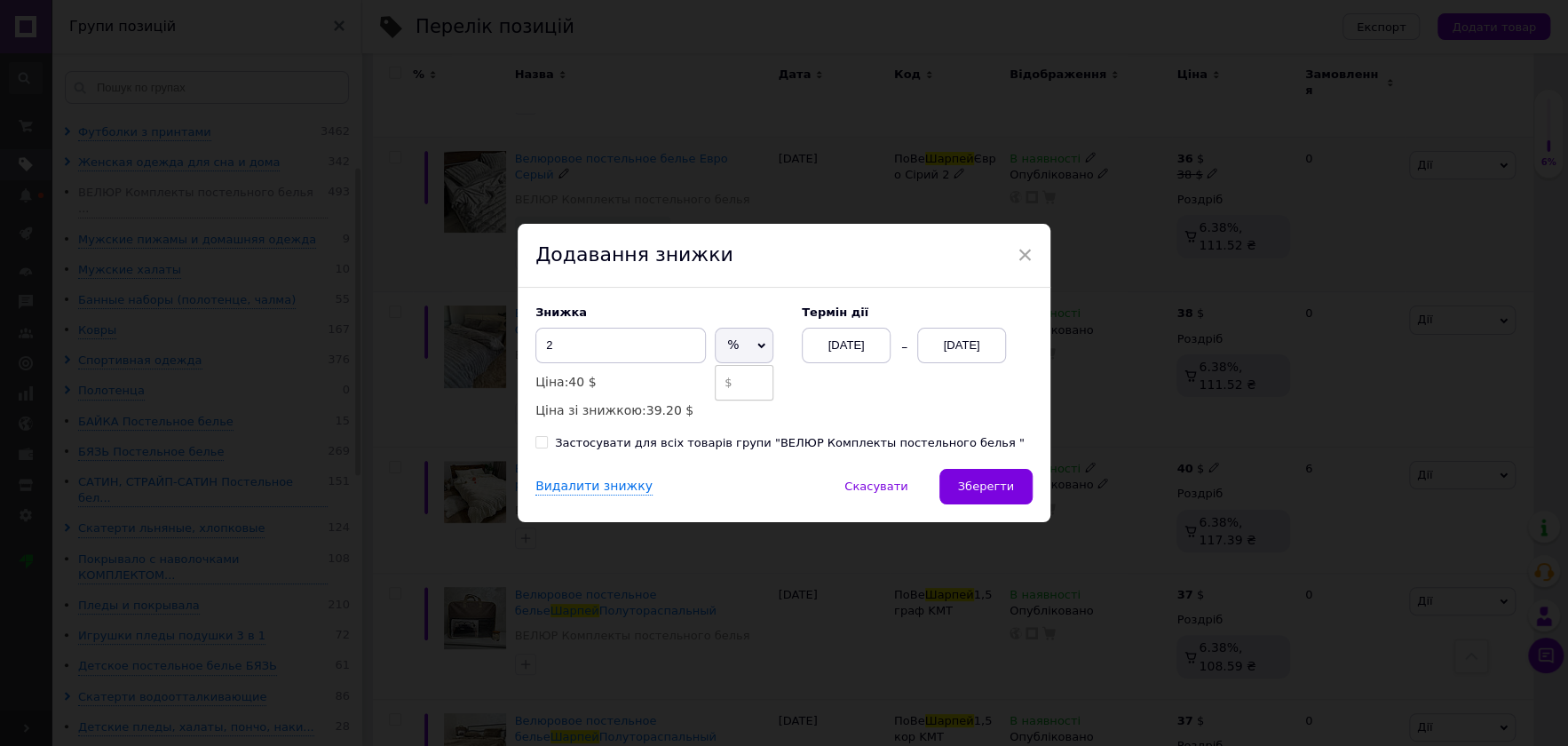
click at [726, 389] on li "$" at bounding box center [744, 383] width 57 height 25
click at [1015, 487] on button "Зберегти" at bounding box center [985, 487] width 93 height 36
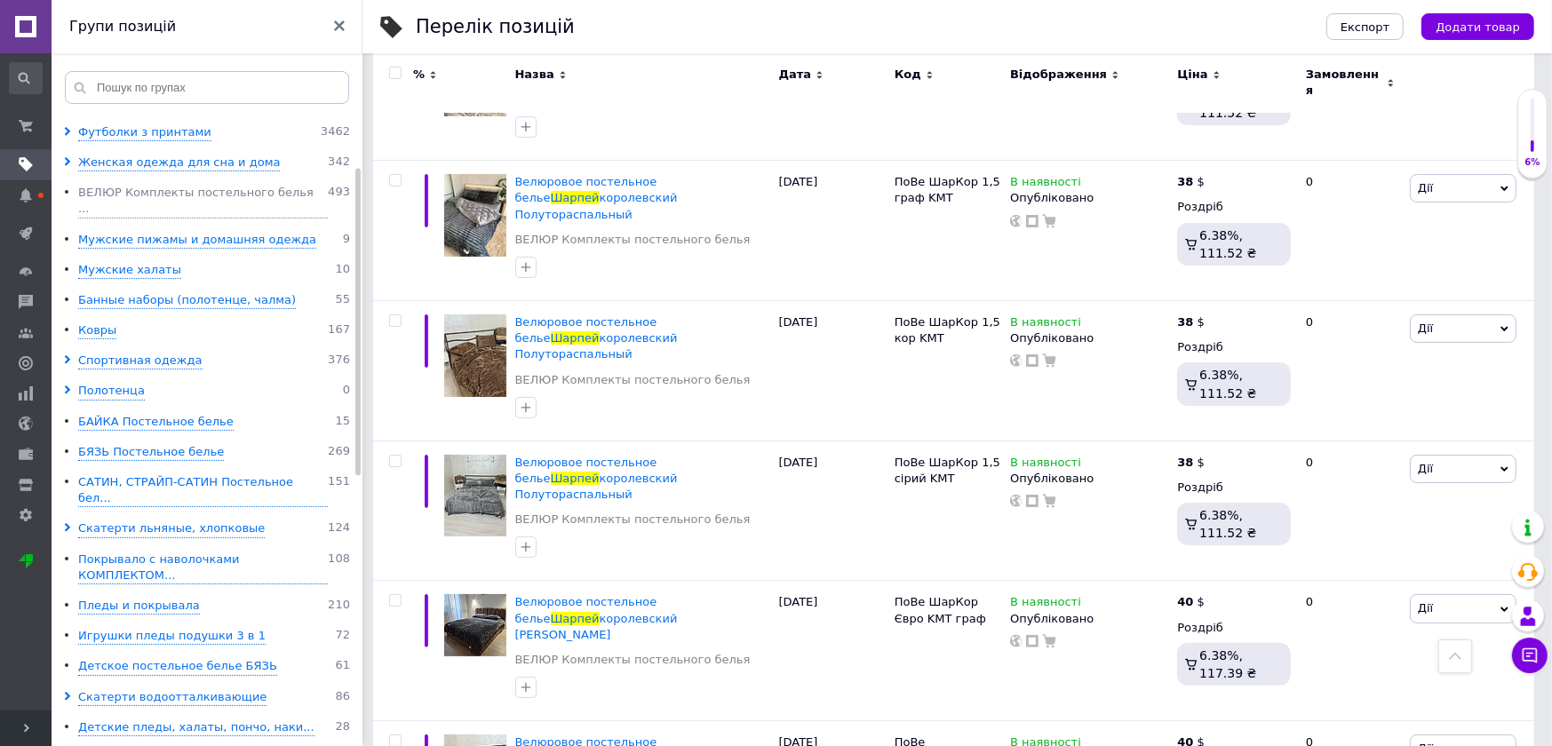
scroll to position [6353, 0]
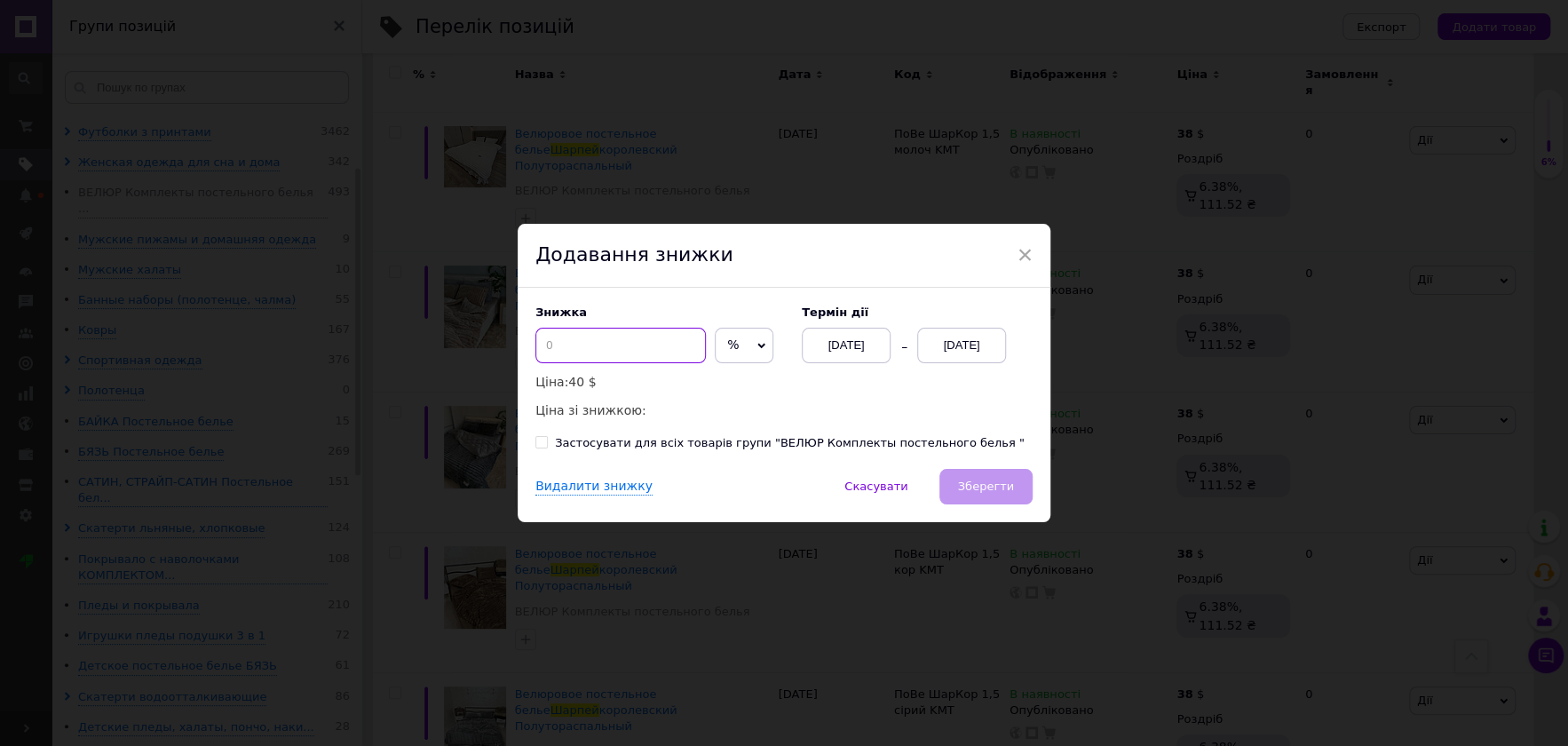
click at [640, 352] on input at bounding box center [621, 346] width 171 height 36
type input "2"
click at [728, 341] on span "%" at bounding box center [734, 345] width 12 height 14
click at [733, 386] on li "$" at bounding box center [744, 383] width 57 height 25
click at [958, 355] on div "[DATE]" at bounding box center [961, 346] width 89 height 36
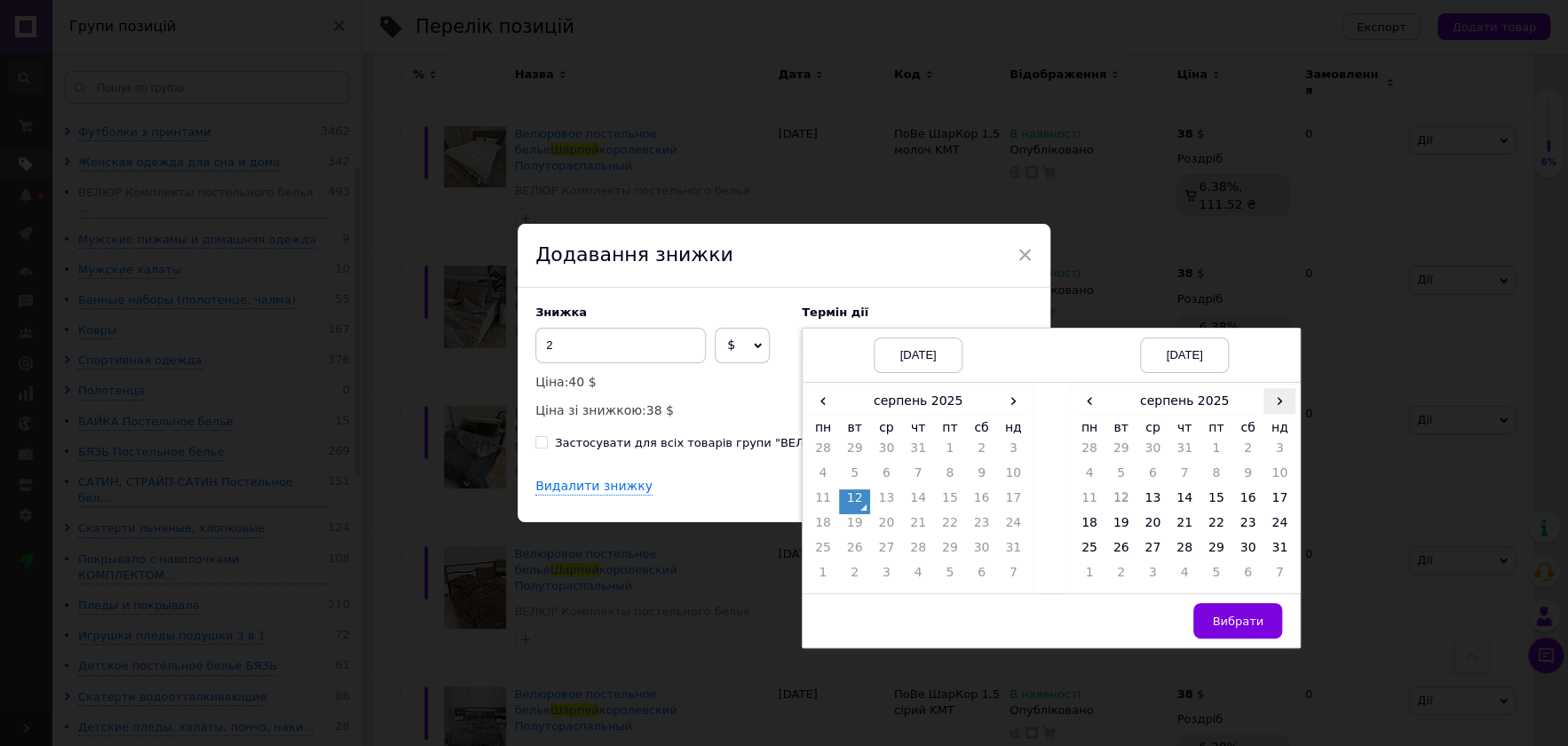
click at [1283, 406] on span "›" at bounding box center [1279, 401] width 32 height 26
click at [1222, 555] on td "26" at bounding box center [1216, 551] width 32 height 25
click at [1231, 618] on span "Вибрати" at bounding box center [1238, 621] width 52 height 13
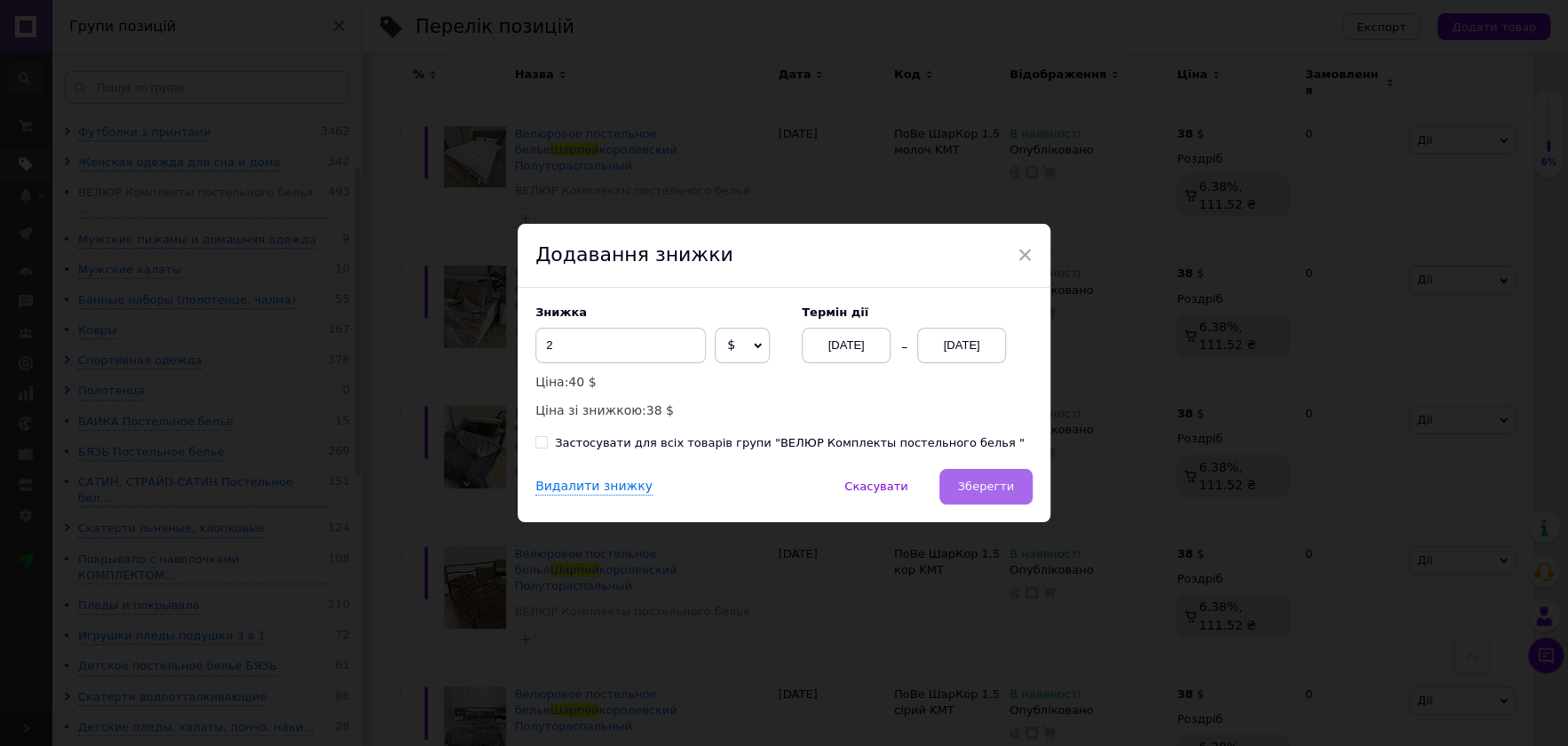
click at [948, 473] on button "Зберегти" at bounding box center [985, 487] width 93 height 36
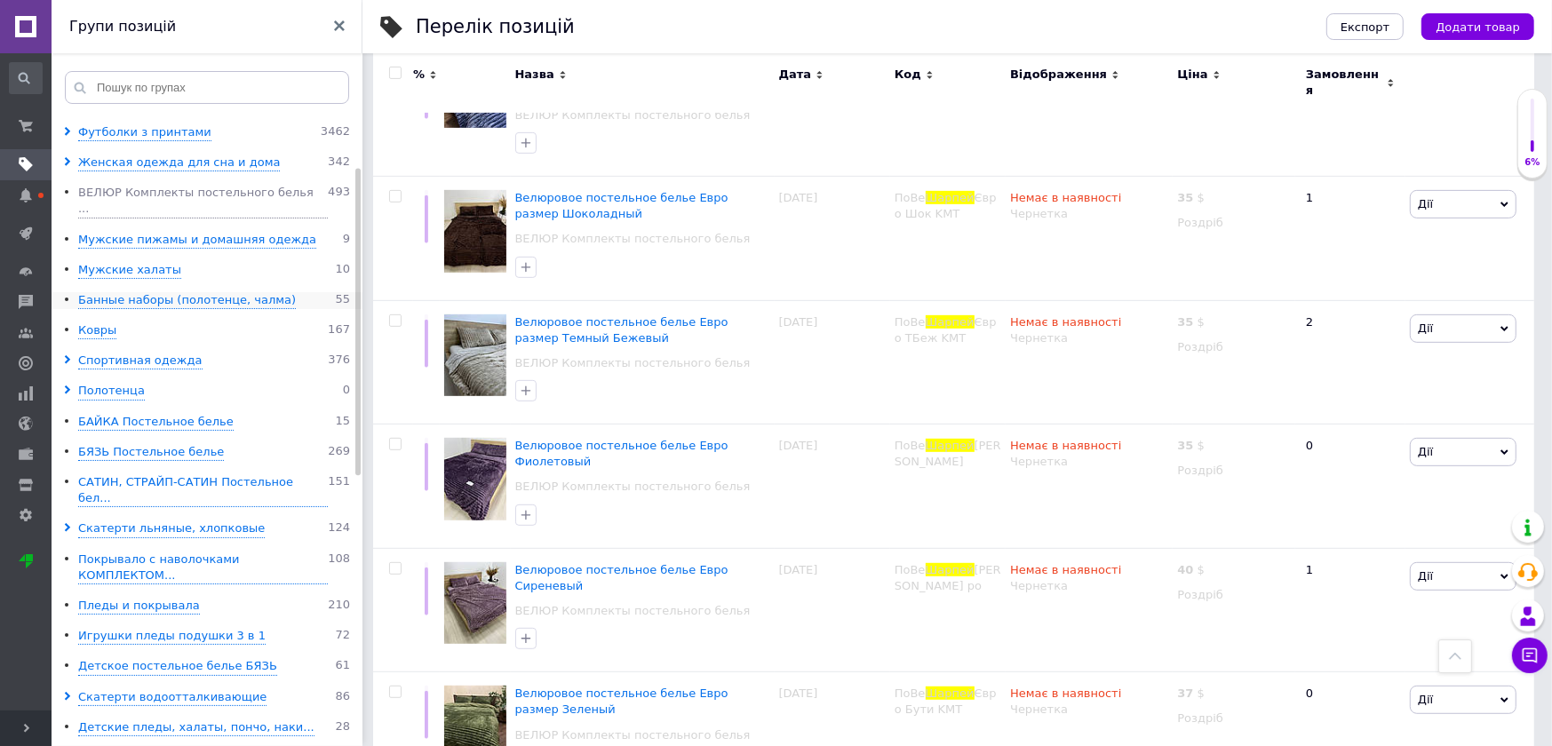
scroll to position [466, 0]
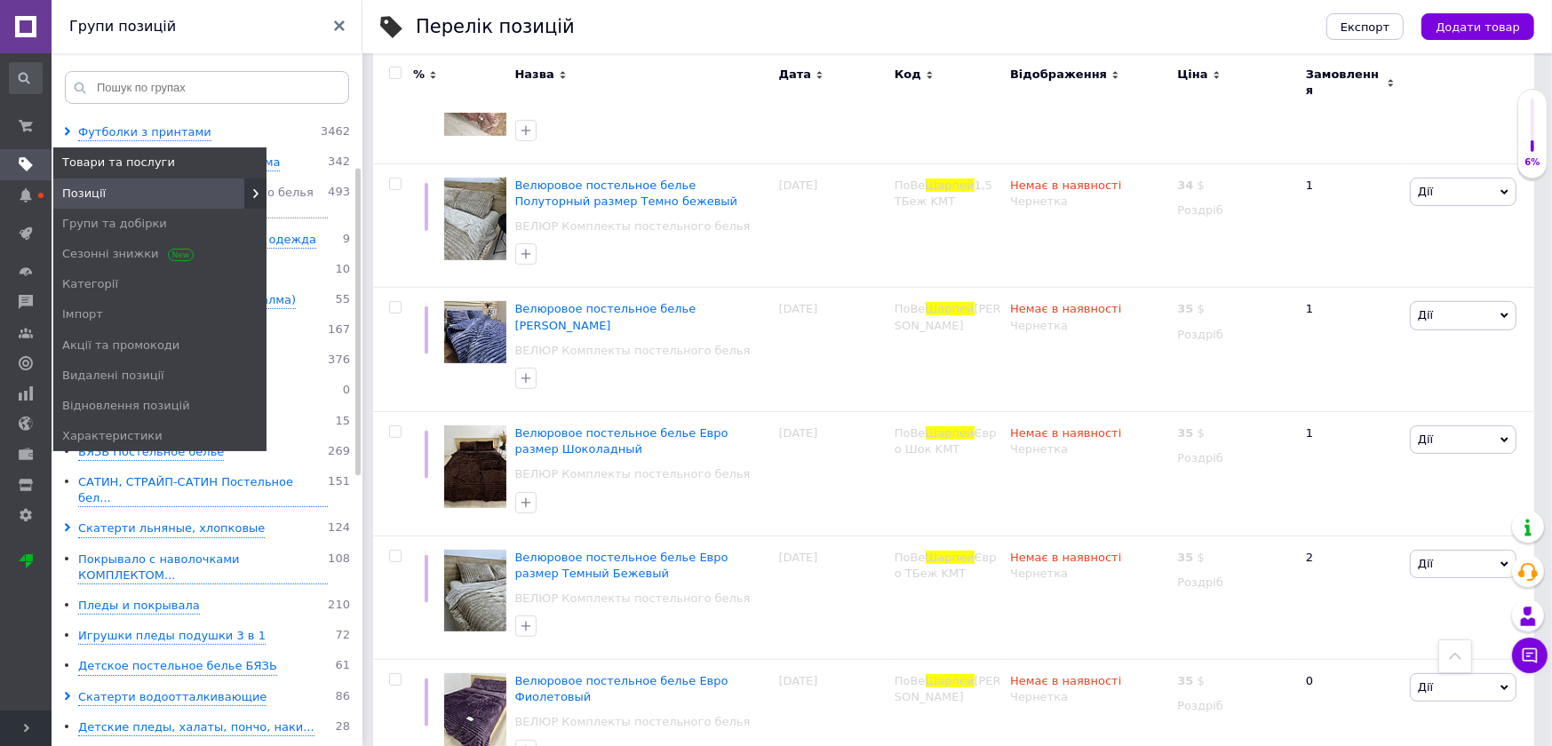
click at [36, 168] on span at bounding box center [26, 164] width 52 height 16
